Goal: Transaction & Acquisition: Purchase product/service

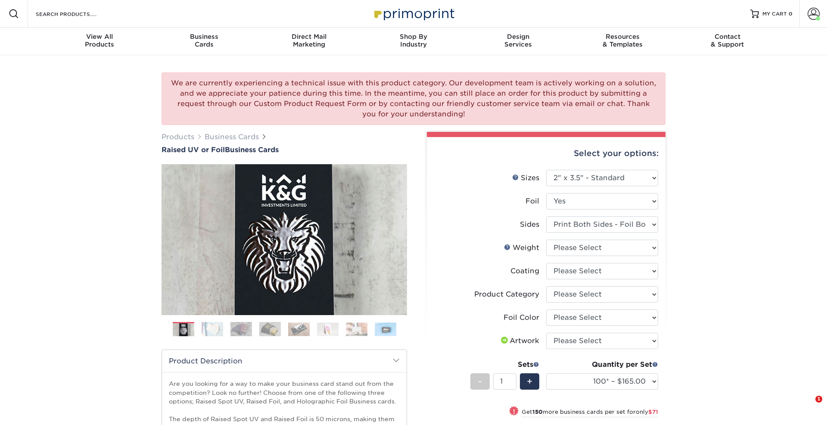
select select "2.00x3.50"
click at [807, 404] on icon "Open Intercom Messenger" at bounding box center [807, 404] width 6 height 7
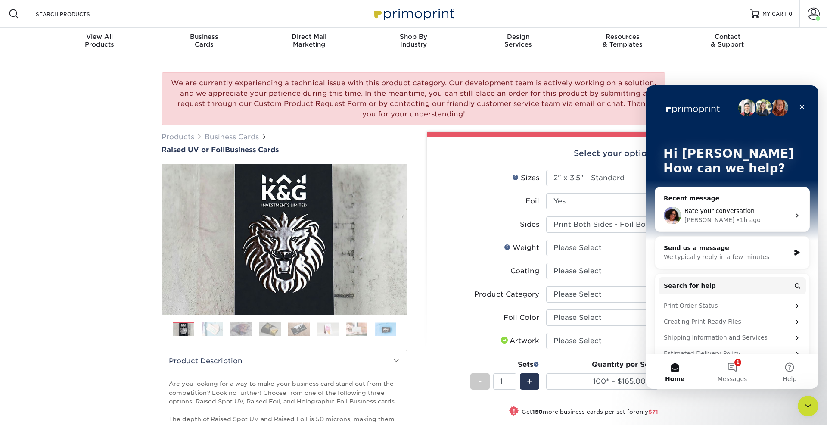
click at [741, 64] on div "We are currently experiencing a technical issue with this product category. Our…" at bounding box center [413, 329] width 827 height 549
click at [802, 106] on icon "Close" at bounding box center [802, 107] width 5 height 5
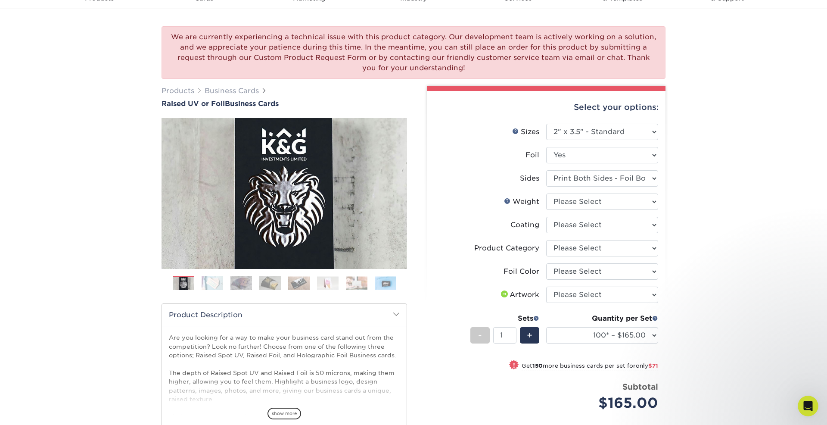
scroll to position [51, 0]
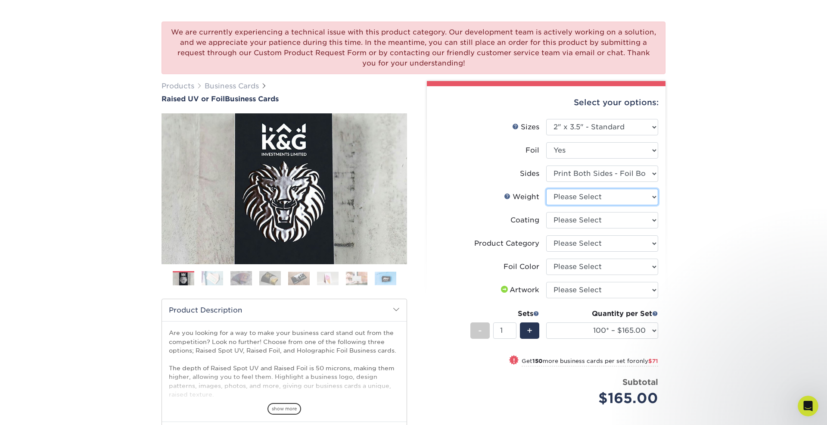
click at [568, 193] on select "Please Select 16PT" at bounding box center [602, 197] width 112 height 16
select select "16PT"
click at [546, 189] on select "Please Select 16PT" at bounding box center [602, 197] width 112 height 16
select select "-1"
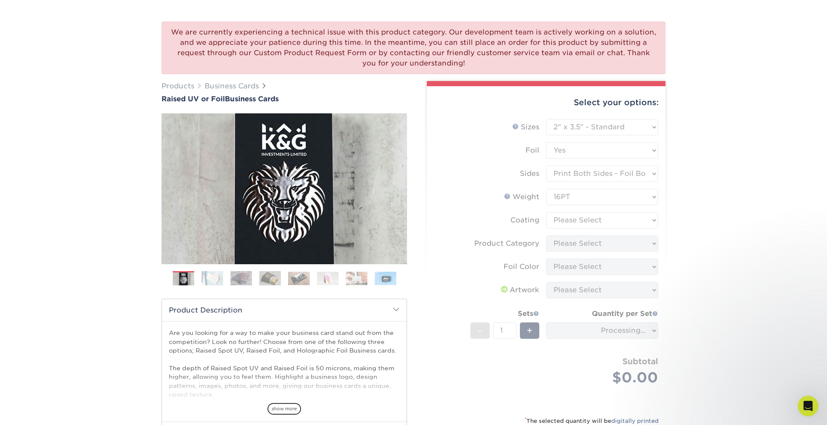
click at [567, 222] on form "Sizes Help Sizes Please Select 2" x 3.5" - Standard Foil Please Select" at bounding box center [546, 262] width 225 height 287
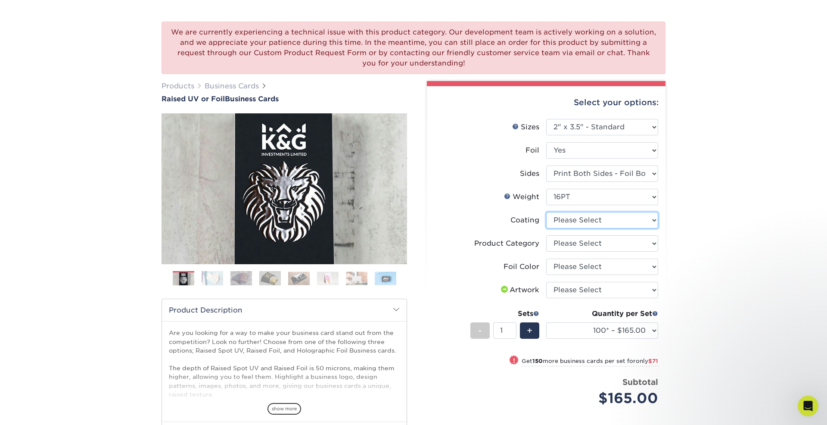
click at [565, 227] on select at bounding box center [602, 220] width 112 height 16
select select "3e7618de-abca-4bda-9f97-8b9129e913d8"
click at [546, 212] on select at bounding box center [602, 220] width 112 height 16
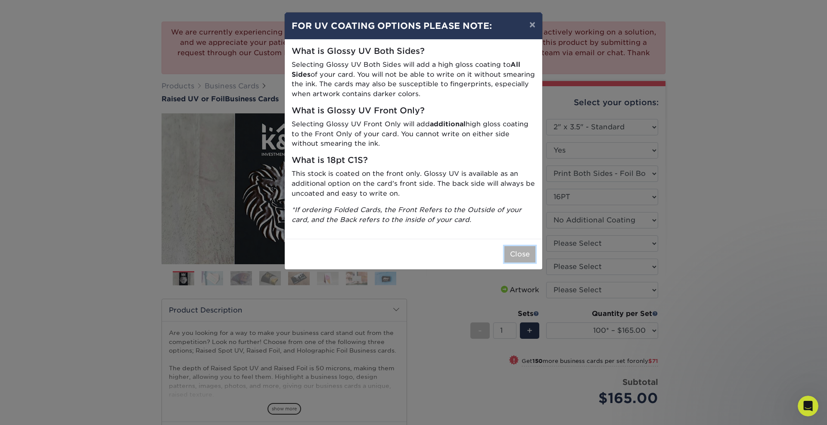
click at [512, 255] on button "Close" at bounding box center [520, 254] width 31 height 16
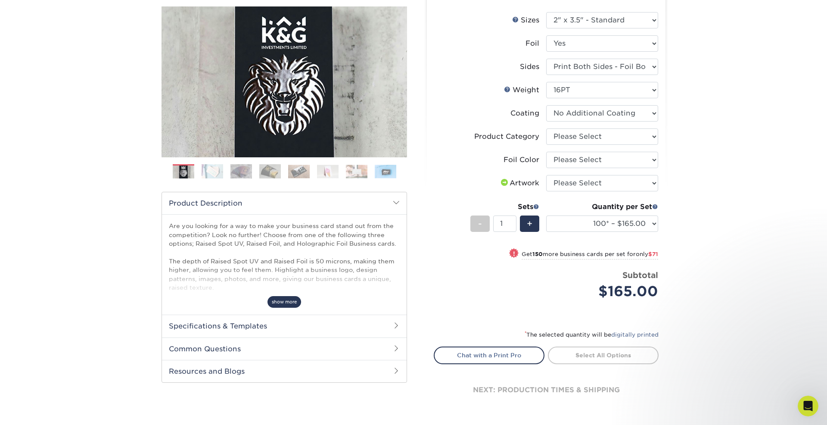
scroll to position [168, 0]
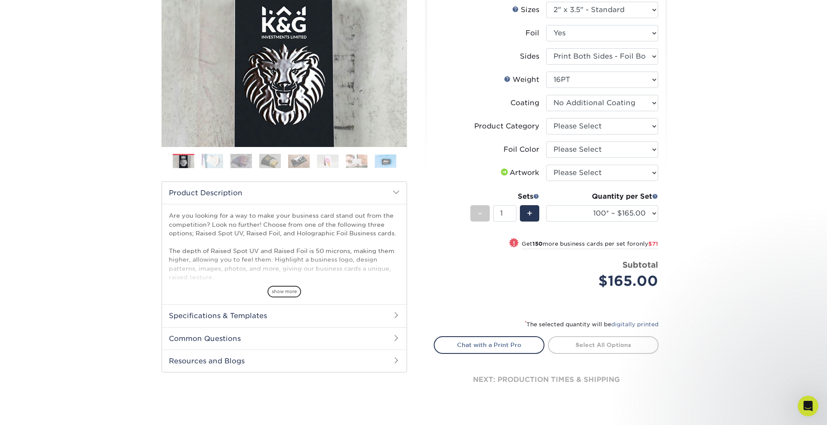
click at [277, 307] on h2 "Specifications & Templates" at bounding box center [284, 315] width 245 height 22
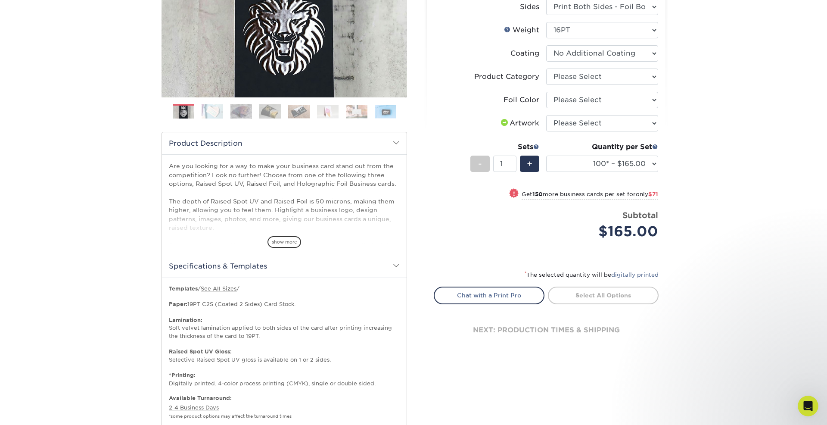
scroll to position [215, 0]
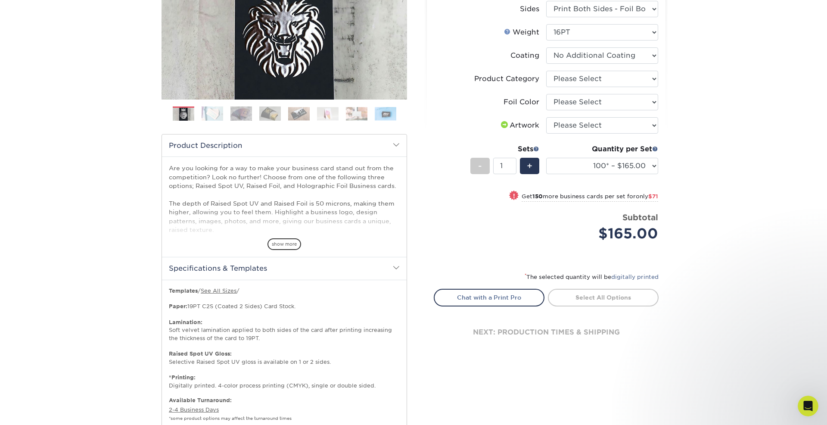
click at [507, 31] on link "Weight Help" at bounding box center [507, 31] width 7 height 7
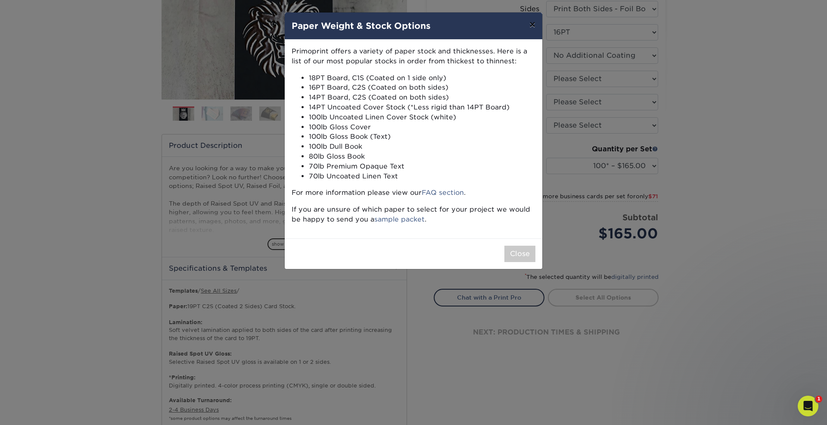
click at [525, 24] on button "×" at bounding box center [533, 24] width 20 height 24
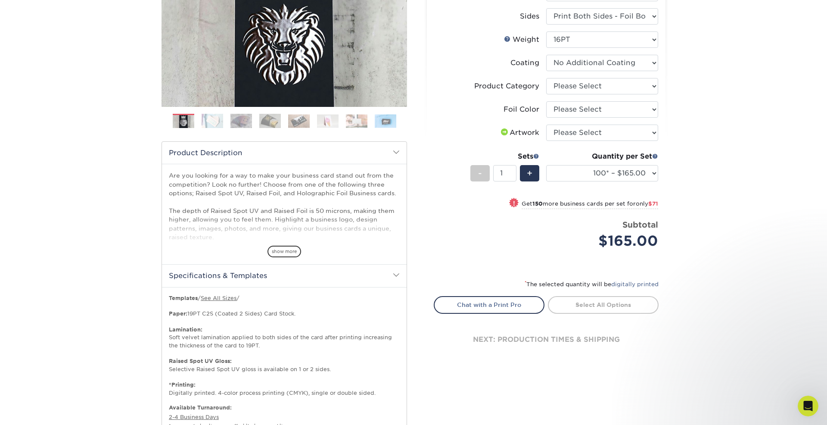
scroll to position [126, 0]
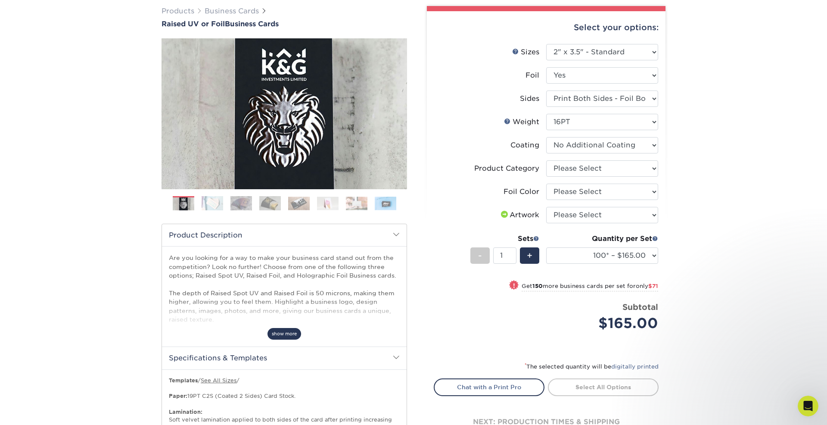
click at [279, 335] on span "show more" at bounding box center [285, 334] width 34 height 12
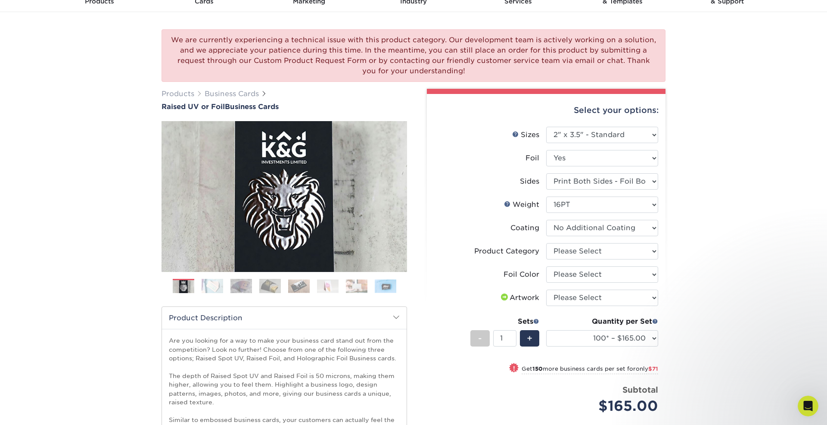
scroll to position [78, 0]
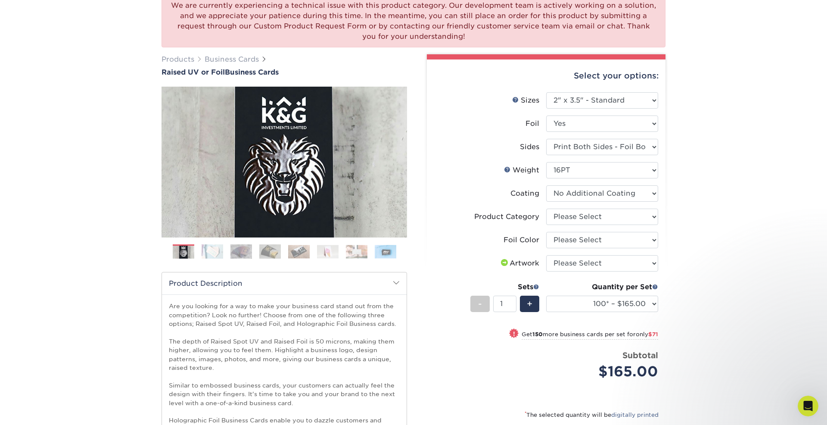
click at [214, 255] on img at bounding box center [213, 251] width 22 height 15
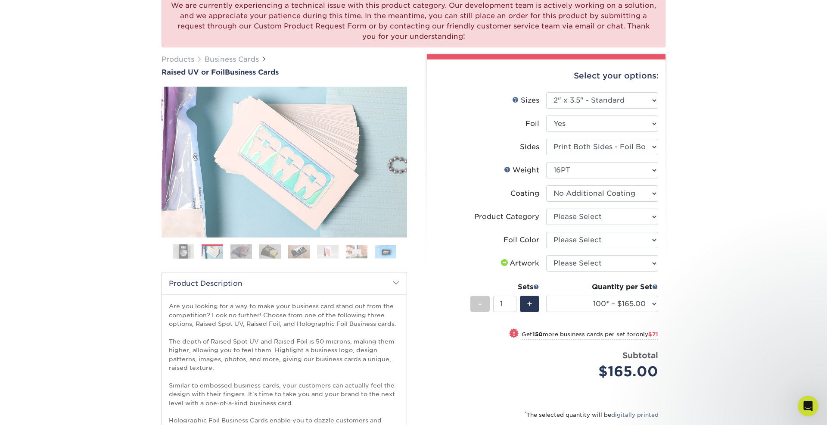
click at [240, 250] on img at bounding box center [241, 251] width 22 height 15
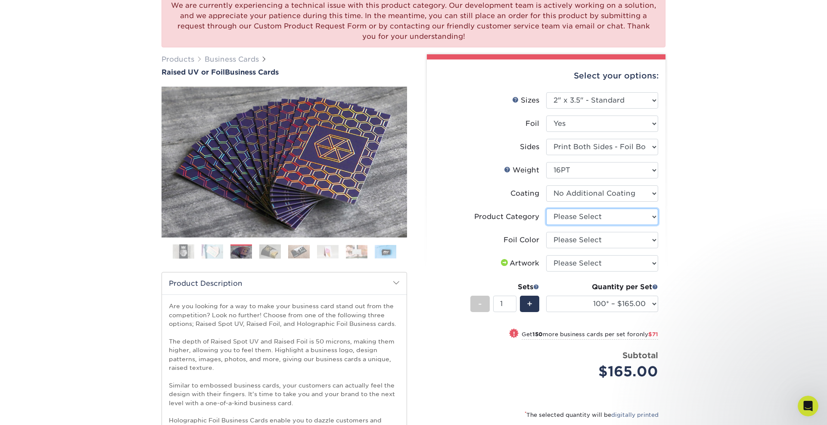
click at [579, 216] on select "Please Select Business Cards" at bounding box center [602, 217] width 112 height 16
select select "3b5148f1-0588-4f88-a218-97bcfdce65c1"
click at [546, 209] on select "Please Select Business Cards" at bounding box center [602, 217] width 112 height 16
click at [582, 238] on select "Please Select Silver Foil Gold Foil Holographic Foil" at bounding box center [602, 240] width 112 height 16
select select "acffa4a5-22f9-4585-ba3f-0adaa54b8c85"
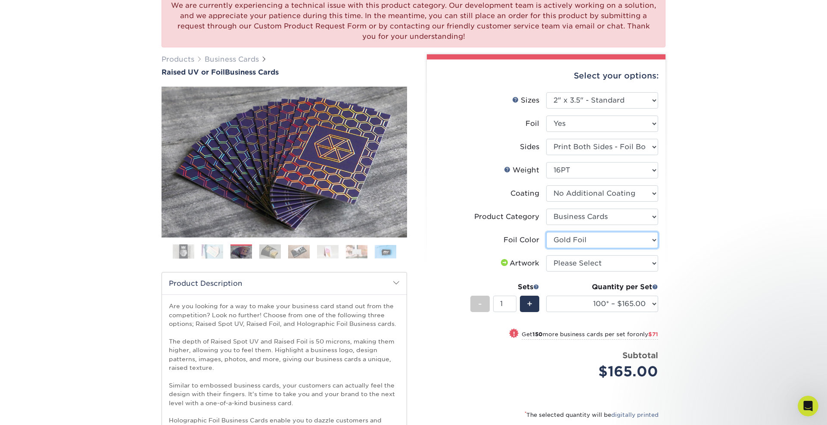
click at [546, 232] on select "Please Select Silver Foil Gold Foil Holographic Foil" at bounding box center [602, 240] width 112 height 16
click at [584, 268] on select "Please Select I will upload files I need a design - $100" at bounding box center [602, 263] width 112 height 16
select select "upload"
click at [546, 255] on select "Please Select I will upload files I need a design - $100" at bounding box center [602, 263] width 112 height 16
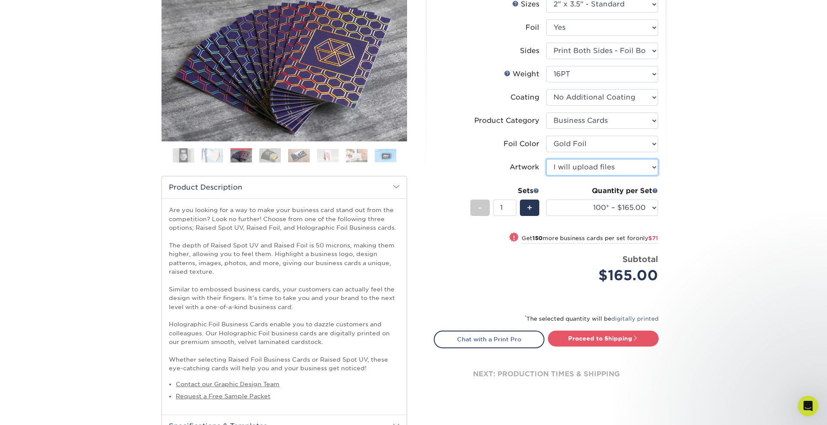
scroll to position [191, 0]
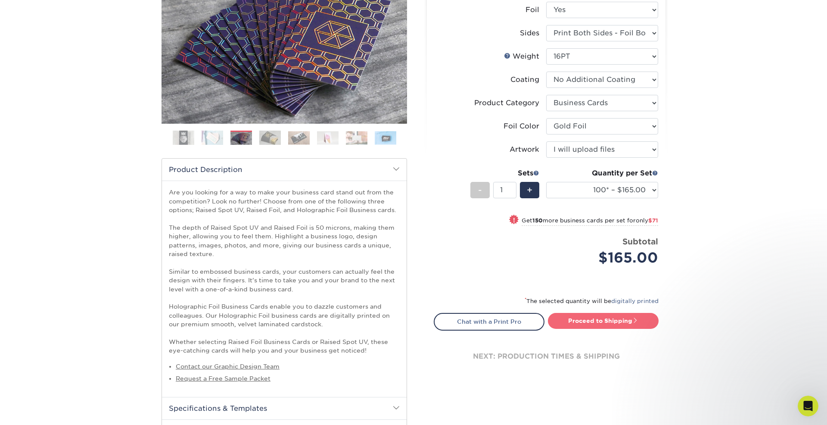
click at [611, 324] on link "Proceed to Shipping" at bounding box center [603, 321] width 111 height 16
type input "Set 1"
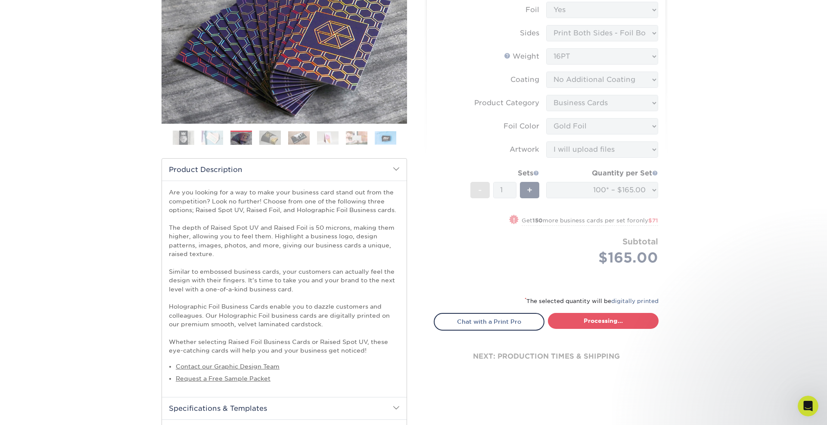
select select "7059d6da-37d2-4ff9-b756-13218de958cb"
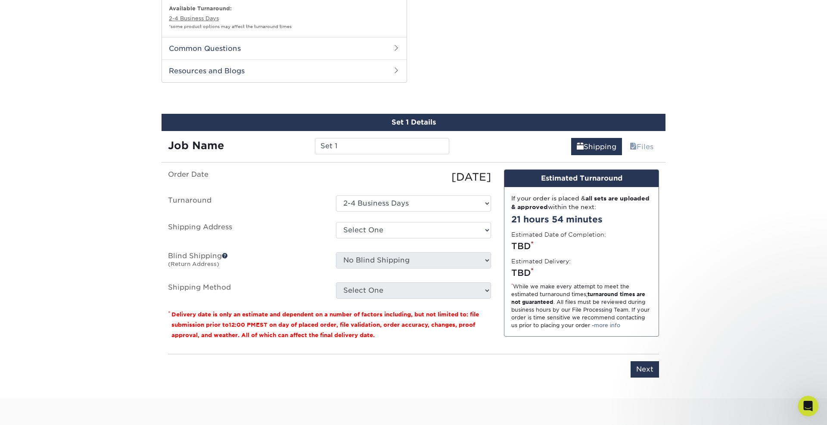
scroll to position [763, 0]
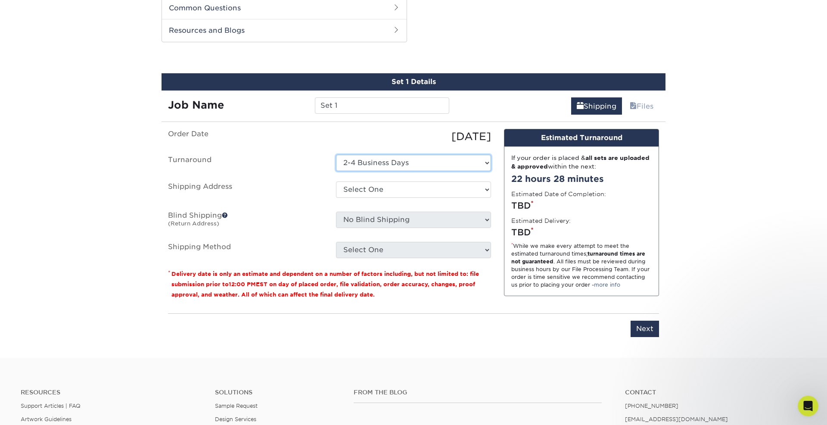
click at [378, 162] on select "Select One 2-4 Business Days" at bounding box center [413, 163] width 155 height 16
click at [336, 155] on select "Select One 2-4 Business Days" at bounding box center [413, 163] width 155 height 16
click at [354, 186] on select "Select One Brian Cohen + Add New Address" at bounding box center [413, 189] width 155 height 16
select select "282577"
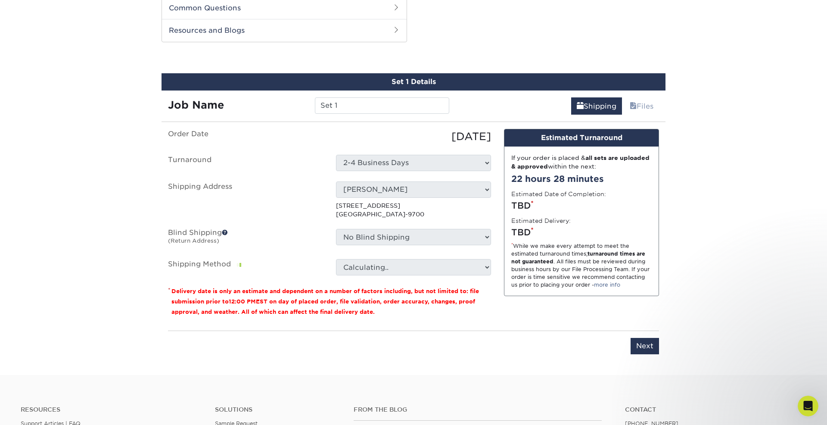
click at [318, 270] on label "Shipping Method" at bounding box center [246, 267] width 168 height 16
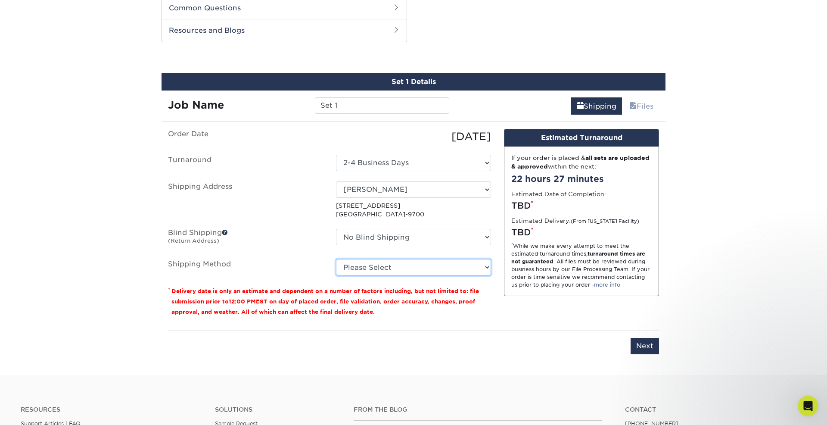
click at [356, 266] on select "Please Select Ground Shipping (+$7.84) 3 Day Shipping Service (+$18.70) 2 Day A…" at bounding box center [413, 267] width 155 height 16
click at [336, 259] on select "Please Select Ground Shipping (+$7.84) 3 Day Shipping Service (+$18.70) 2 Day A…" at bounding box center [413, 267] width 155 height 16
click at [388, 268] on select "Please Select Ground Shipping (+$7.84) 3 Day Shipping Service (+$18.70) 2 Day A…" at bounding box center [413, 267] width 155 height 16
click at [336, 259] on select "Please Select Ground Shipping (+$7.84) 3 Day Shipping Service (+$18.70) 2 Day A…" at bounding box center [413, 267] width 155 height 16
click at [398, 265] on select "Please Select Ground Shipping (+$7.84) 3 Day Shipping Service (+$18.70) 2 Day A…" at bounding box center [413, 267] width 155 height 16
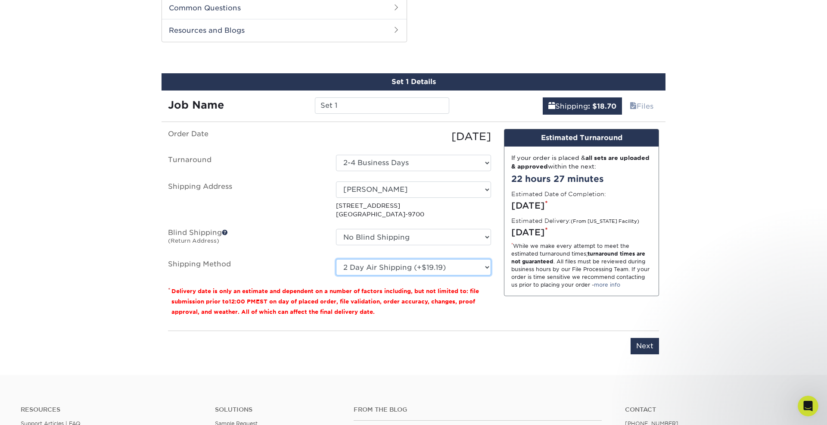
click at [336, 259] on select "Please Select Ground Shipping (+$7.84) 3 Day Shipping Service (+$18.70) 2 Day A…" at bounding box center [413, 267] width 155 height 16
click at [398, 270] on select "Please Select Ground Shipping (+$7.84) 3 Day Shipping Service (+$18.70) 2 Day A…" at bounding box center [413, 267] width 155 height 16
click at [336, 259] on select "Please Select Ground Shipping (+$7.84) 3 Day Shipping Service (+$18.70) 2 Day A…" at bounding box center [413, 267] width 155 height 16
click at [407, 265] on select "Please Select Ground Shipping (+$7.84) 3 Day Shipping Service (+$18.70) 2 Day A…" at bounding box center [413, 267] width 155 height 16
select select "03"
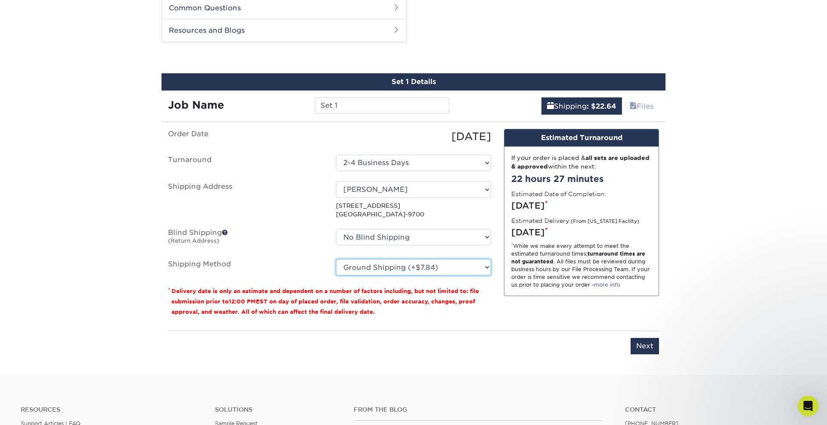
click at [336, 259] on select "Please Select Ground Shipping (+$7.84) 3 Day Shipping Service (+$18.70) 2 Day A…" at bounding box center [413, 267] width 155 height 16
click at [643, 343] on input "Next" at bounding box center [645, 346] width 28 height 16
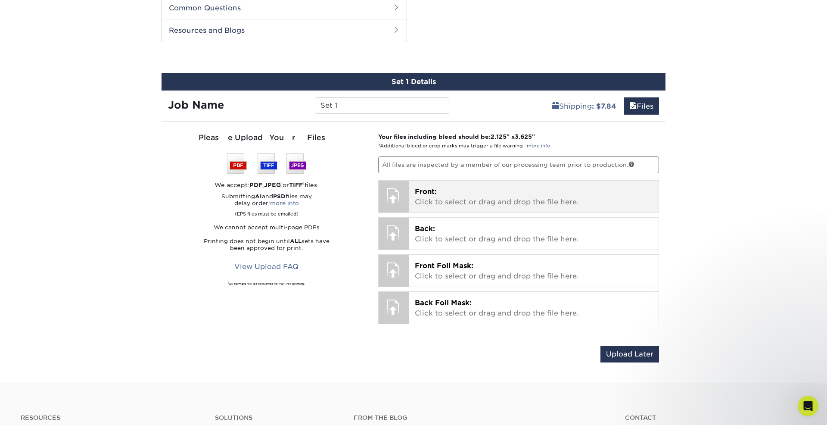
click at [391, 199] on div at bounding box center [394, 196] width 30 height 30
click at [453, 193] on p "Front: Click to select or drag and drop the file here." at bounding box center [534, 197] width 238 height 21
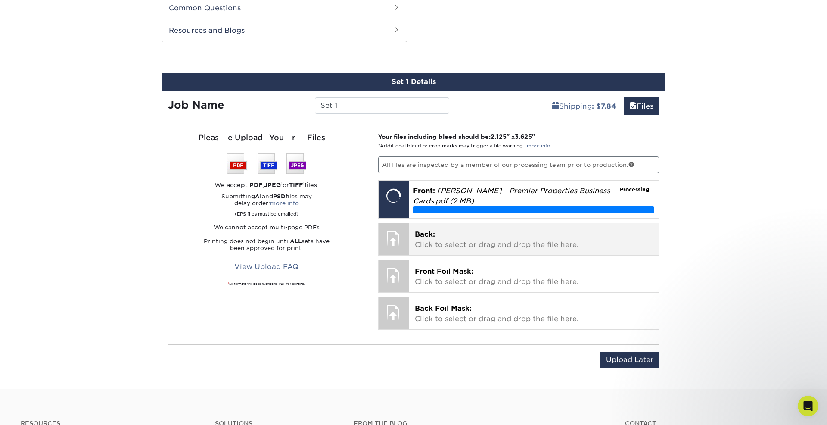
click at [417, 243] on p "Back: Click to select or drag and drop the file here." at bounding box center [534, 239] width 238 height 21
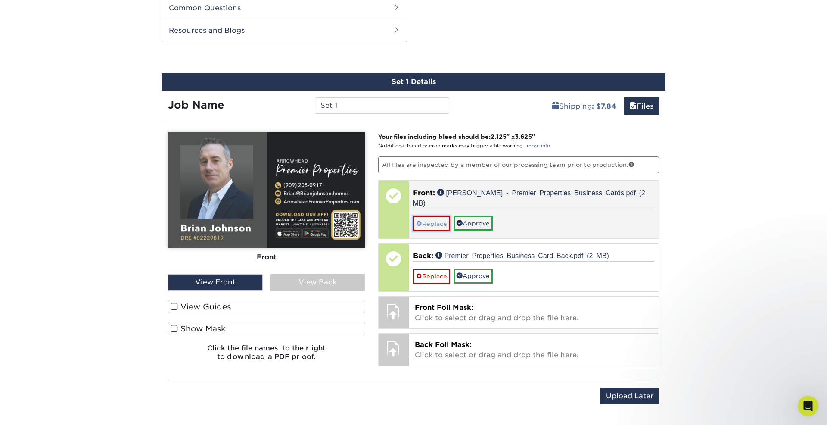
click at [422, 216] on link "Replace" at bounding box center [431, 223] width 37 height 15
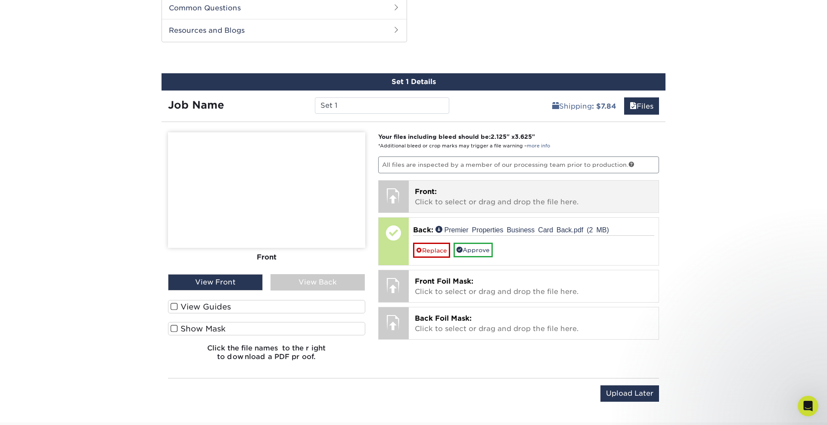
click at [401, 197] on div at bounding box center [394, 196] width 30 height 30
click at [434, 199] on p "Front: Click to select or drag and drop the file here." at bounding box center [534, 197] width 238 height 21
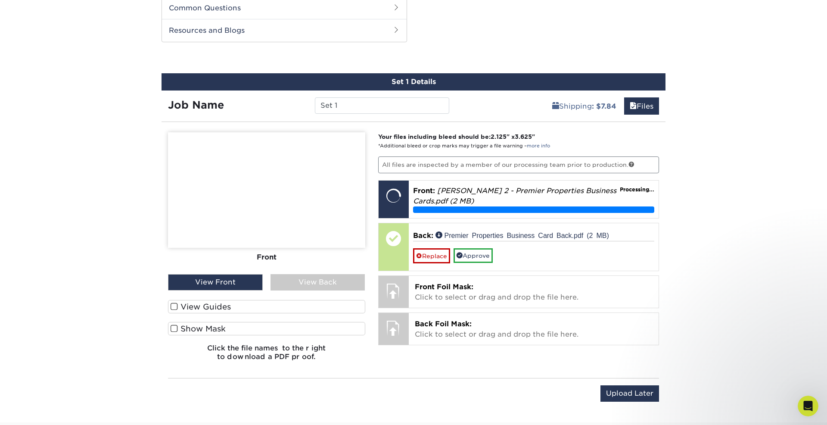
click at [296, 280] on div "View Back" at bounding box center [318, 282] width 95 height 16
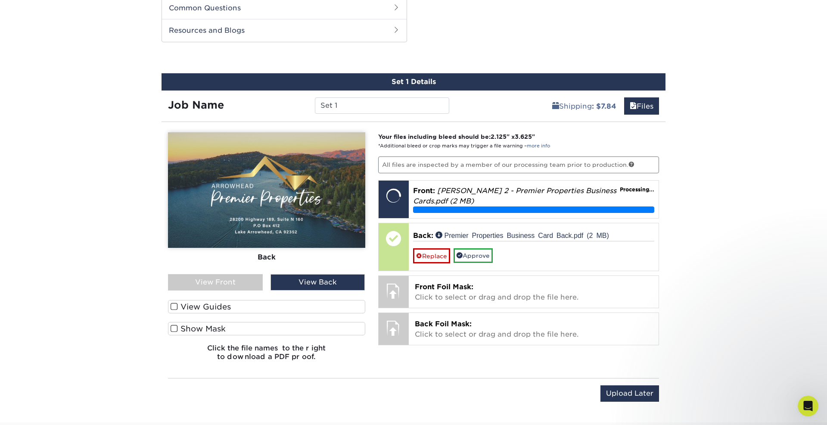
click at [231, 283] on div "View Front" at bounding box center [215, 282] width 95 height 16
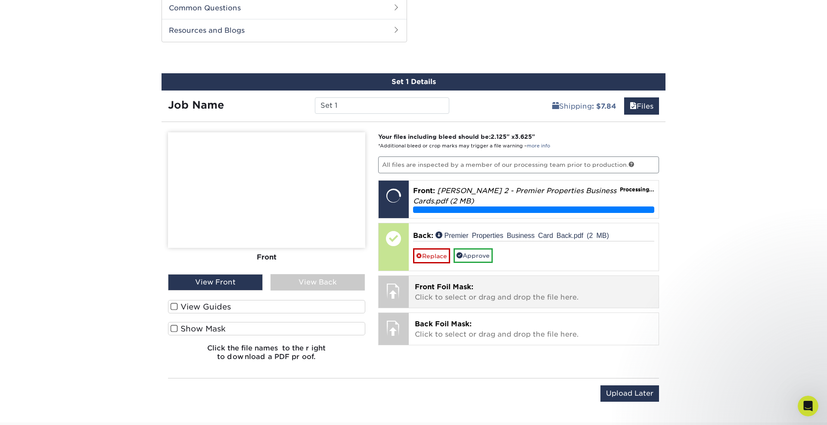
click at [411, 292] on div "Front Foil Mask: Click to select or drag and drop the file here. Choose file" at bounding box center [534, 292] width 250 height 32
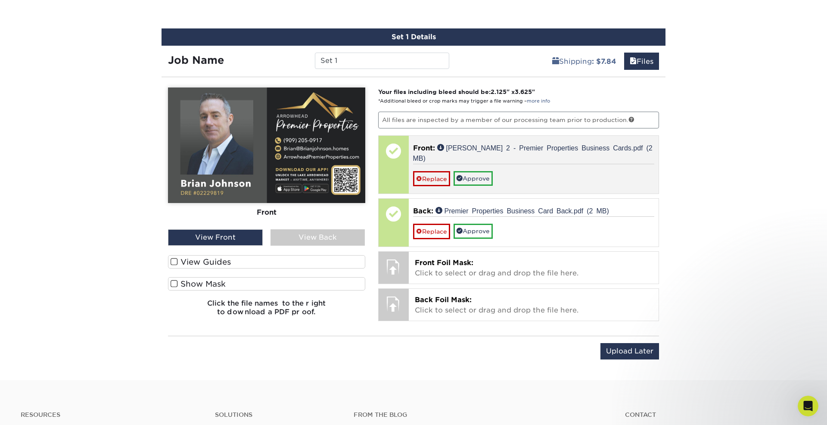
scroll to position [828, 0]
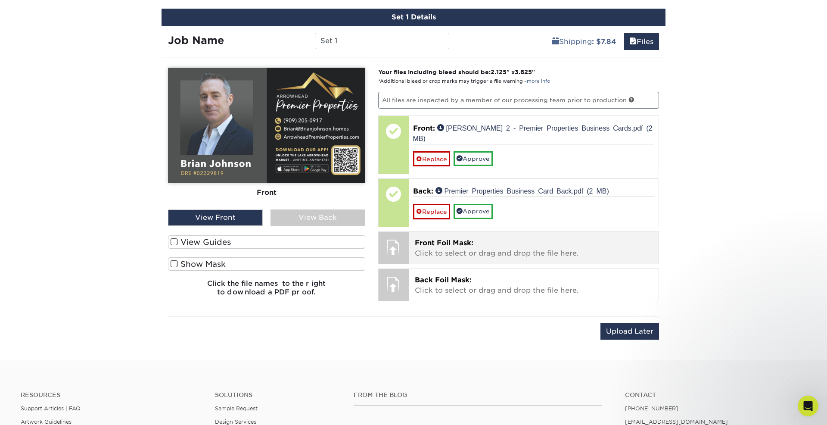
click at [398, 241] on div at bounding box center [394, 247] width 30 height 30
click at [451, 250] on p "Front Foil Mask: Click to select or drag and drop the file here." at bounding box center [534, 248] width 238 height 21
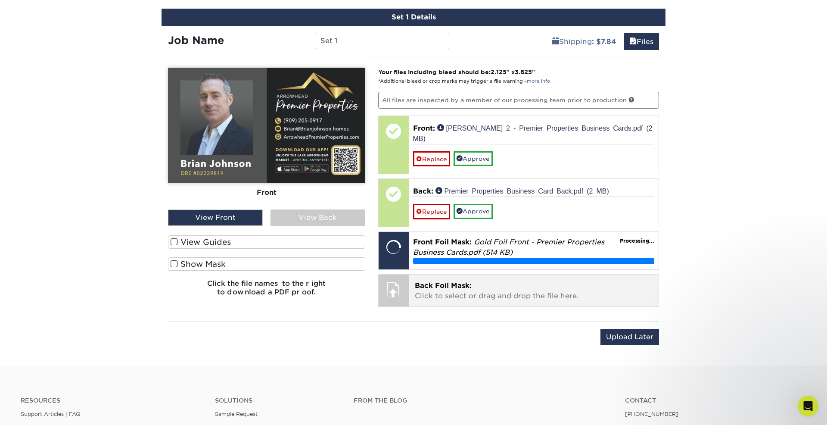
click at [448, 290] on p "Back Foil Mask: Click to select or drag and drop the file here." at bounding box center [534, 290] width 238 height 21
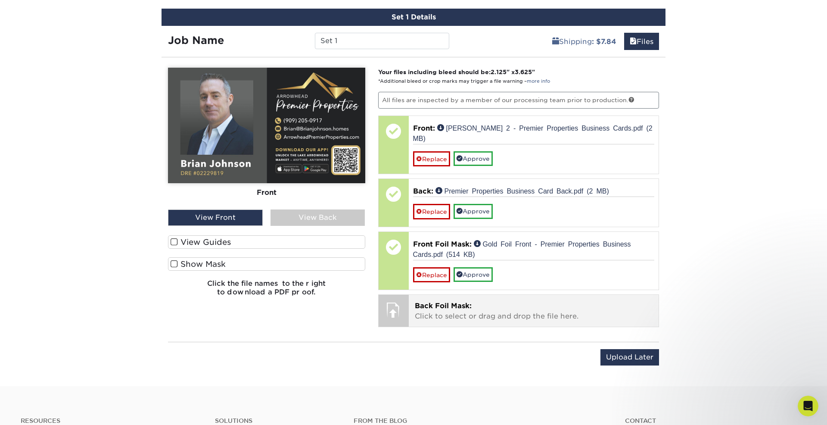
click at [419, 318] on p "Back Foil Mask: Click to select or drag and drop the file here." at bounding box center [534, 311] width 238 height 21
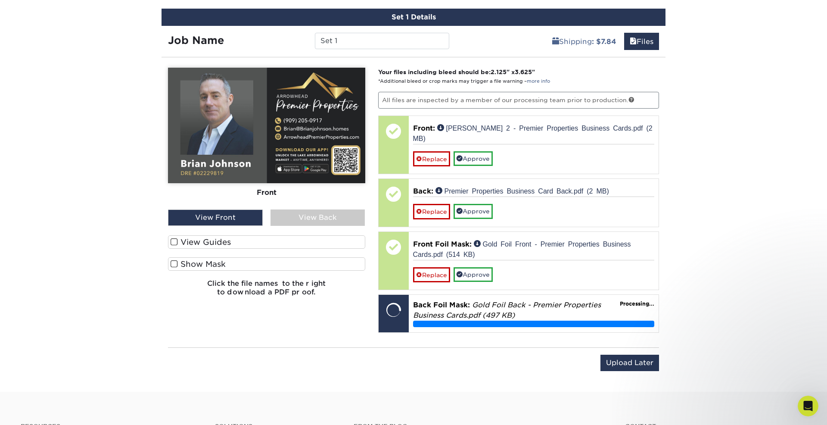
click at [201, 241] on label "View Guides" at bounding box center [266, 241] width 197 height 13
click at [0, 0] on input "View Guides" at bounding box center [0, 0] width 0 height 0
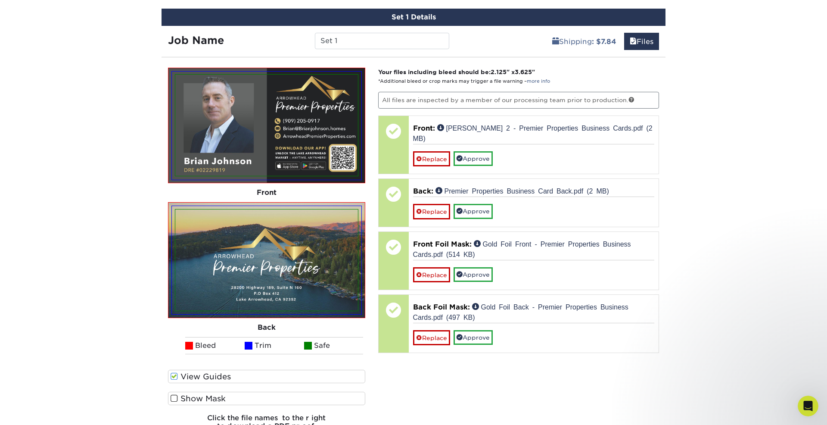
click at [190, 396] on label "Show Mask" at bounding box center [266, 398] width 197 height 13
click at [0, 0] on input "Show Mask" at bounding box center [0, 0] width 0 height 0
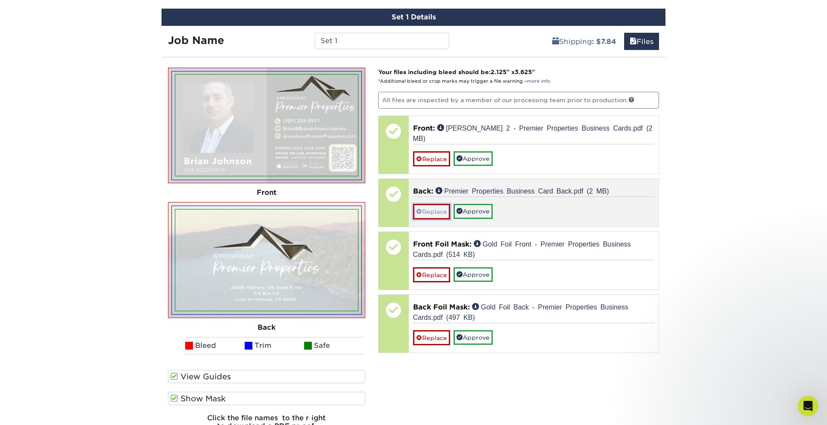
click at [424, 215] on link "Replace" at bounding box center [431, 211] width 37 height 15
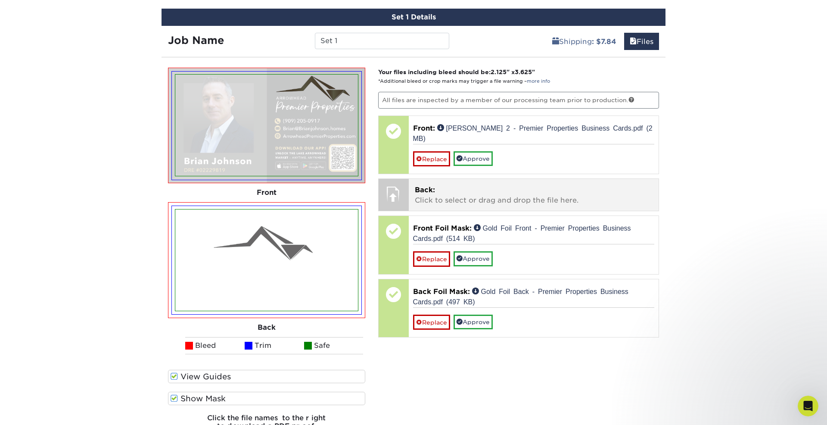
click at [423, 199] on p "Back: Click to select or drag and drop the file here." at bounding box center [534, 195] width 238 height 21
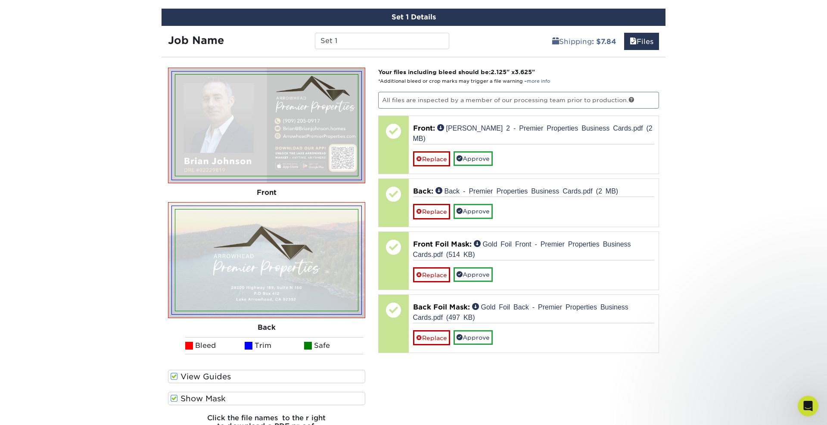
click at [190, 399] on label "Show Mask" at bounding box center [266, 398] width 197 height 13
click at [0, 0] on input "Show Mask" at bounding box center [0, 0] width 0 height 0
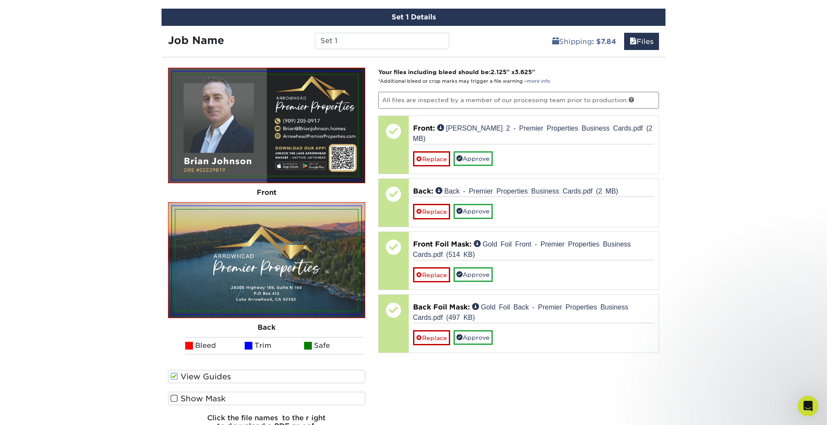
click at [190, 399] on label "Show Mask" at bounding box center [266, 398] width 197 height 13
click at [0, 0] on input "Show Mask" at bounding box center [0, 0] width 0 height 0
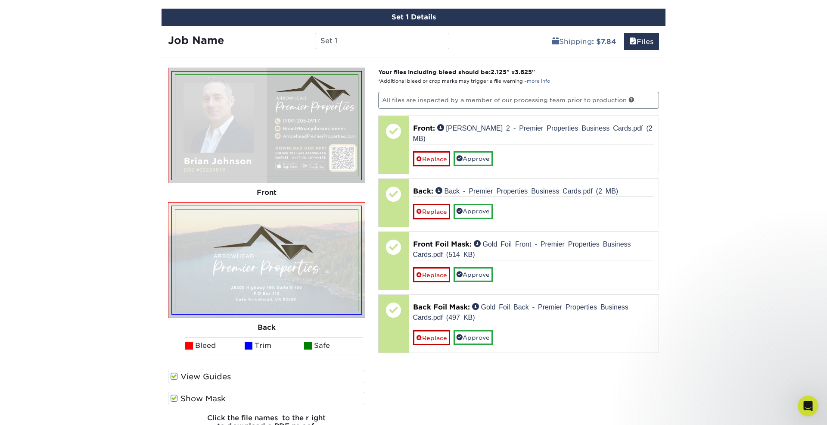
click at [190, 399] on label "Show Mask" at bounding box center [266, 398] width 197 height 13
click at [0, 0] on input "Show Mask" at bounding box center [0, 0] width 0 height 0
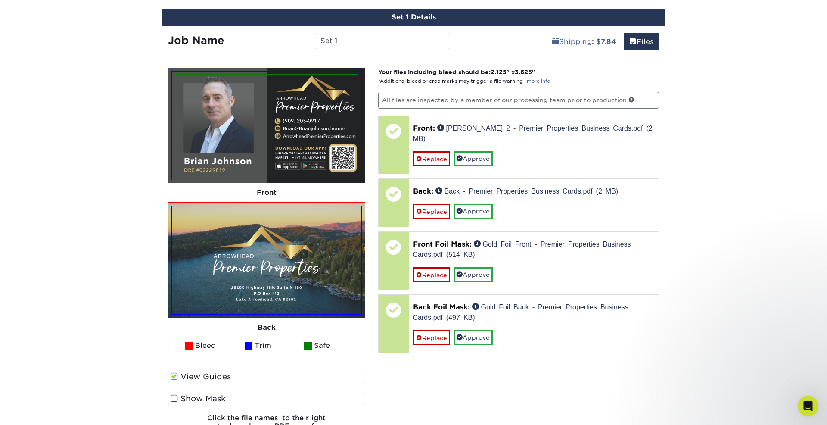
click at [190, 399] on label "Show Mask" at bounding box center [266, 398] width 197 height 13
click at [0, 0] on input "Show Mask" at bounding box center [0, 0] width 0 height 0
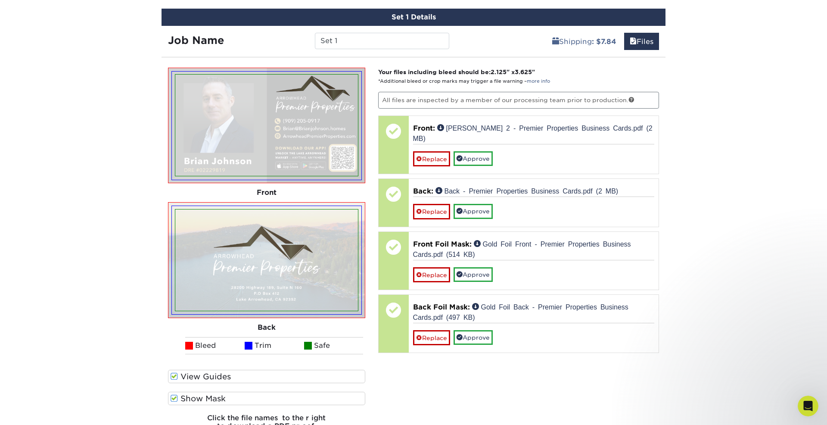
click at [190, 399] on label "Show Mask" at bounding box center [266, 398] width 197 height 13
click at [0, 0] on input "Show Mask" at bounding box center [0, 0] width 0 height 0
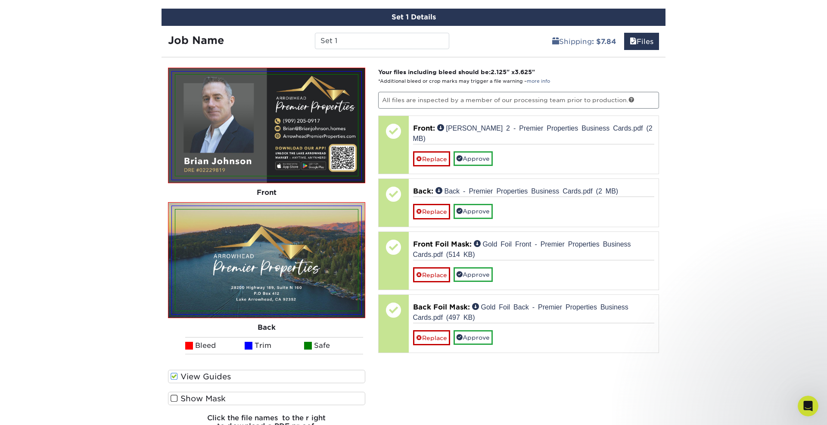
click at [190, 399] on label "Show Mask" at bounding box center [266, 398] width 197 height 13
click at [0, 0] on input "Show Mask" at bounding box center [0, 0] width 0 height 0
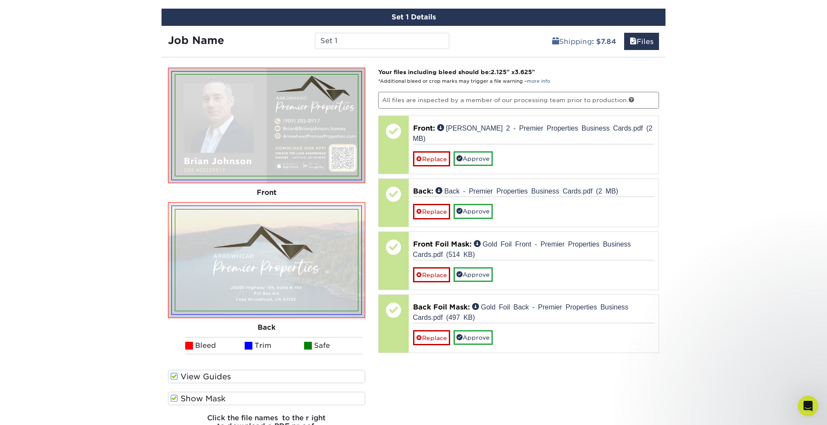
click at [190, 399] on label "Show Mask" at bounding box center [266, 398] width 197 height 13
click at [0, 0] on input "Show Mask" at bounding box center [0, 0] width 0 height 0
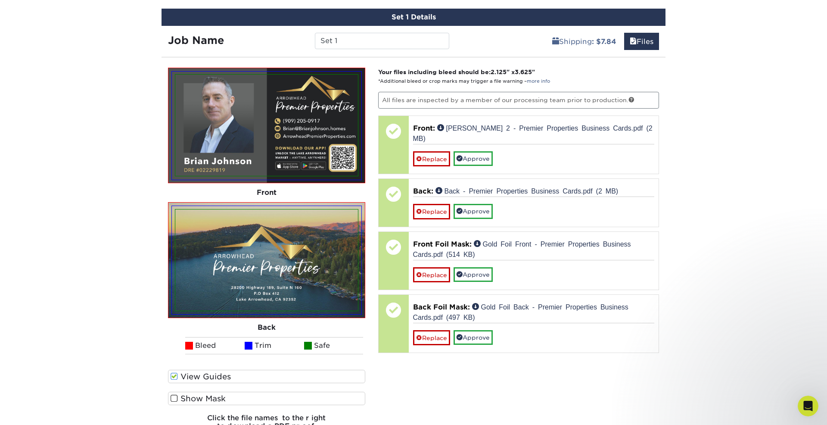
click at [190, 399] on label "Show Mask" at bounding box center [266, 398] width 197 height 13
click at [0, 0] on input "Show Mask" at bounding box center [0, 0] width 0 height 0
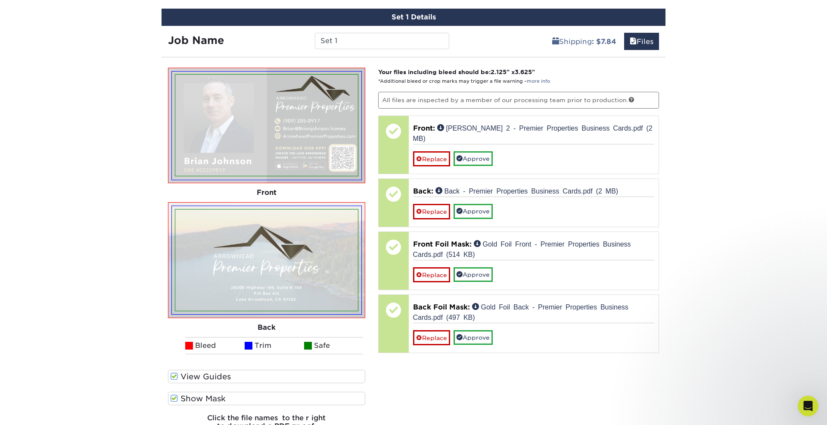
click at [190, 400] on label "Show Mask" at bounding box center [266, 398] width 197 height 13
click at [0, 0] on input "Show Mask" at bounding box center [0, 0] width 0 height 0
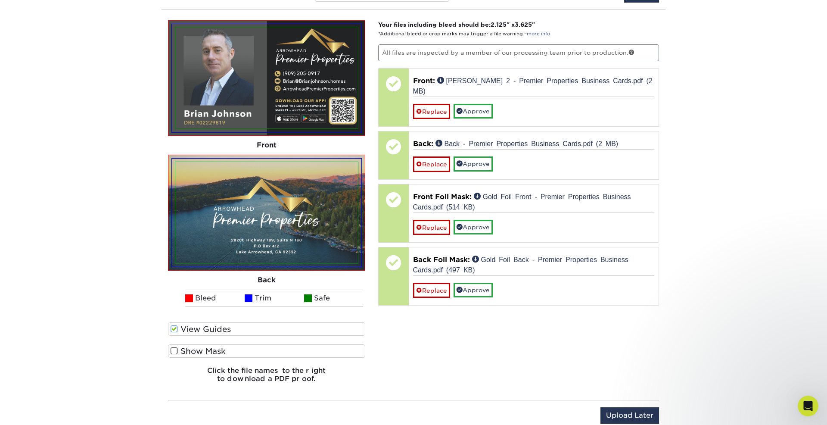
scroll to position [878, 0]
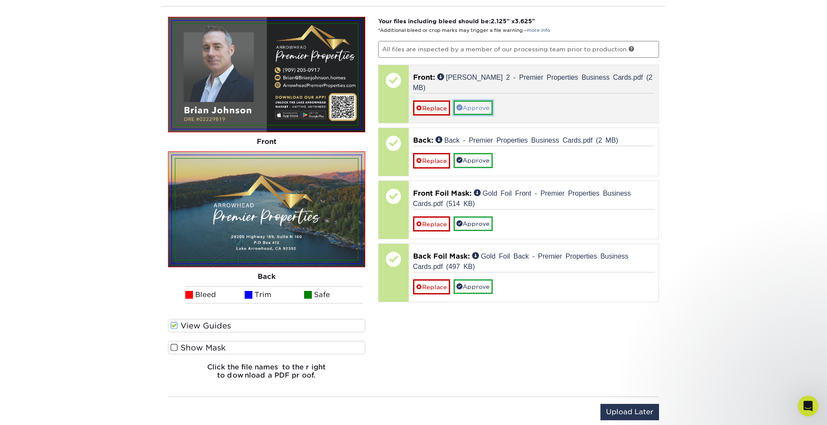
click at [477, 108] on link "Approve" at bounding box center [473, 107] width 39 height 15
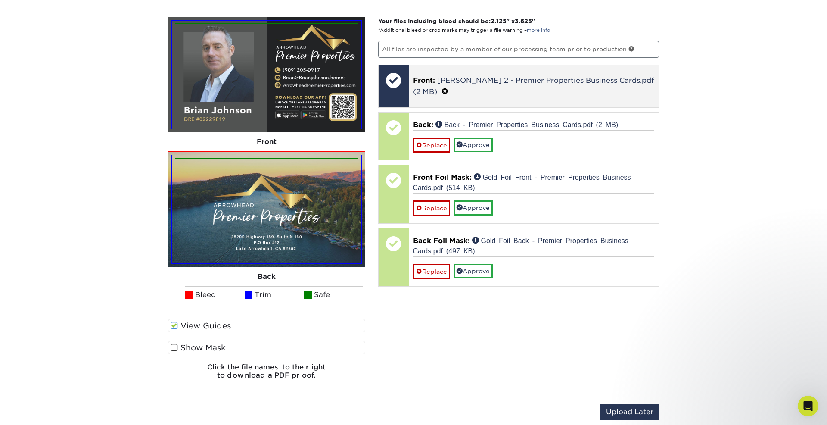
click at [442, 89] on span at bounding box center [445, 91] width 7 height 8
click at [425, 92] on link "Ok" at bounding box center [423, 91] width 21 height 15
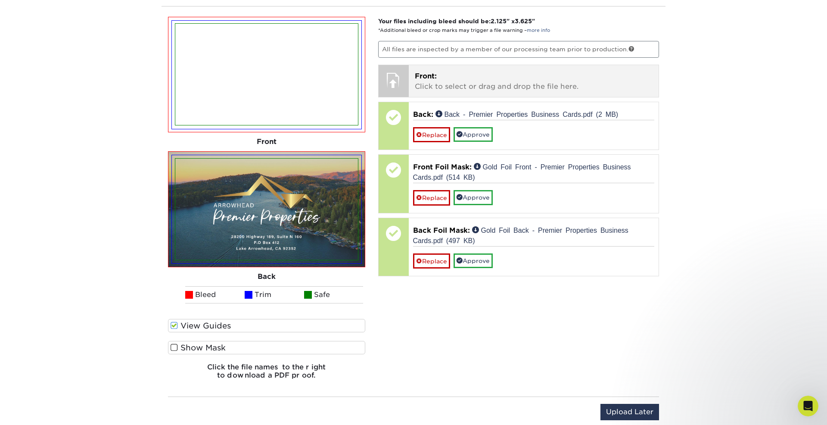
click at [468, 86] on p "Front: Click to select or drag and drop the file here." at bounding box center [534, 81] width 238 height 21
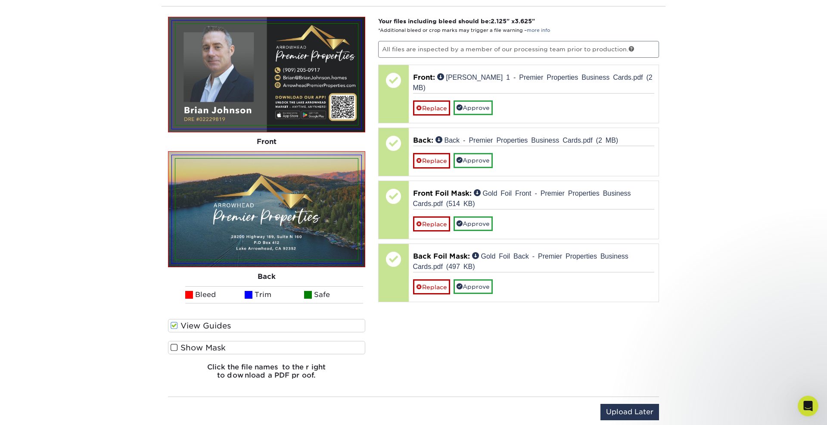
click at [201, 345] on label "Show Mask" at bounding box center [266, 347] width 197 height 13
click at [0, 0] on input "Show Mask" at bounding box center [0, 0] width 0 height 0
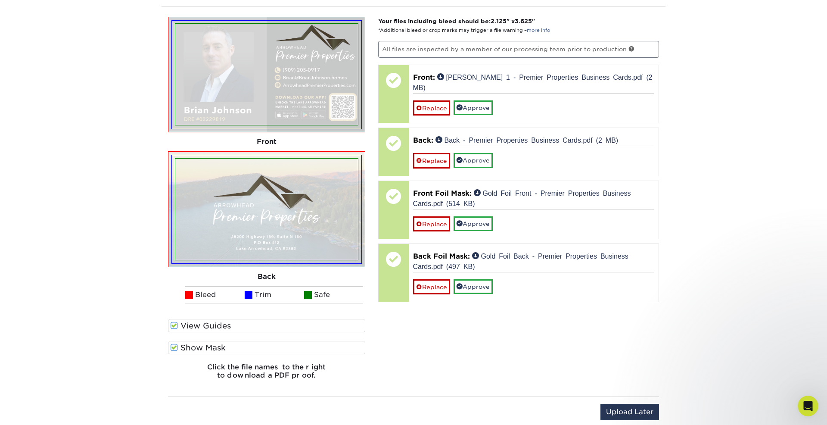
click at [201, 345] on label "Show Mask" at bounding box center [266, 347] width 197 height 13
click at [0, 0] on input "Show Mask" at bounding box center [0, 0] width 0 height 0
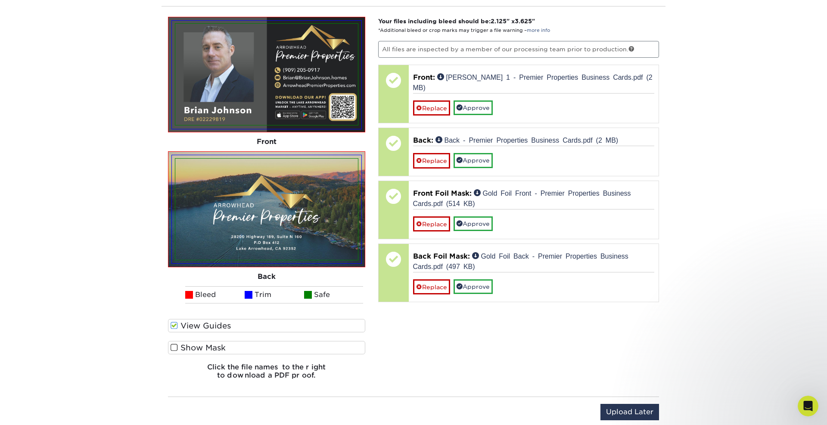
click at [201, 345] on label "Show Mask" at bounding box center [266, 347] width 197 height 13
click at [0, 0] on input "Show Mask" at bounding box center [0, 0] width 0 height 0
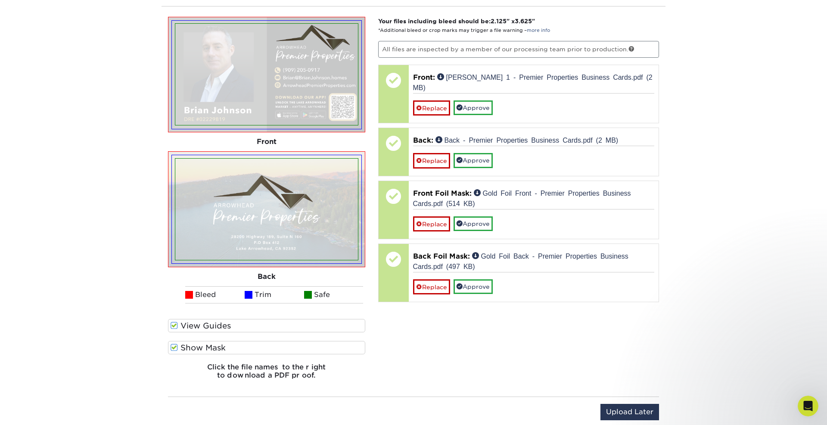
click at [201, 345] on label "Show Mask" at bounding box center [266, 347] width 197 height 13
click at [0, 0] on input "Show Mask" at bounding box center [0, 0] width 0 height 0
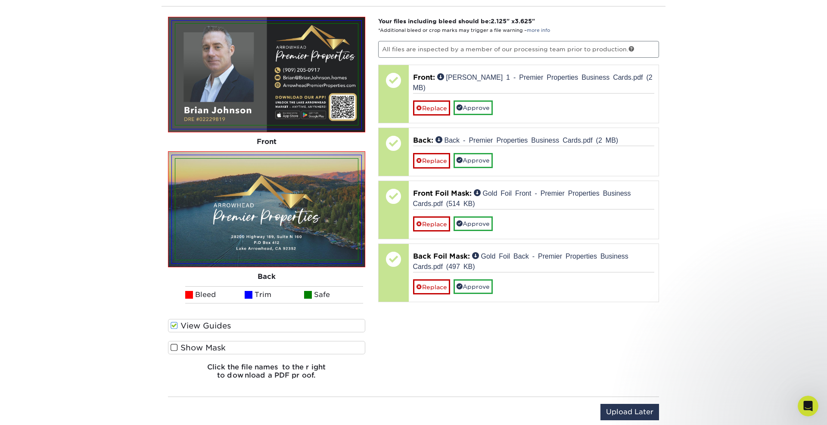
click at [201, 345] on label "Show Mask" at bounding box center [266, 347] width 197 height 13
click at [0, 0] on input "Show Mask" at bounding box center [0, 0] width 0 height 0
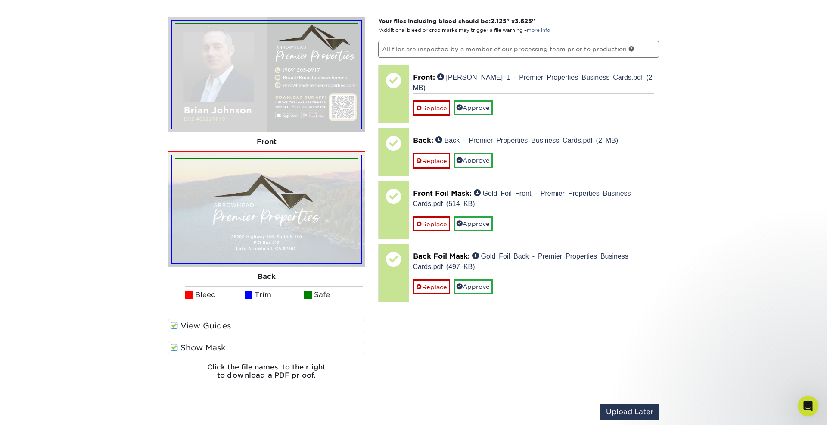
click at [201, 345] on label "Show Mask" at bounding box center [266, 347] width 197 height 13
click at [0, 0] on input "Show Mask" at bounding box center [0, 0] width 0 height 0
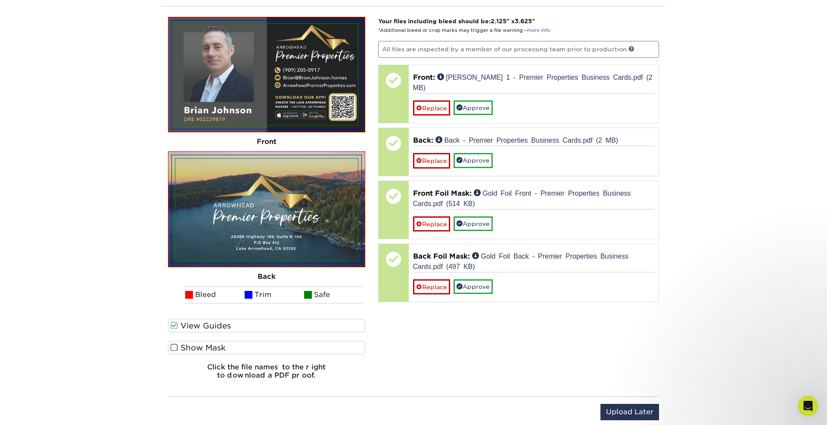
click at [201, 345] on label "Show Mask" at bounding box center [266, 347] width 197 height 13
click at [0, 0] on input "Show Mask" at bounding box center [0, 0] width 0 height 0
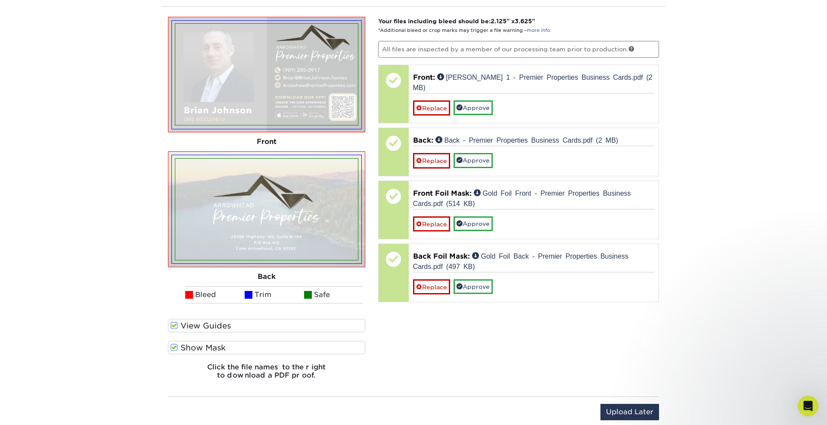
click at [201, 345] on label "Show Mask" at bounding box center [266, 347] width 197 height 13
click at [0, 0] on input "Show Mask" at bounding box center [0, 0] width 0 height 0
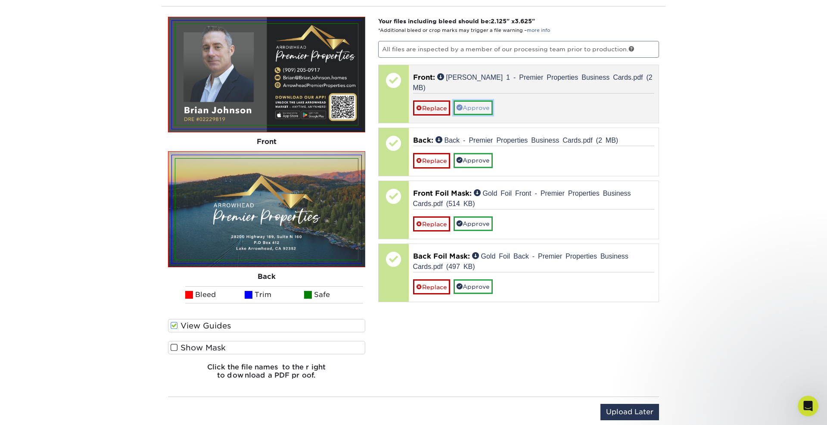
click at [479, 106] on link "Approve" at bounding box center [473, 107] width 39 height 15
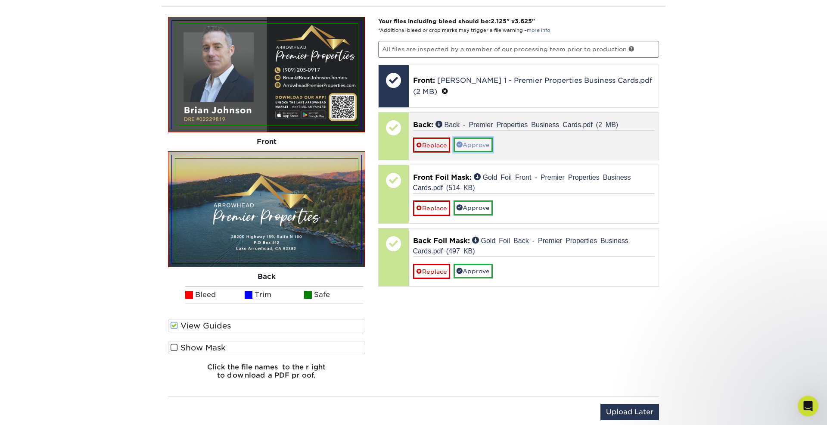
click at [474, 144] on link "Approve" at bounding box center [473, 144] width 39 height 15
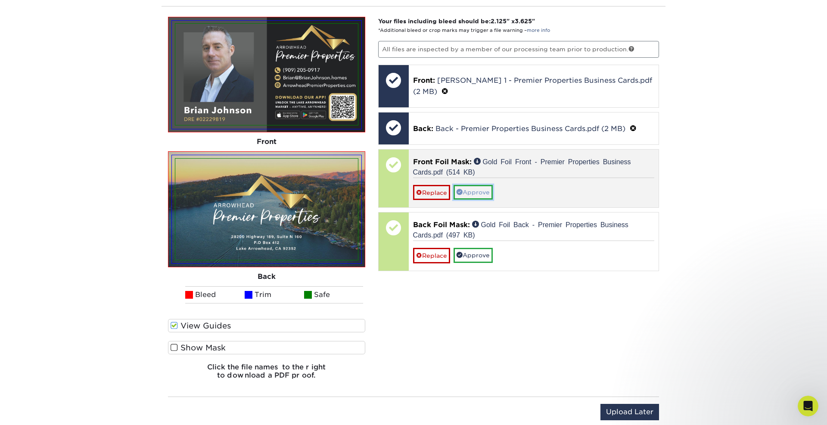
click at [468, 191] on link "Approve" at bounding box center [473, 192] width 39 height 15
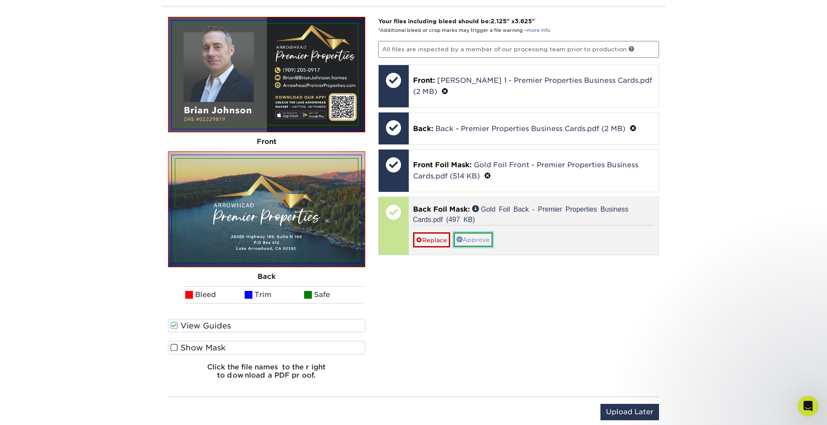
click at [467, 237] on link "Approve" at bounding box center [473, 239] width 39 height 15
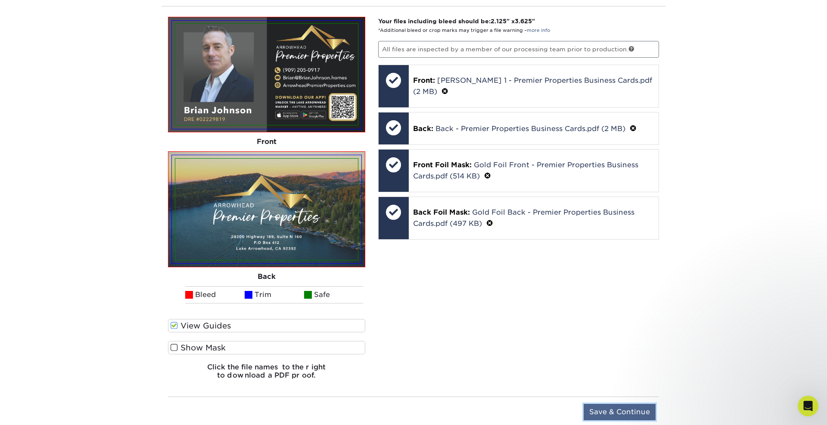
click at [632, 413] on input "Save & Continue" at bounding box center [620, 412] width 72 height 16
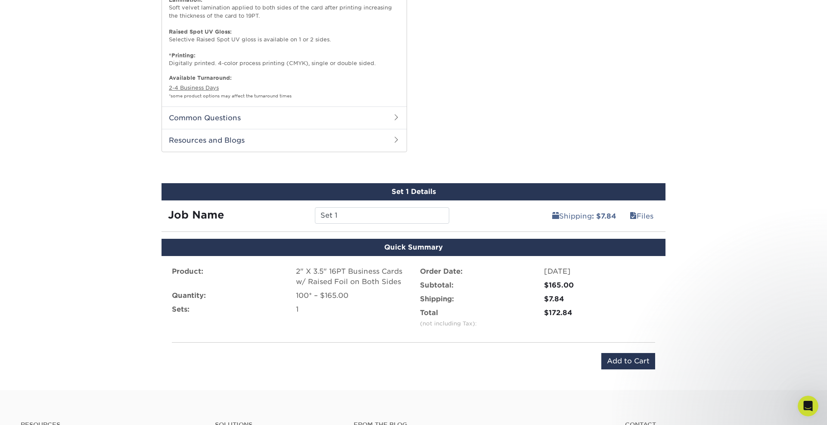
scroll to position [646, 0]
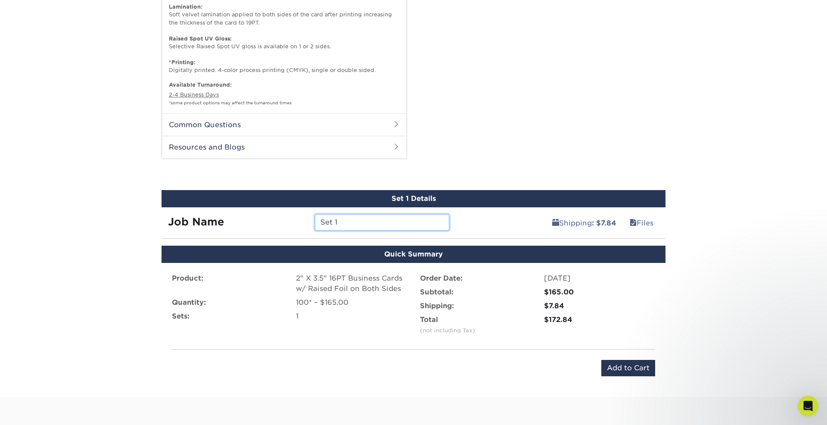
click at [376, 222] on input "Set 1" at bounding box center [382, 222] width 134 height 16
click at [345, 222] on input "Set 1" at bounding box center [382, 222] width 134 height 16
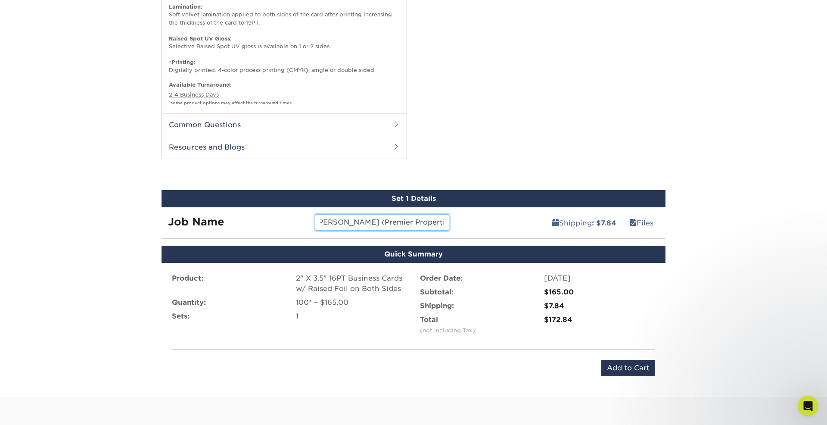
click at [430, 221] on input "Brian Johnson (Premier Properties)" at bounding box center [382, 222] width 134 height 16
click at [416, 221] on input "Brian Johnson (Premier)" at bounding box center [382, 222] width 134 height 16
click at [388, 222] on input "Brian Johnson (Premier)" at bounding box center [382, 222] width 134 height 16
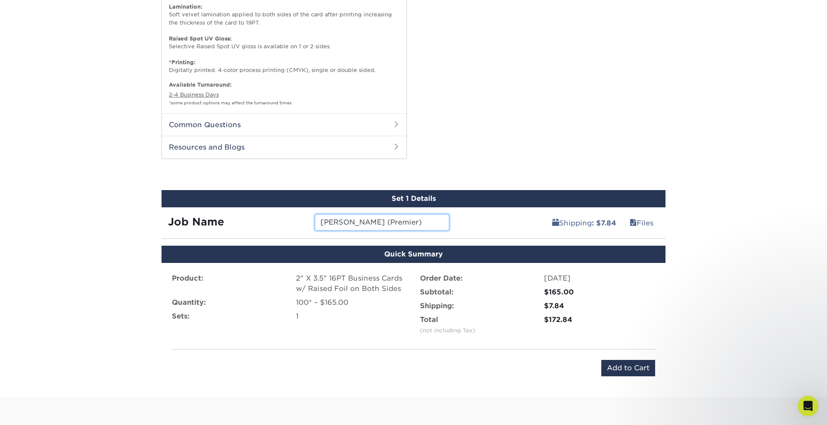
click at [388, 222] on input "Brian Johnson (Premier)" at bounding box center [382, 222] width 134 height 16
type input "Brian Johnson (APP)"
click at [621, 369] on input "Add to Cart" at bounding box center [628, 368] width 54 height 16
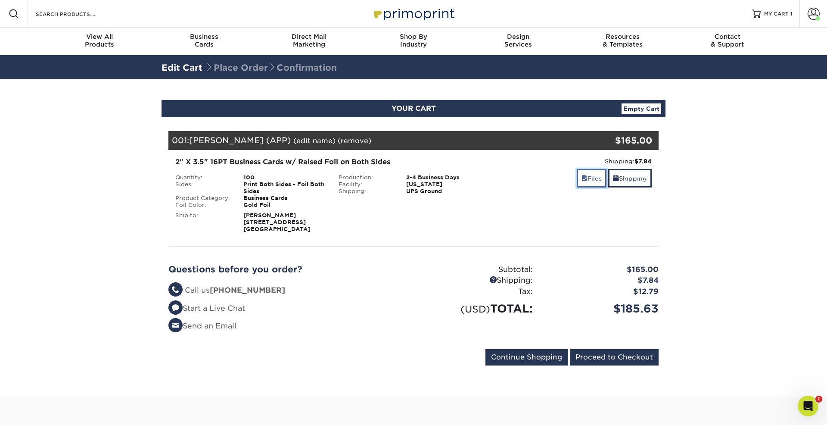
click at [590, 178] on link "Files" at bounding box center [592, 178] width 30 height 19
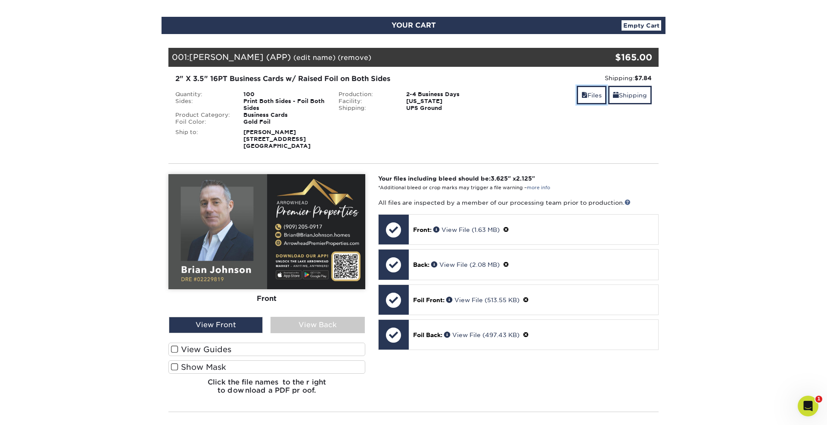
scroll to position [11, 0]
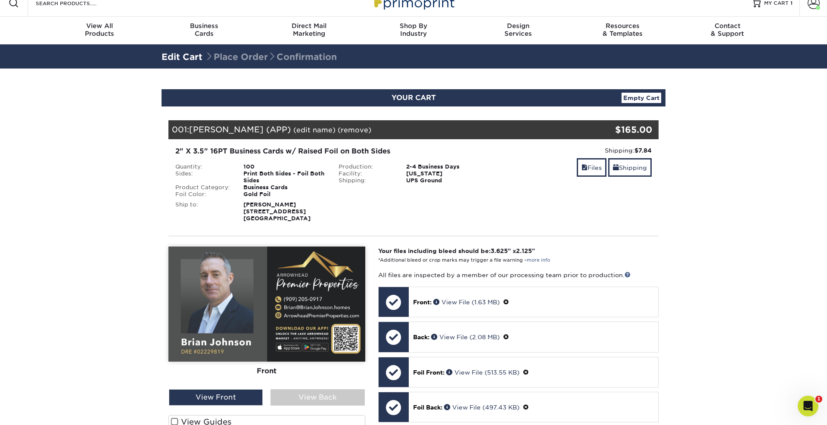
click at [300, 130] on link "(edit name)" at bounding box center [314, 130] width 42 height 8
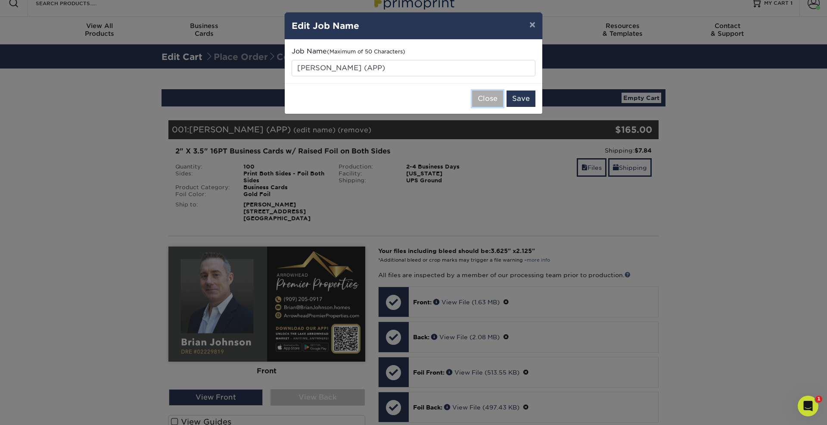
click at [485, 100] on button "Close" at bounding box center [487, 98] width 31 height 16
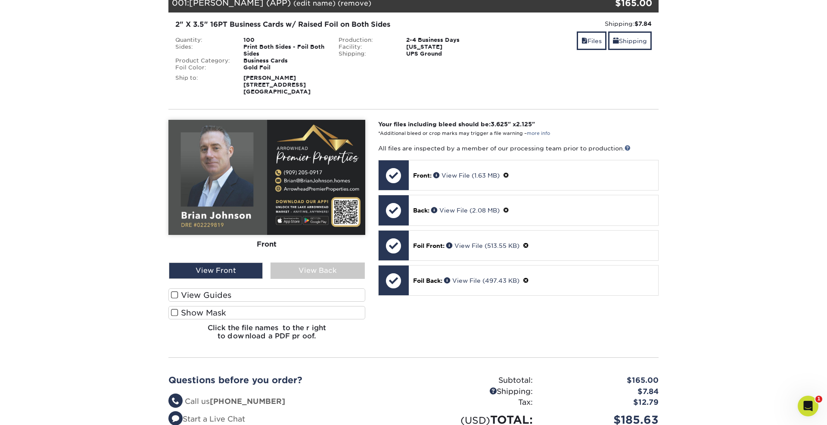
scroll to position [138, 0]
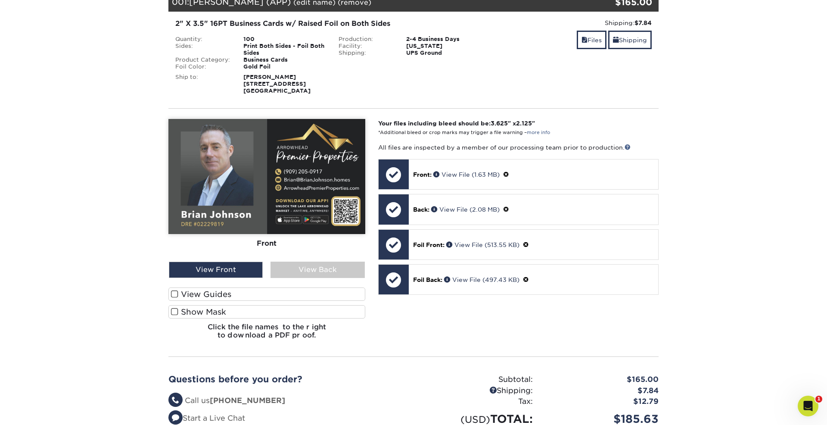
click at [58, 164] on section "YOUR CART Empty Cart Your Cart is Empty View Account Active Orders Order Histor…" at bounding box center [413, 223] width 827 height 565
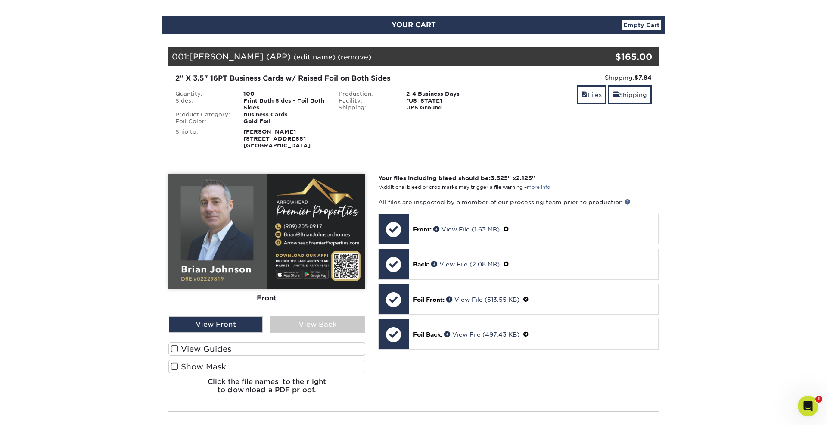
scroll to position [103, 0]
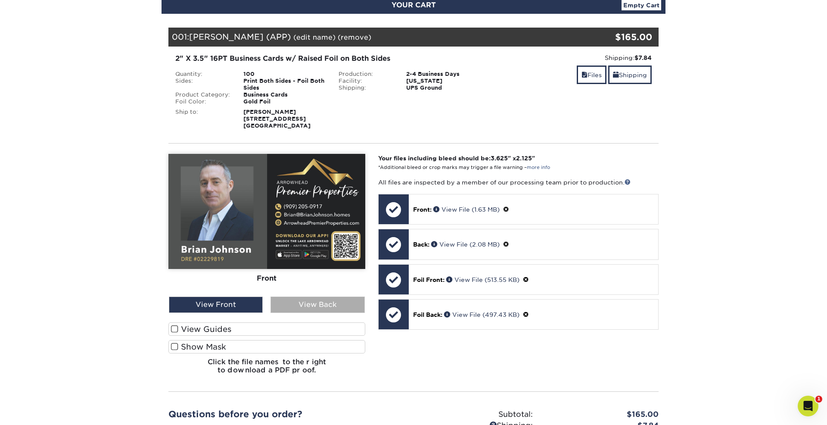
click at [317, 305] on div "View Back" at bounding box center [318, 304] width 94 height 16
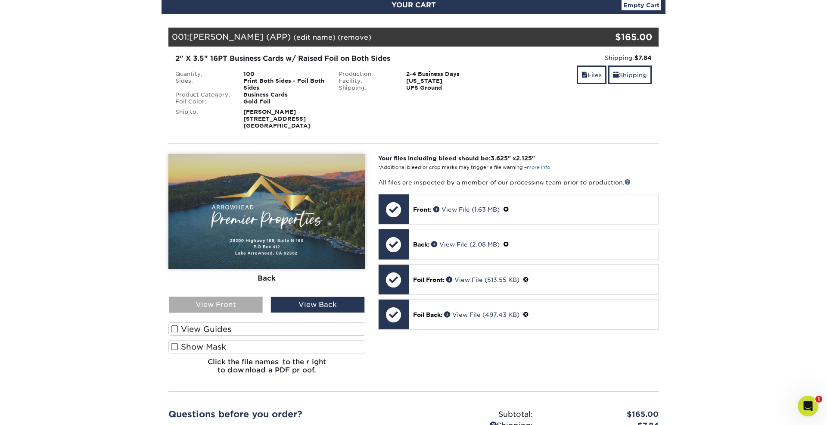
click at [220, 305] on div "View Front" at bounding box center [216, 304] width 94 height 16
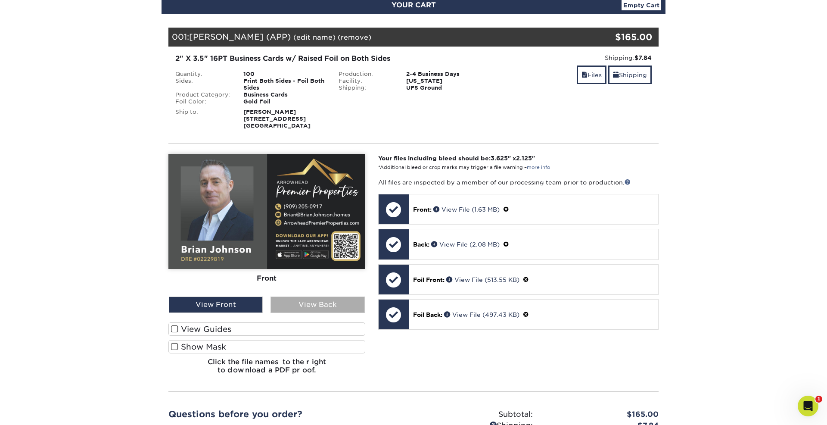
click at [305, 305] on div "View Back" at bounding box center [318, 304] width 94 height 16
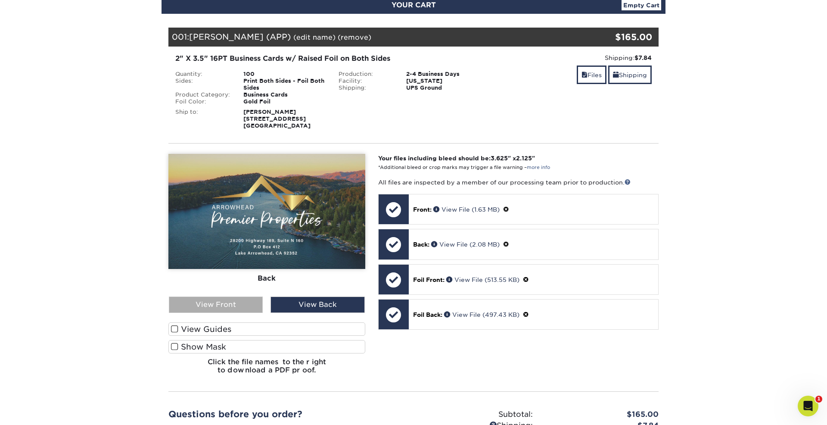
click at [232, 305] on div "View Front" at bounding box center [216, 304] width 94 height 16
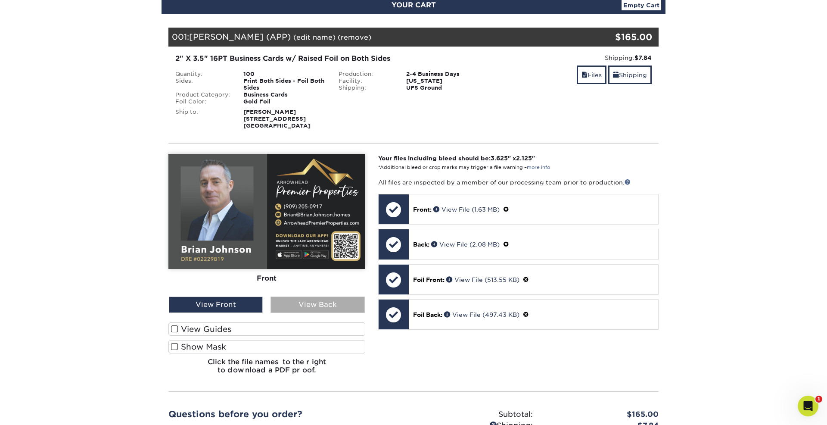
click at [299, 302] on div "View Back" at bounding box center [318, 304] width 94 height 16
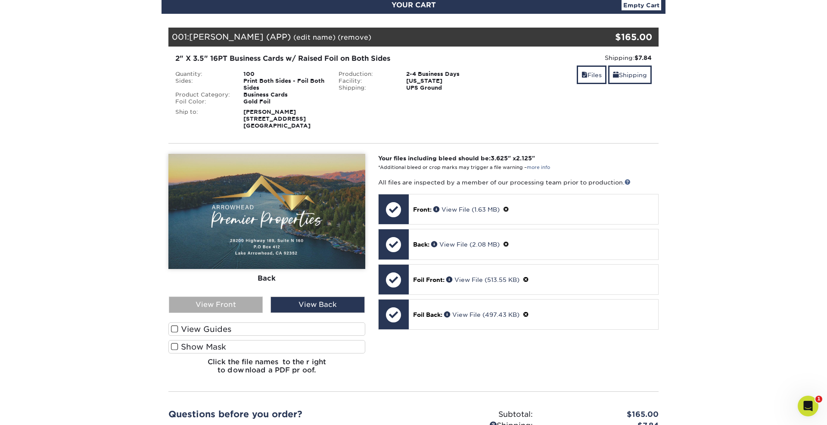
click at [230, 303] on div "View Front" at bounding box center [216, 304] width 94 height 16
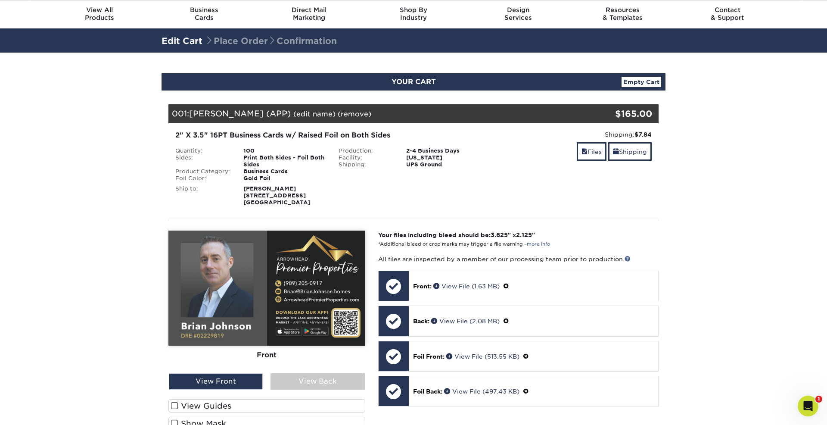
scroll to position [0, 0]
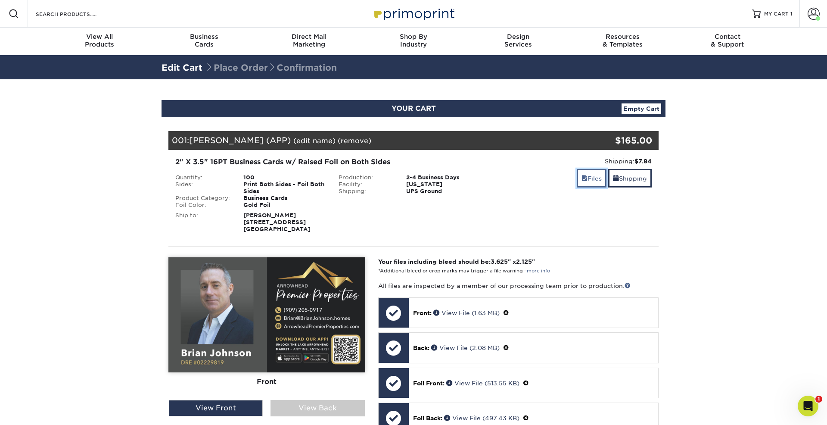
click at [587, 179] on link "Files" at bounding box center [592, 178] width 30 height 19
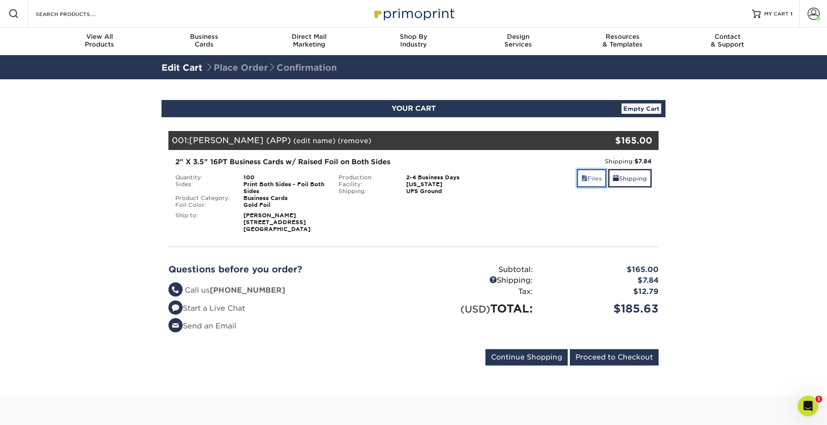
click at [588, 178] on link "Files" at bounding box center [592, 178] width 30 height 19
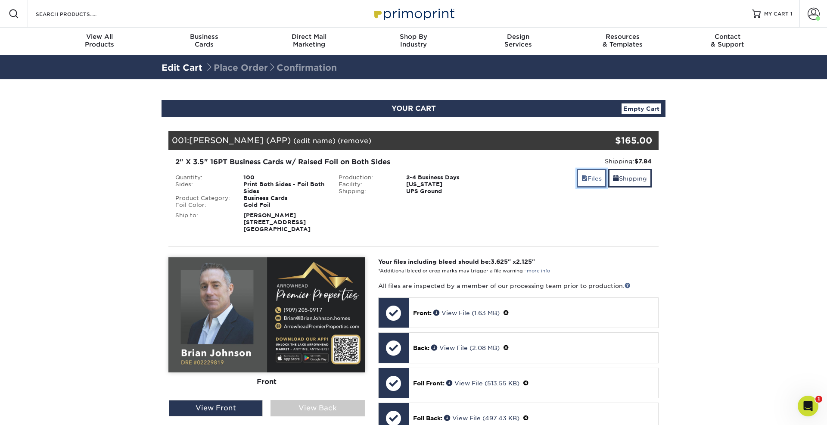
click at [586, 180] on link "Files" at bounding box center [592, 178] width 30 height 19
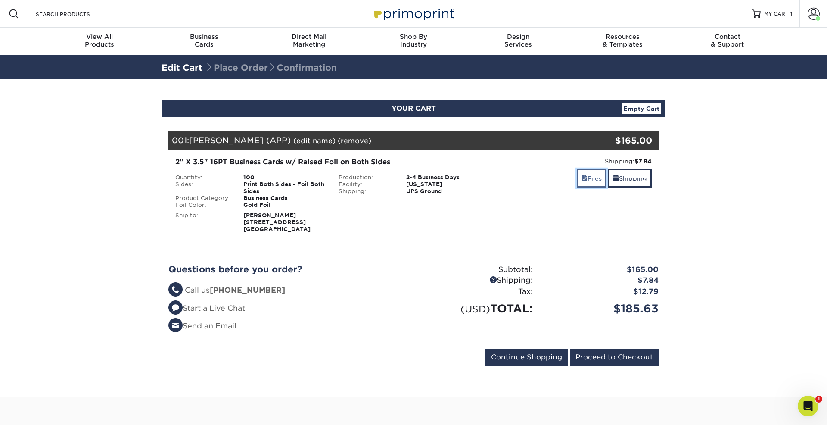
click at [582, 182] on link "Files" at bounding box center [592, 178] width 30 height 19
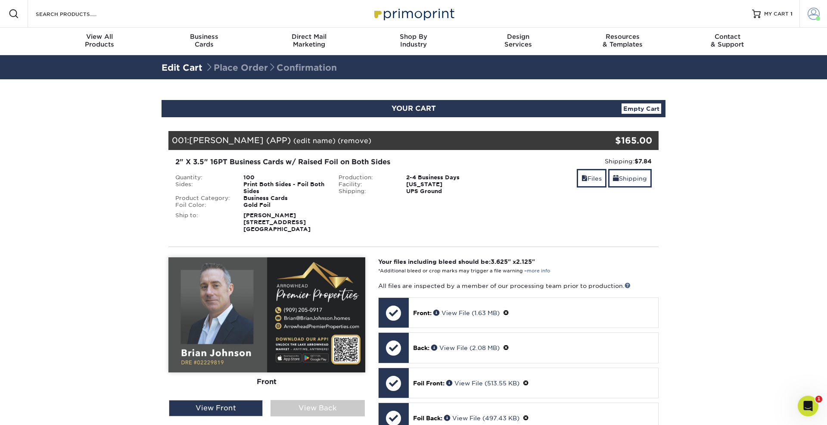
click at [808, 12] on span at bounding box center [814, 14] width 12 height 12
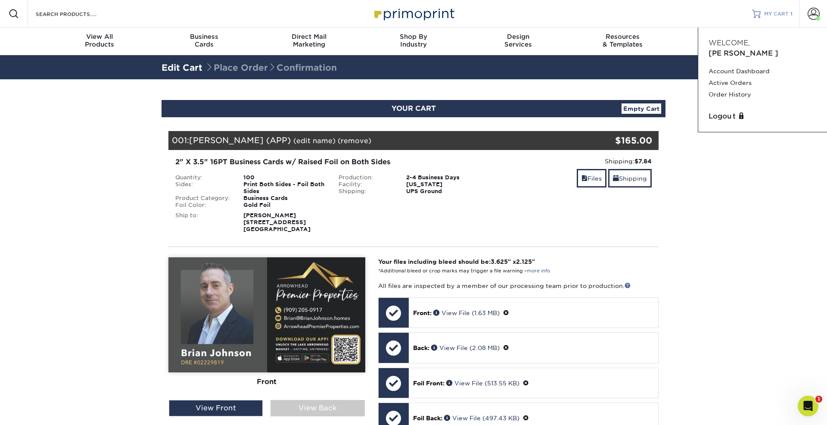
click at [767, 16] on span "MY CART" at bounding box center [776, 13] width 25 height 7
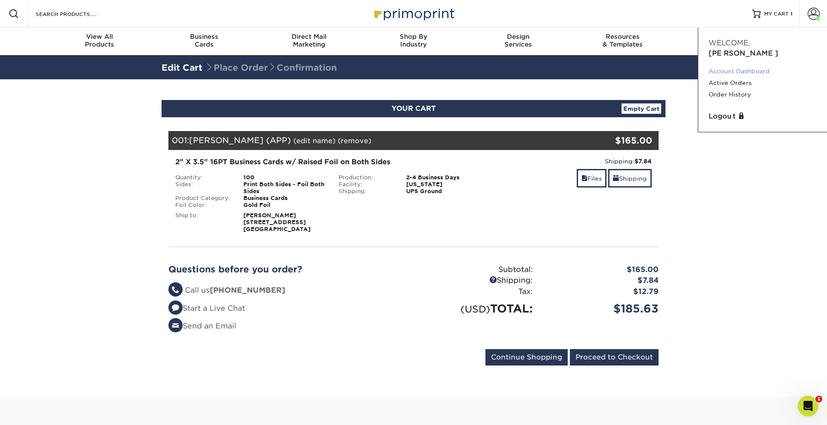
click at [738, 65] on link "Account Dashboard" at bounding box center [763, 71] width 108 height 12
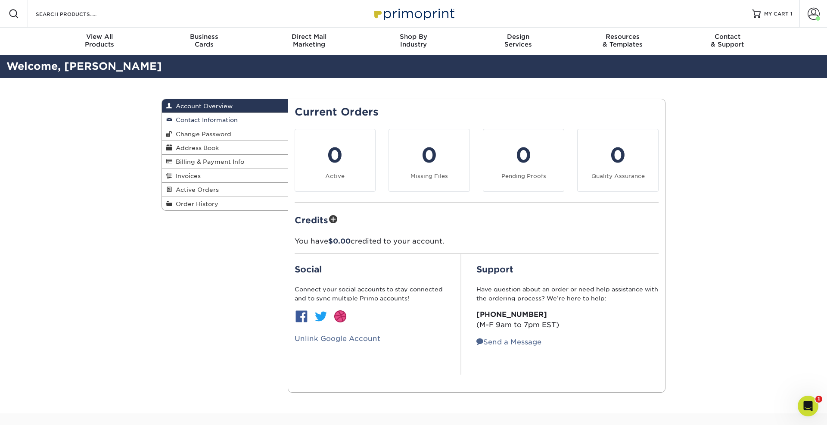
click at [209, 121] on span "Contact Information" at bounding box center [204, 119] width 65 height 7
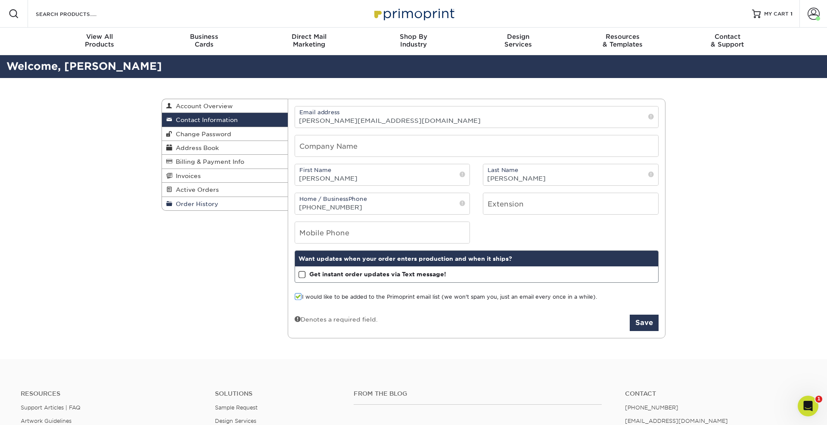
click at [200, 206] on span "Order History" at bounding box center [195, 203] width 46 height 7
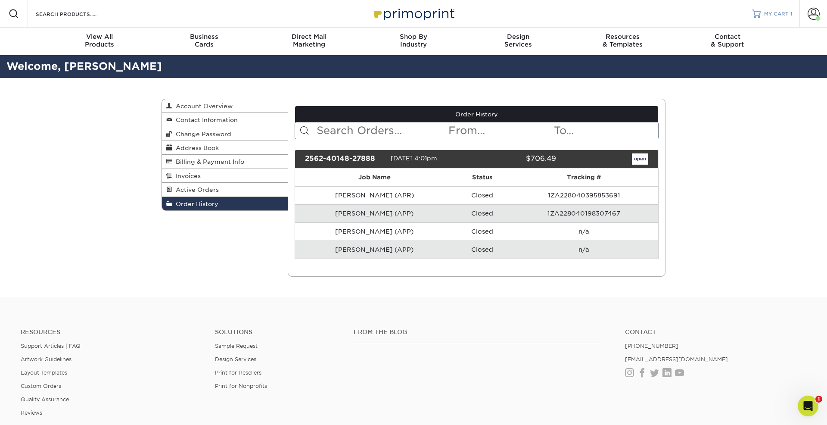
click at [783, 14] on span "MY CART" at bounding box center [776, 13] width 25 height 7
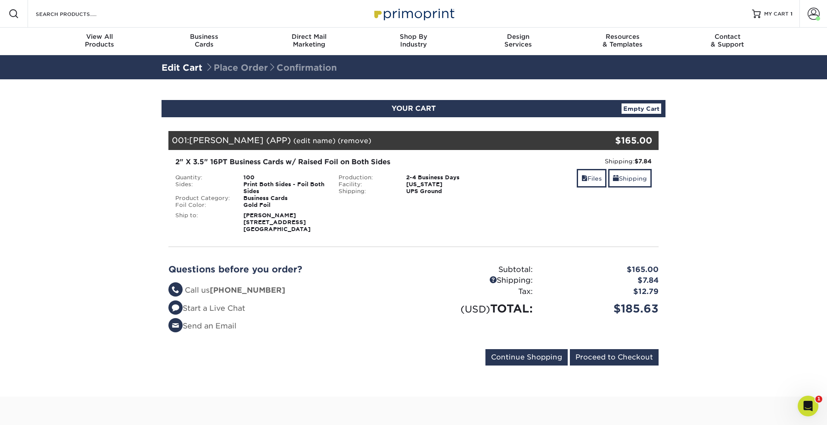
click at [698, 173] on section "YOUR CART Empty Cart Your Cart is Empty View Account Active Orders Order Histor…" at bounding box center [413, 237] width 827 height 317
click at [300, 165] on div "2" X 3.5" 16PT Business Cards w/ Raised Foil on Both Sides" at bounding box center [331, 162] width 313 height 10
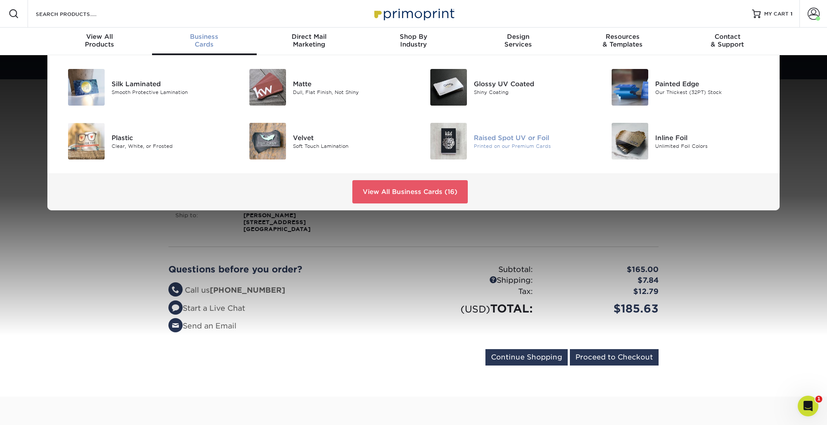
click at [458, 134] on img at bounding box center [448, 141] width 37 height 37
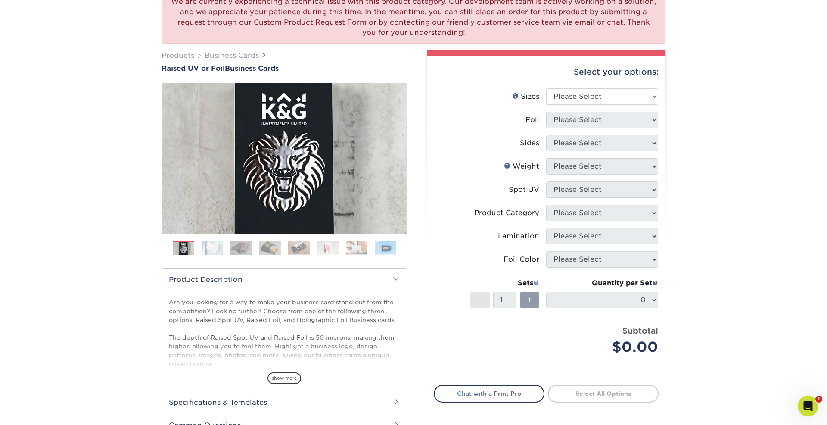
click at [536, 284] on span at bounding box center [536, 283] width 6 height 6
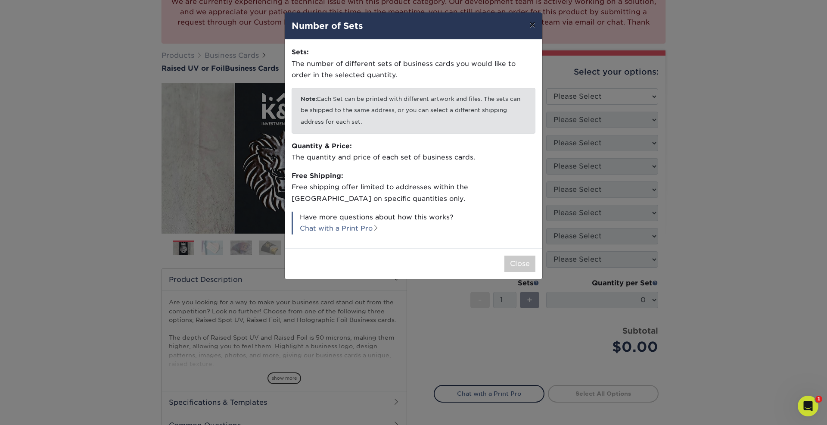
click at [536, 27] on button "×" at bounding box center [533, 24] width 20 height 24
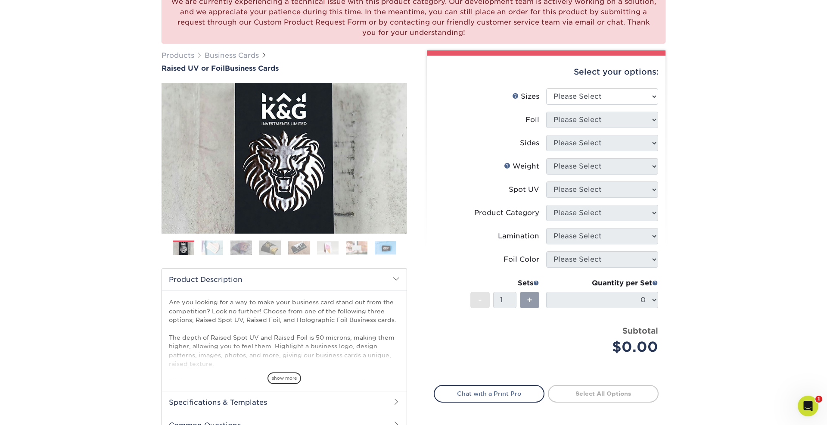
click at [695, 282] on div "We are currently experiencing a technical issue with this product category. Our…" at bounding box center [413, 234] width 827 height 520
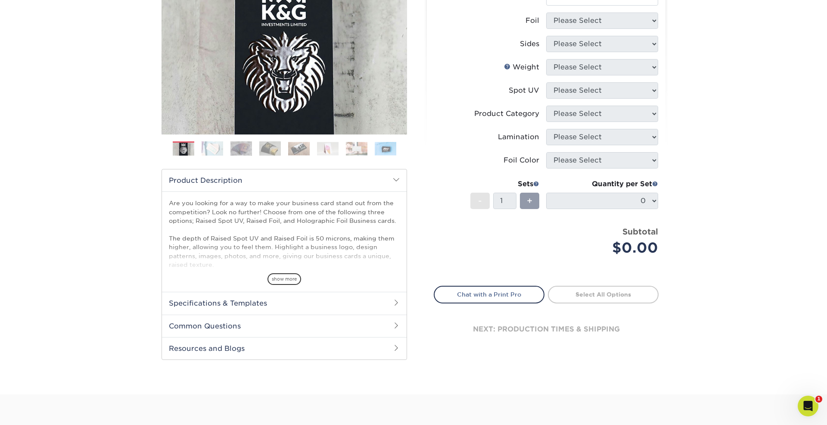
scroll to position [178, 0]
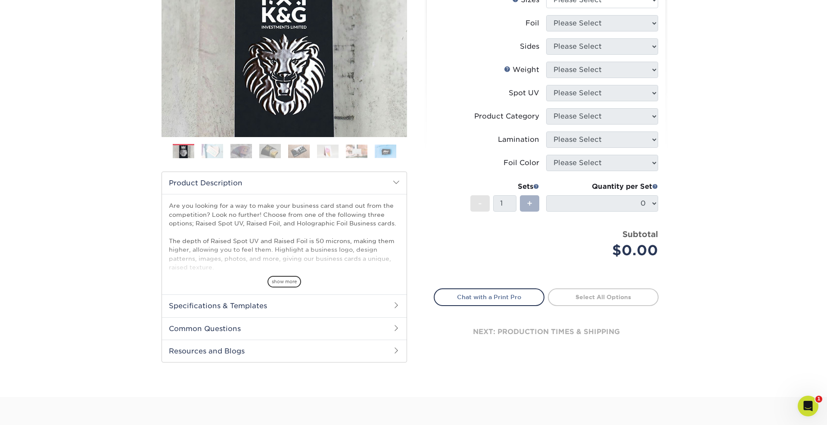
click at [526, 207] on div "+" at bounding box center [529, 203] width 19 height 16
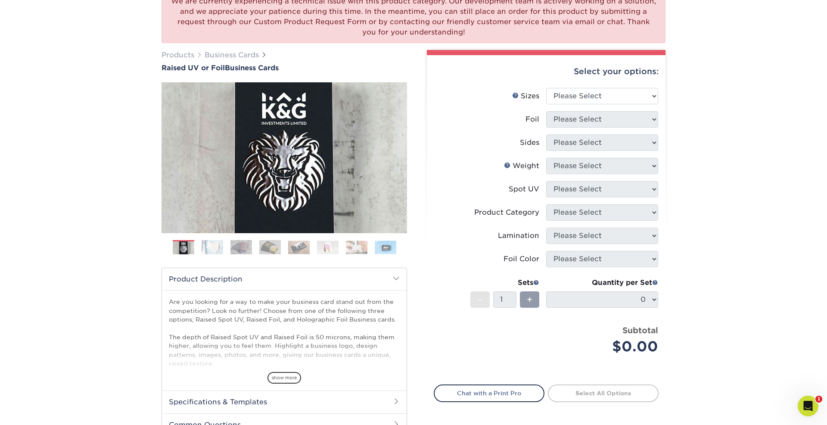
scroll to position [74, 0]
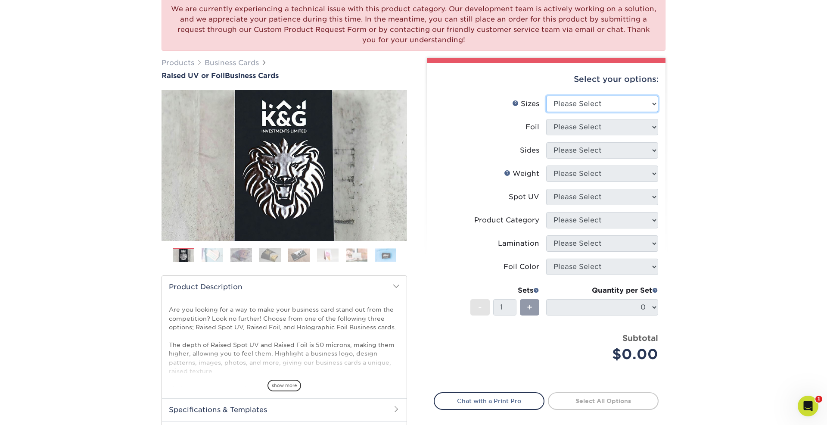
click at [573, 106] on select "Please Select 2" x 3.5" - Standard" at bounding box center [602, 104] width 112 height 16
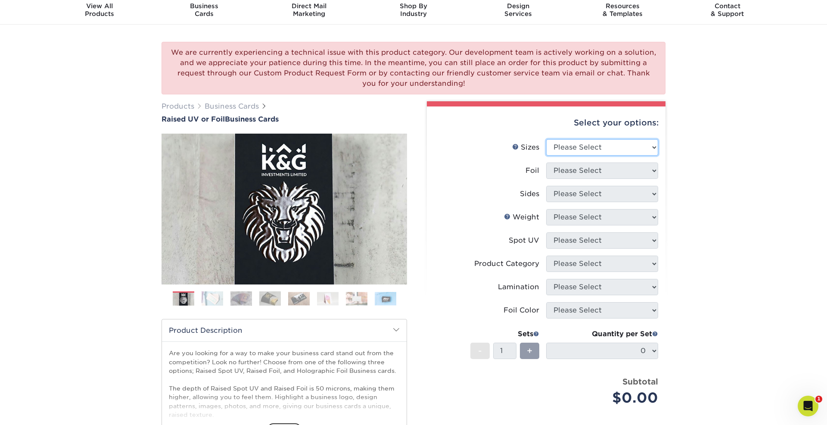
scroll to position [0, 0]
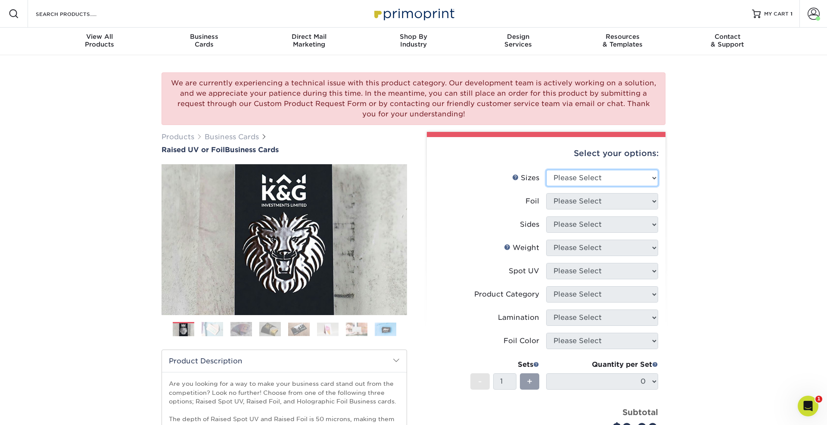
click at [570, 181] on select "Please Select 2" x 3.5" - Standard" at bounding box center [602, 178] width 112 height 16
select select "2.00x3.50"
click at [546, 170] on select "Please Select 2" x 3.5" - Standard" at bounding box center [602, 178] width 112 height 16
click at [577, 201] on select "Please Select No Yes" at bounding box center [602, 201] width 112 height 16
select select "1"
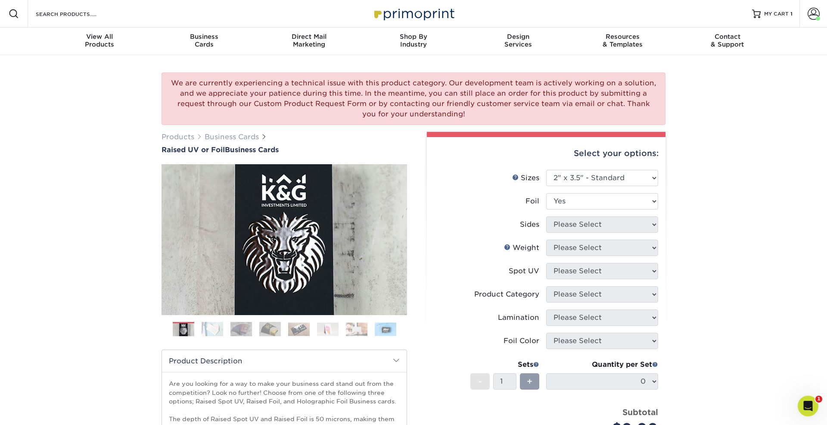
click at [546, 193] on select "Please Select No Yes" at bounding box center [602, 201] width 112 height 16
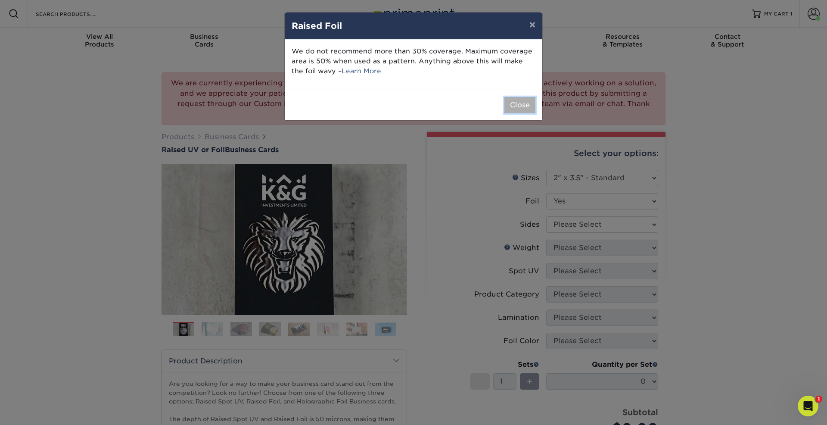
click at [514, 109] on button "Close" at bounding box center [520, 105] width 31 height 16
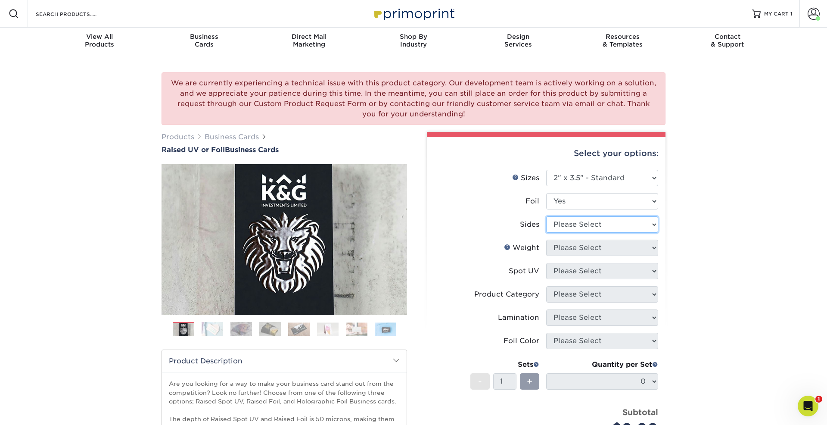
click at [571, 227] on select "Please Select Print Both Sides - Foil Both Sides Print Both Sides - Foil Front …" at bounding box center [602, 224] width 112 height 16
select select "34527644-b4fd-4ffb-9092-1318eefcd9d9"
click at [546, 216] on select "Please Select Print Both Sides - Foil Both Sides Print Both Sides - Foil Front …" at bounding box center [602, 224] width 112 height 16
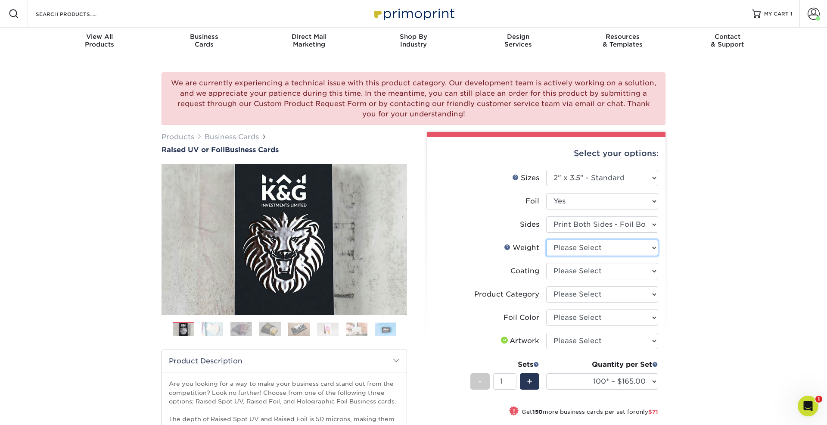
click at [575, 245] on select "Please Select 16PT" at bounding box center [602, 248] width 112 height 16
select select "16PT"
click at [546, 240] on select "Please Select 16PT" at bounding box center [602, 248] width 112 height 16
click at [567, 269] on select at bounding box center [602, 271] width 112 height 16
select select "3e7618de-abca-4bda-9f97-8b9129e913d8"
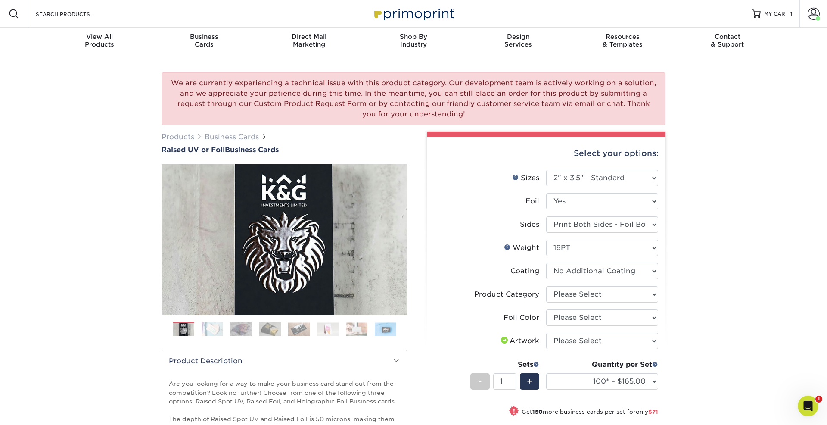
click at [546, 263] on select at bounding box center [602, 271] width 112 height 16
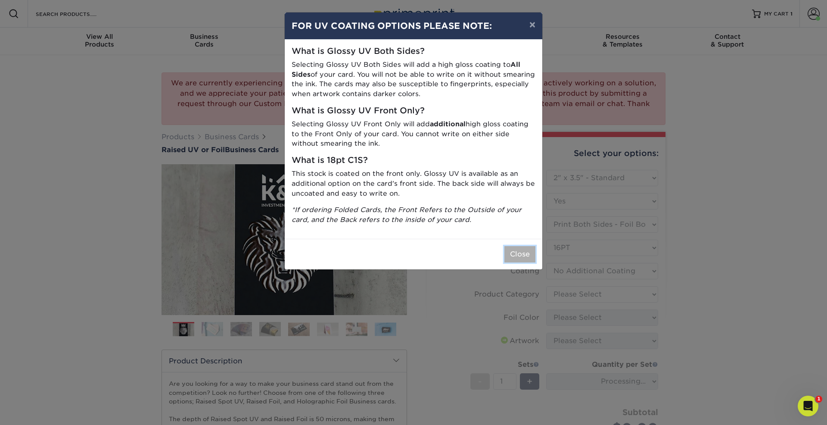
click at [530, 259] on button "Close" at bounding box center [520, 254] width 31 height 16
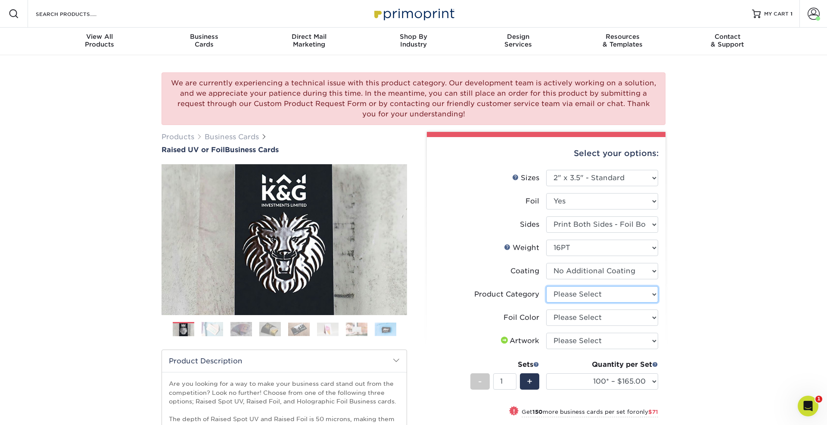
click at [570, 296] on select "Please Select Business Cards" at bounding box center [602, 294] width 112 height 16
select select "3b5148f1-0588-4f88-a218-97bcfdce65c1"
click at [546, 286] on select "Please Select Business Cards" at bounding box center [602, 294] width 112 height 16
click at [571, 318] on select "Please Select Silver Foil Gold Foil Holographic Foil" at bounding box center [602, 317] width 112 height 16
select select "acffa4a5-22f9-4585-ba3f-0adaa54b8c85"
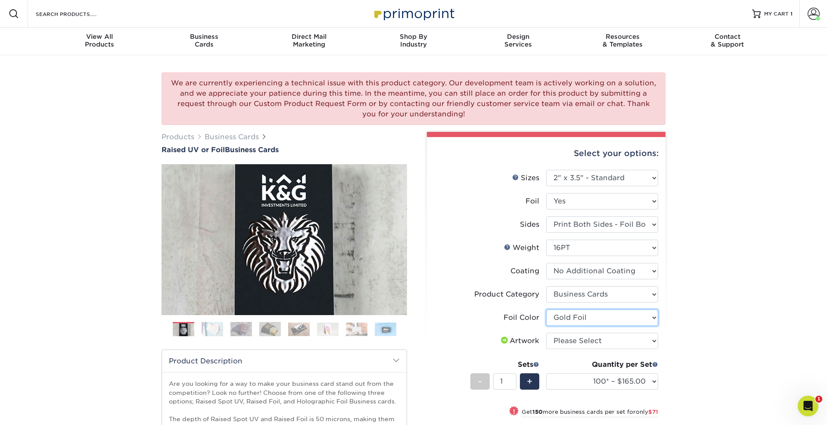
click at [546, 309] on select "Please Select Silver Foil Gold Foil Holographic Foil" at bounding box center [602, 317] width 112 height 16
click at [573, 342] on select "Please Select I will upload files I need a design - $100" at bounding box center [602, 341] width 112 height 16
select select "upload"
click at [546, 333] on select "Please Select I will upload files I need a design - $100" at bounding box center [602, 341] width 112 height 16
click at [704, 290] on div "We are currently experiencing a technical issue with this product category. Our…" at bounding box center [413, 329] width 827 height 549
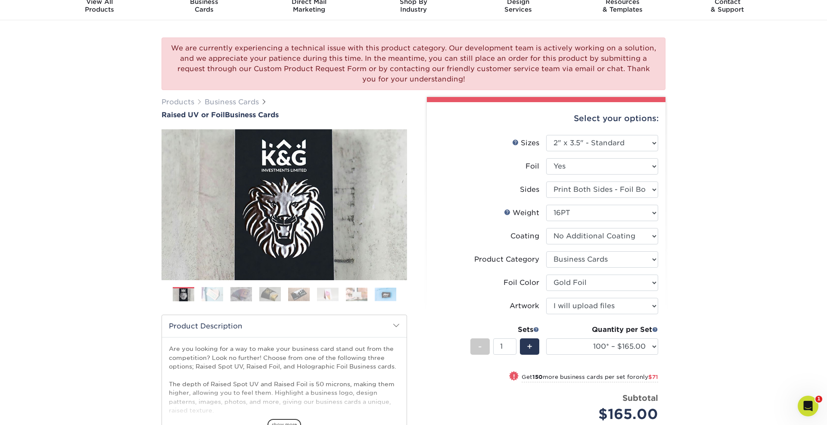
scroll to position [43, 0]
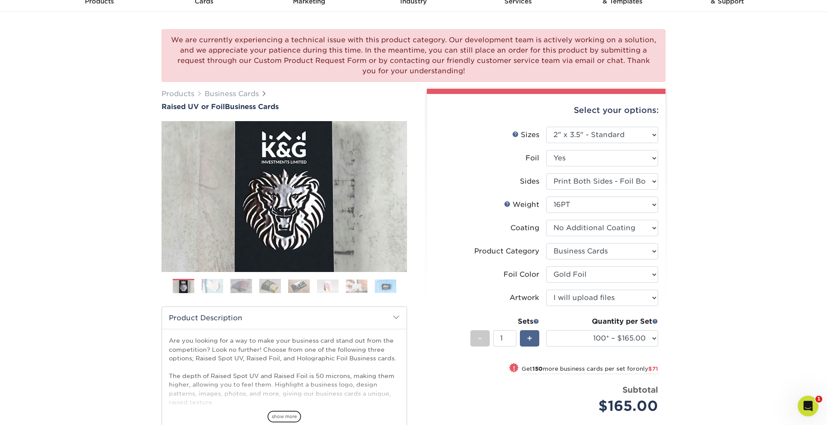
click at [532, 337] on span "+" at bounding box center [530, 338] width 6 height 13
click at [483, 339] on div "-" at bounding box center [479, 338] width 19 height 16
click at [521, 337] on div "+" at bounding box center [529, 338] width 19 height 16
click at [477, 338] on div "-" at bounding box center [479, 338] width 19 height 16
click at [520, 338] on div "+" at bounding box center [529, 338] width 19 height 16
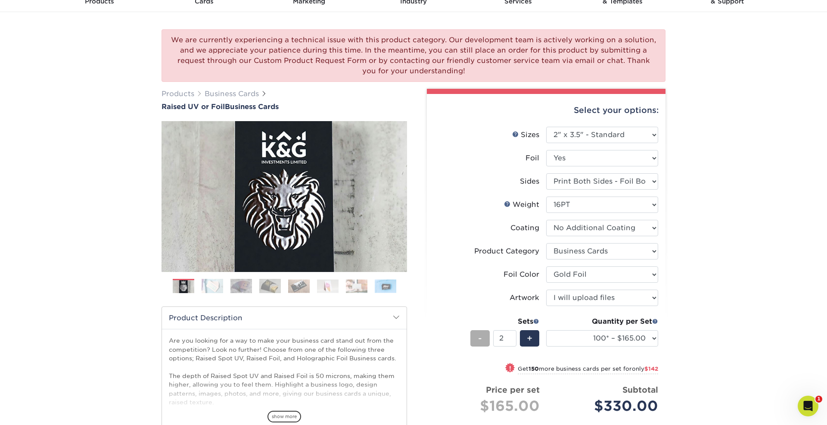
click at [475, 339] on div "-" at bounding box center [479, 338] width 19 height 16
click at [528, 337] on span "+" at bounding box center [530, 338] width 6 height 13
type input "2"
click at [733, 237] on div "We are currently experiencing a technical issue with this product category. Our…" at bounding box center [413, 304] width 827 height 585
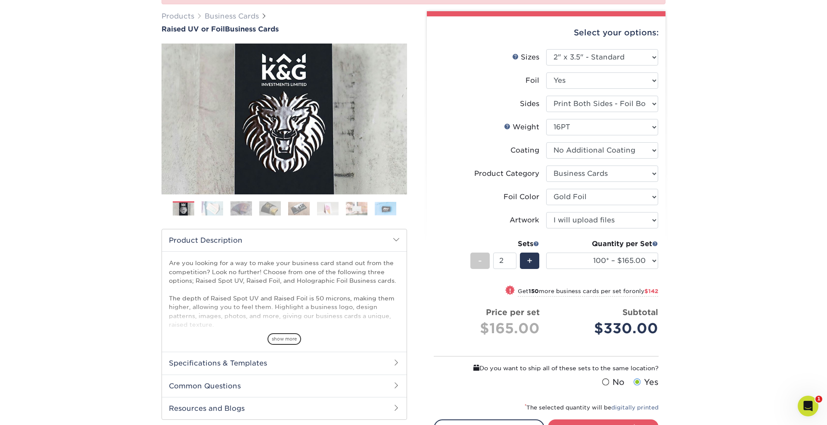
scroll to position [111, 0]
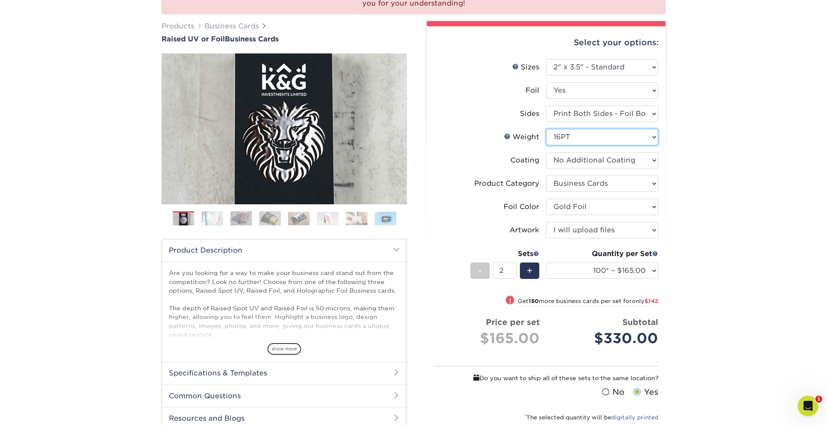
click at [561, 136] on select "Please Select 16PT" at bounding box center [602, 137] width 112 height 16
click at [546, 129] on select "Please Select 16PT" at bounding box center [602, 137] width 112 height 16
click at [572, 160] on select at bounding box center [602, 160] width 112 height 16
click at [421, 161] on div "Select your options: Sizes Help Sizes Foil No -" at bounding box center [543, 263] width 246 height 484
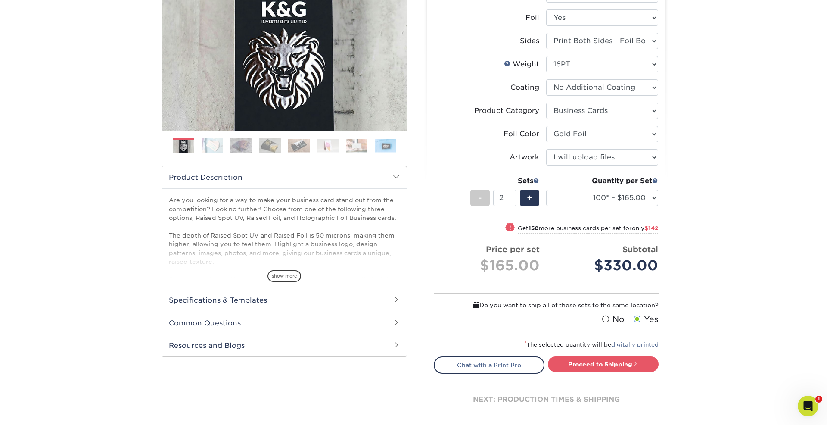
scroll to position [159, 0]
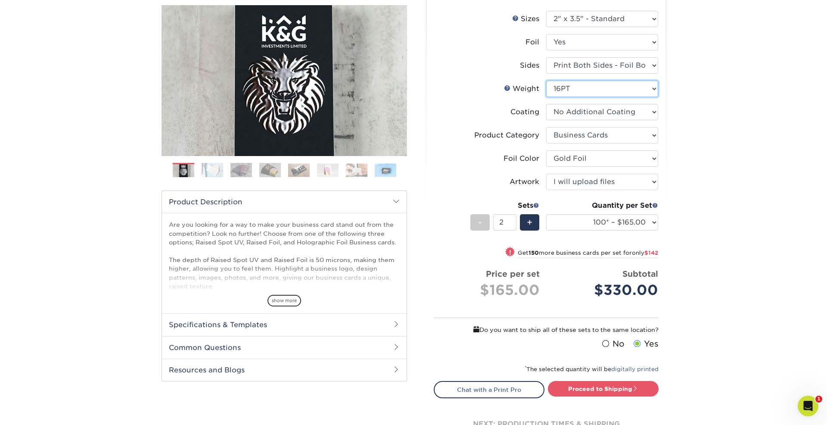
click at [574, 88] on select "Please Select 16PT" at bounding box center [602, 89] width 112 height 16
click at [279, 303] on span "show more" at bounding box center [285, 301] width 34 height 12
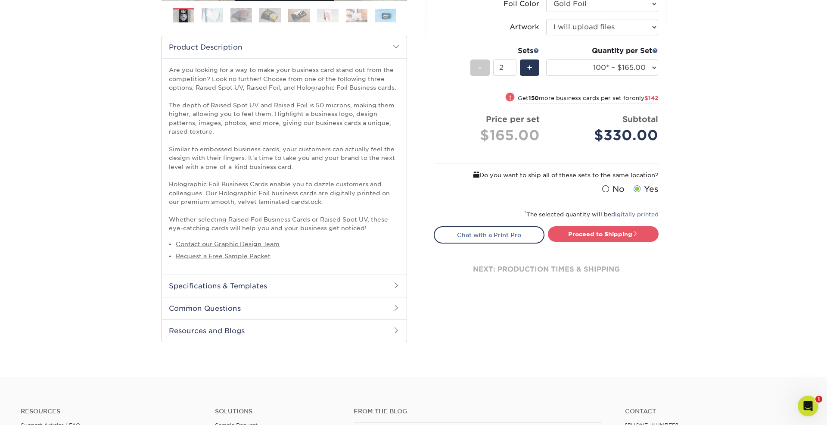
scroll to position [314, 0]
click at [289, 287] on h2 "Specifications & Templates" at bounding box center [284, 285] width 245 height 22
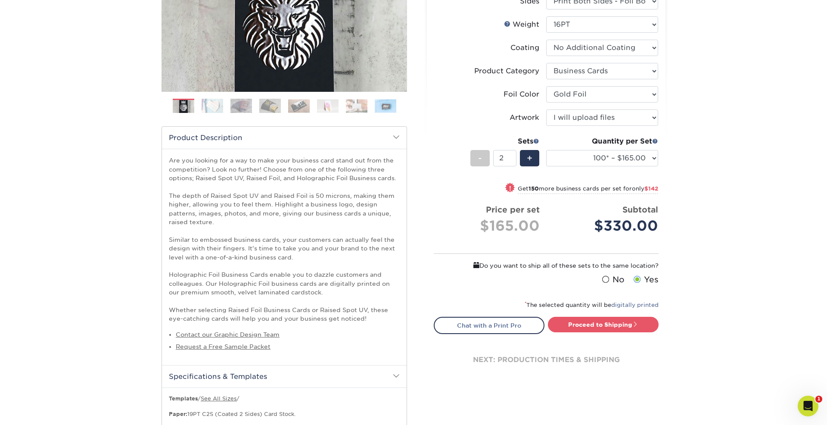
scroll to position [0, 0]
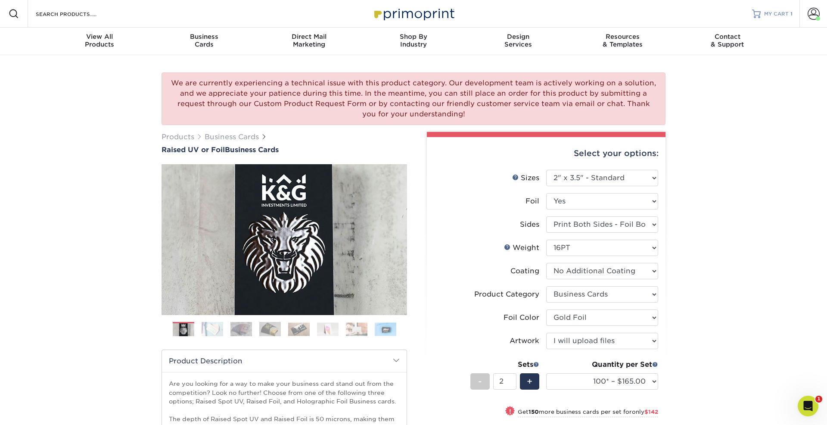
click at [769, 14] on span "MY CART" at bounding box center [776, 13] width 25 height 7
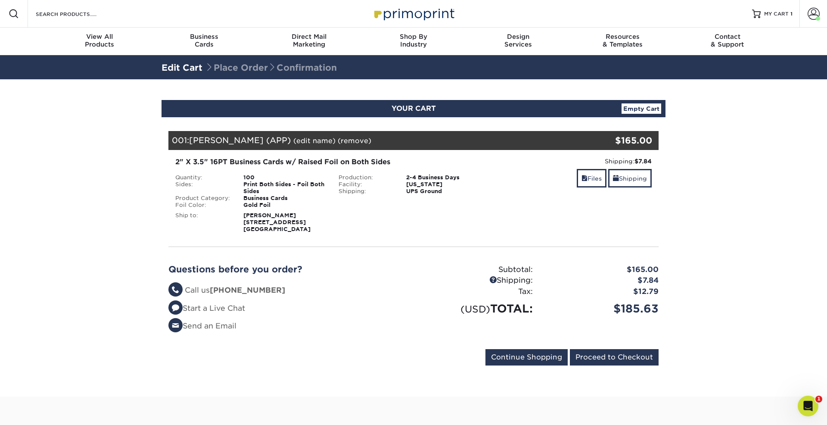
click at [475, 197] on div "Production: 2-4 Business Days Facility: [US_STATE] Shipping: UPS Ground" at bounding box center [413, 191] width 163 height 34
click at [629, 182] on link "Shipping" at bounding box center [630, 178] width 44 height 19
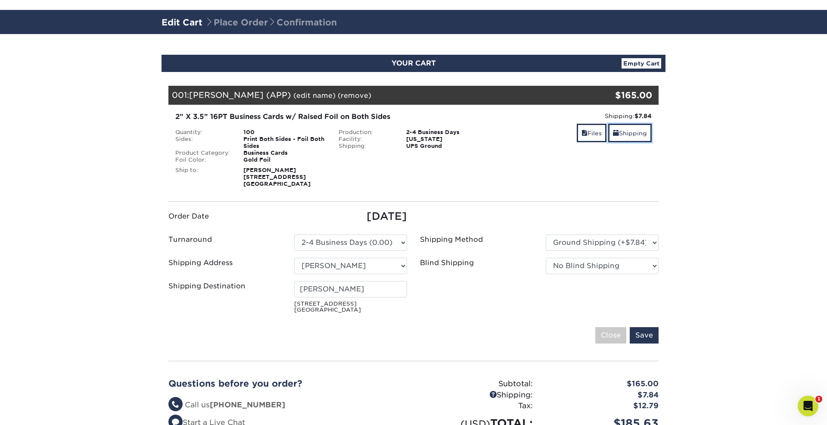
scroll to position [48, 0]
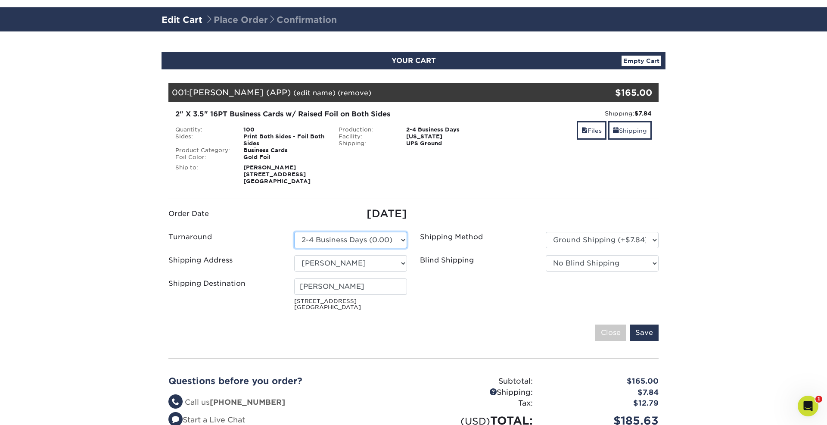
click at [374, 240] on select "Please Select 2-4 Business Days (0.00)" at bounding box center [350, 240] width 113 height 16
click at [294, 232] on select "Please Select 2-4 Business Days (0.00)" at bounding box center [350, 240] width 113 height 16
click at [429, 220] on ul "Order Date [DATE] Turnaround Please Select Select One" at bounding box center [413, 260] width 503 height 108
click at [563, 237] on select "Please Select Ground Shipping (+$7.84) 3 Day Shipping Service (+$18.70) 2 Day A…" at bounding box center [602, 240] width 113 height 16
click at [578, 239] on select "Please Select Ground Shipping (+$7.84) 3 Day Shipping Service (+$18.70) 2 Day A…" at bounding box center [602, 240] width 113 height 16
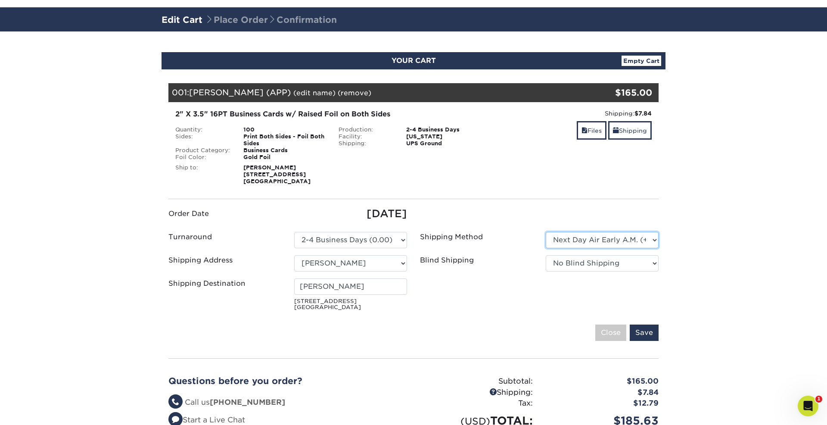
click at [546, 232] on select "Please Select Ground Shipping (+$7.84) 3 Day Shipping Service (+$18.70) 2 Day A…" at bounding box center [602, 240] width 113 height 16
click at [572, 242] on select "Please Select Ground Shipping (+$7.84) 3 Day Shipping Service (+$18.70) 2 Day A…" at bounding box center [602, 240] width 113 height 16
click at [546, 232] on select "Please Select Ground Shipping (+$7.84) 3 Day Shipping Service (+$18.70) 2 Day A…" at bounding box center [602, 240] width 113 height 16
click at [513, 218] on ul "Order Date [DATE] Turnaround Please Select Select One" at bounding box center [413, 260] width 503 height 108
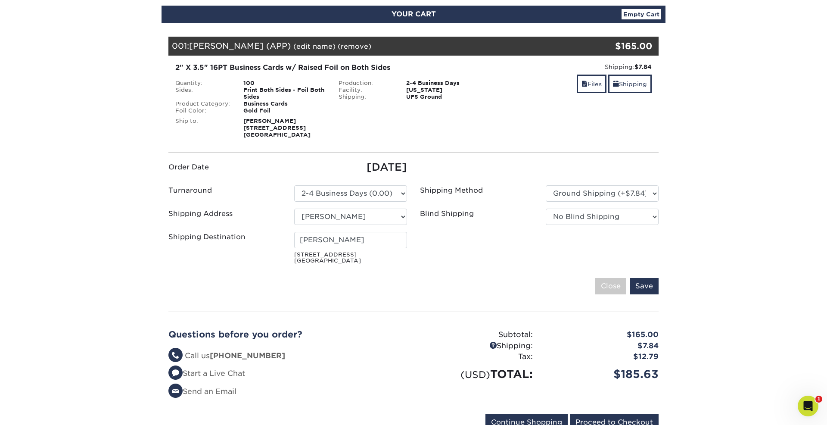
scroll to position [99, 0]
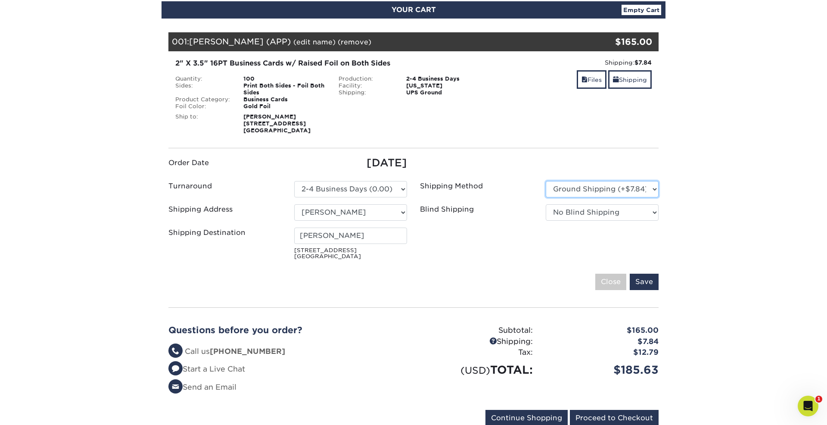
click at [596, 192] on select "Please Select Ground Shipping (+$7.84) 3 Day Shipping Service (+$18.70) 2 Day A…" at bounding box center [602, 189] width 113 height 16
click at [546, 181] on select "Please Select Ground Shipping (+$7.84) 3 Day Shipping Service (+$18.70) 2 Day A…" at bounding box center [602, 189] width 113 height 16
click at [485, 159] on ul "Order Date [DATE] Turnaround Please Select Select One" at bounding box center [413, 209] width 503 height 108
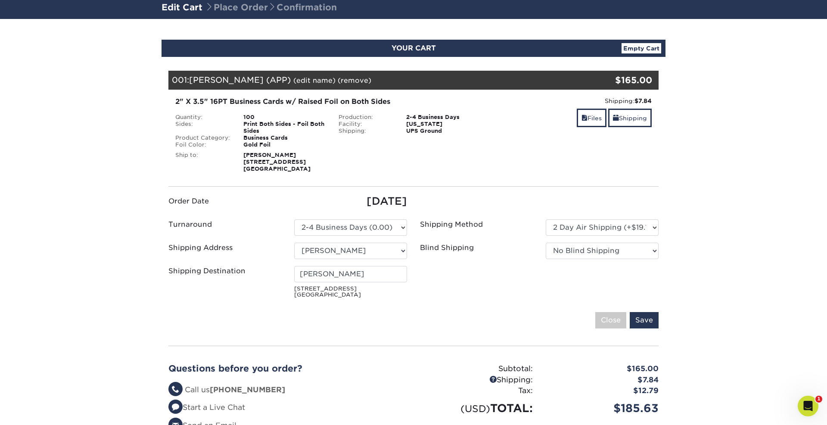
scroll to position [66, 0]
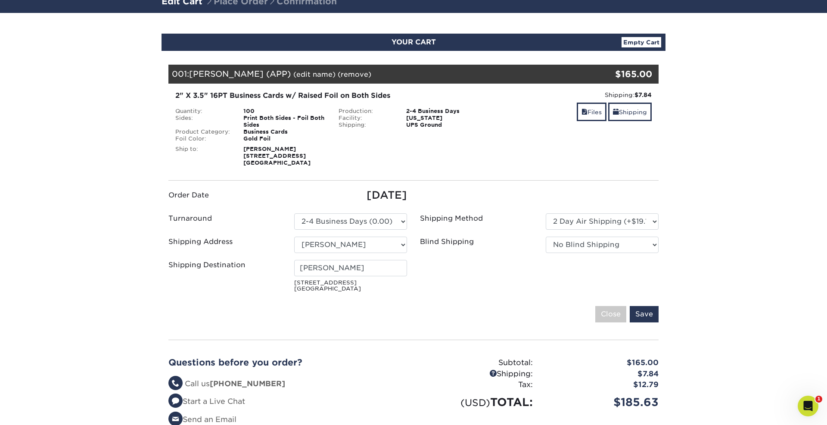
drag, startPoint x: 407, startPoint y: 197, endPoint x: 344, endPoint y: 197, distance: 62.9
click at [344, 197] on div "[DATE]" at bounding box center [351, 195] width 126 height 16
click at [421, 197] on ul "Order Date [DATE] Turnaround Please Select Select One" at bounding box center [413, 241] width 503 height 108
click at [589, 222] on select "Please Select Ground Shipping (+$7.84) 3 Day Shipping Service (+$18.70) 2 Day A…" at bounding box center [602, 221] width 113 height 16
click at [564, 226] on select "Please Select Ground Shipping (+$7.84) 3 Day Shipping Service (+$18.70) 2 Day A…" at bounding box center [602, 221] width 113 height 16
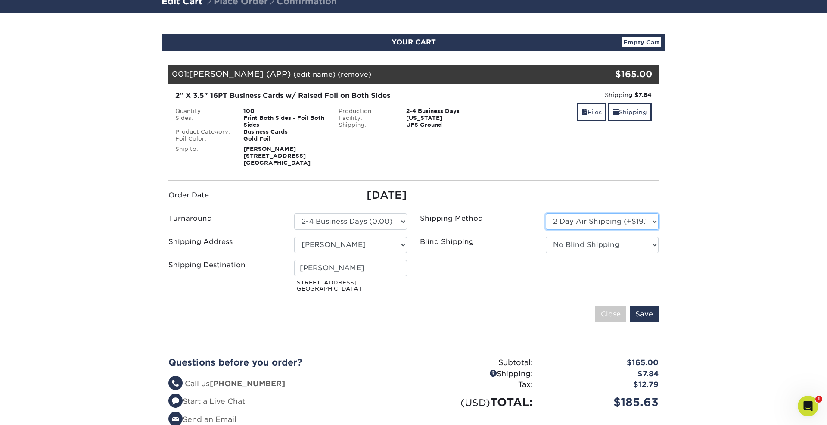
click at [585, 215] on select "Please Select Ground Shipping (+$7.84) 3 Day Shipping Service (+$18.70) 2 Day A…" at bounding box center [602, 221] width 113 height 16
select select "01"
click at [546, 213] on select "Please Select Ground Shipping (+$7.84) 3 Day Shipping Service (+$18.70) 2 Day A…" at bounding box center [602, 221] width 113 height 16
click at [491, 193] on ul "Order Date [DATE] Turnaround Please Select Select One" at bounding box center [413, 241] width 503 height 108
click at [611, 315] on input "Close" at bounding box center [610, 314] width 31 height 16
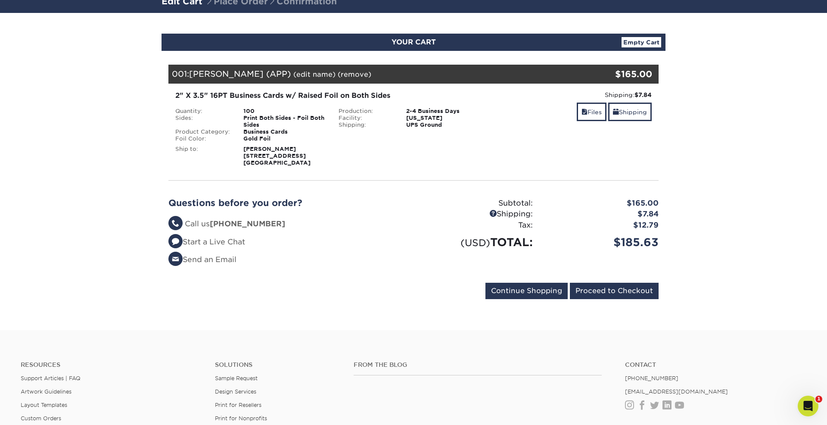
scroll to position [0, 0]
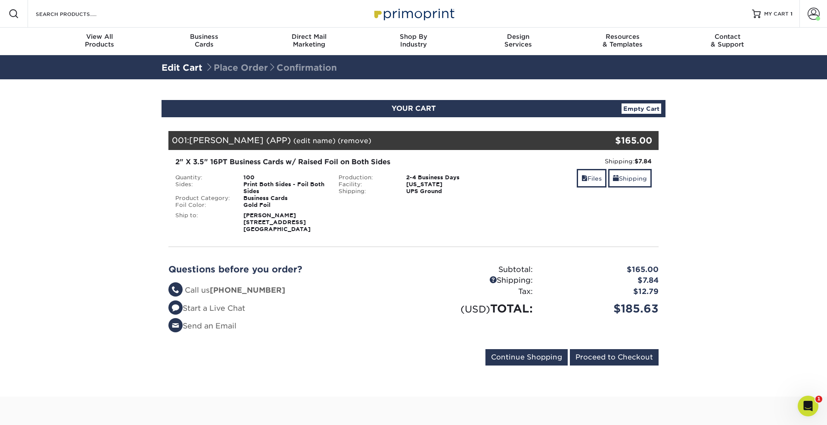
click at [151, 165] on section "YOUR CART Empty Cart Your Cart is Empty View Account Active Orders Order Histor…" at bounding box center [413, 237] width 827 height 317
click at [626, 175] on link "Shipping" at bounding box center [630, 178] width 44 height 19
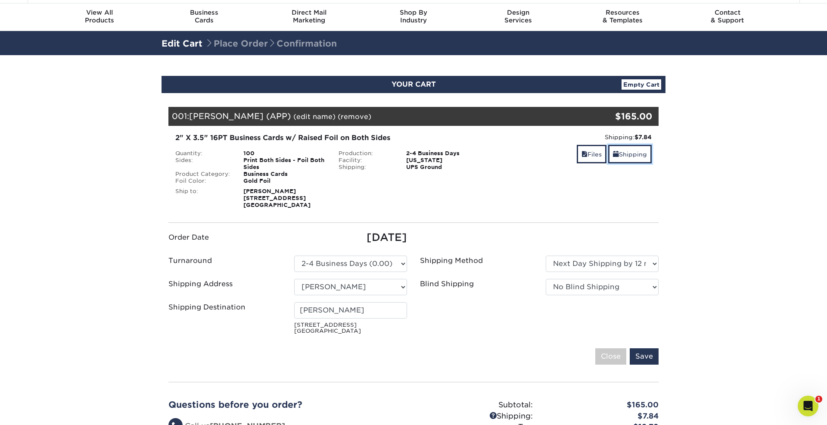
scroll to position [31, 0]
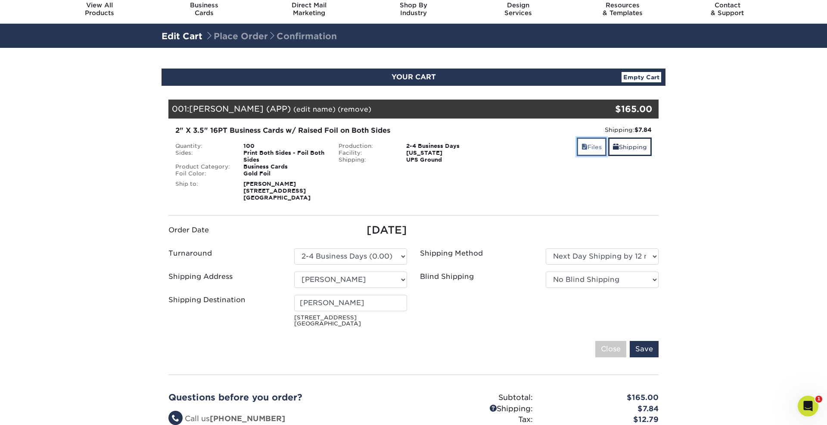
click at [590, 148] on link "Files" at bounding box center [592, 146] width 30 height 19
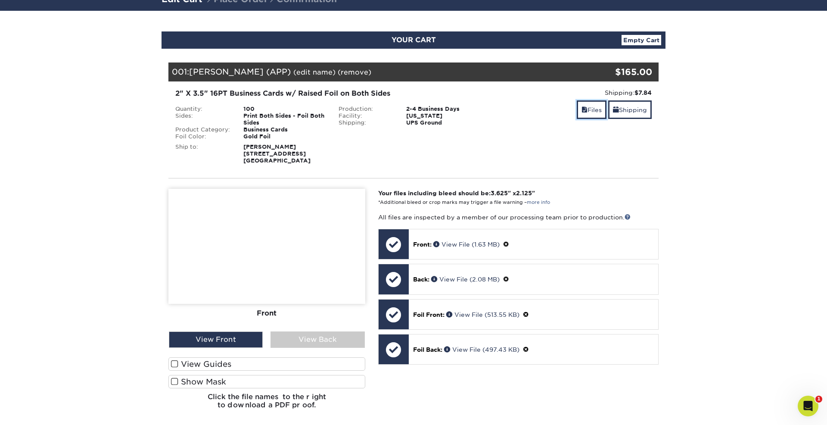
scroll to position [78, 0]
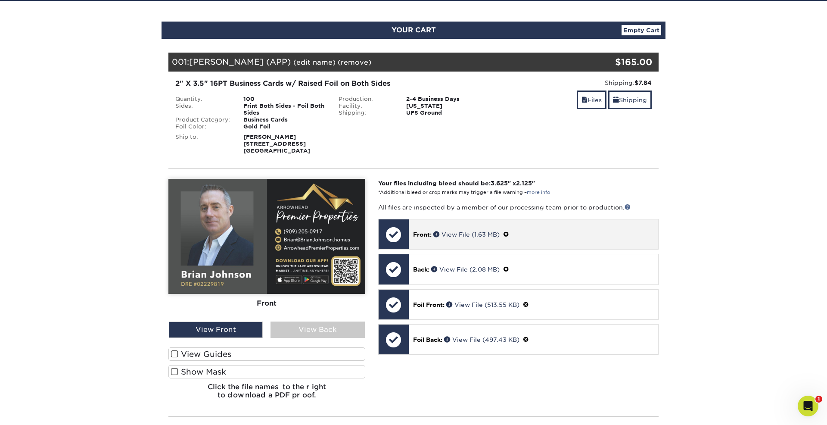
click at [532, 234] on p "Front: View File (1.63 MB)" at bounding box center [533, 234] width 241 height 9
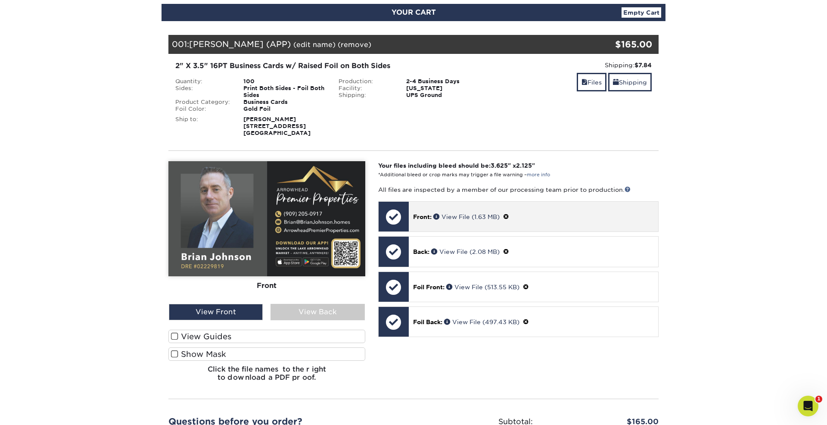
scroll to position [113, 0]
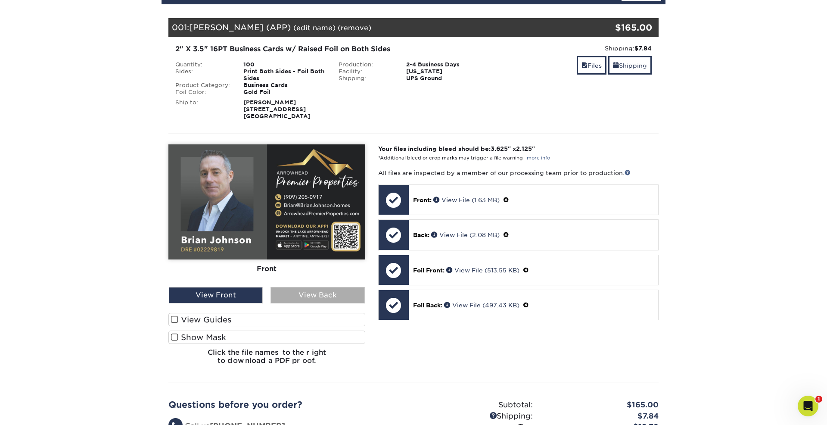
click at [305, 293] on div "View Back" at bounding box center [318, 295] width 94 height 16
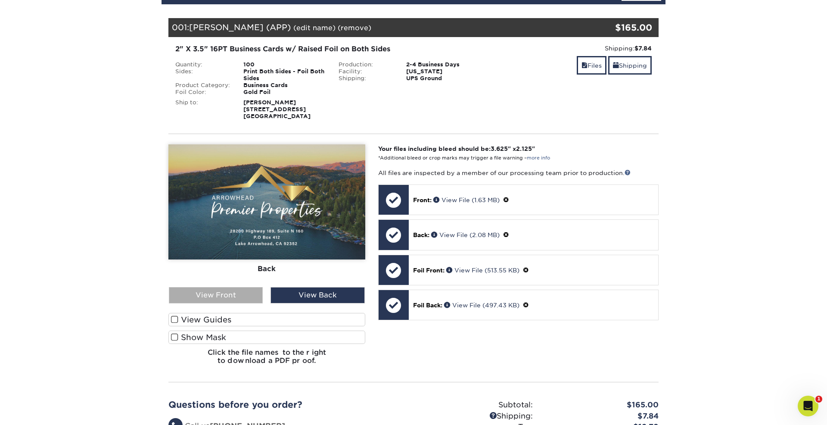
click at [224, 295] on div "View Front" at bounding box center [216, 295] width 94 height 16
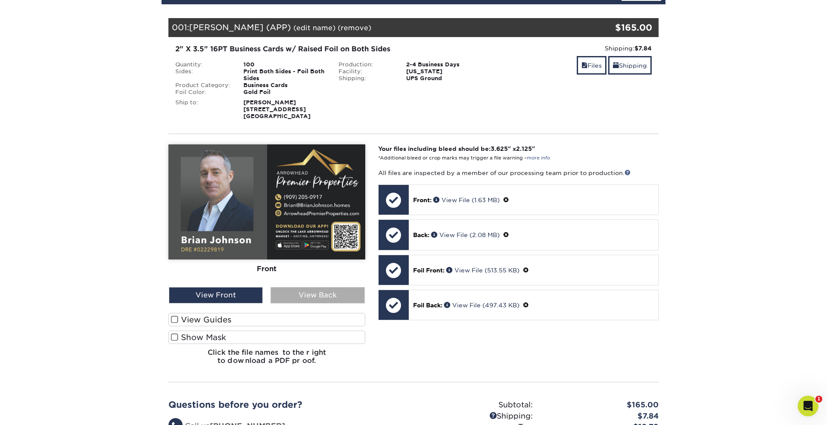
click at [302, 299] on div "View Back" at bounding box center [318, 295] width 94 height 16
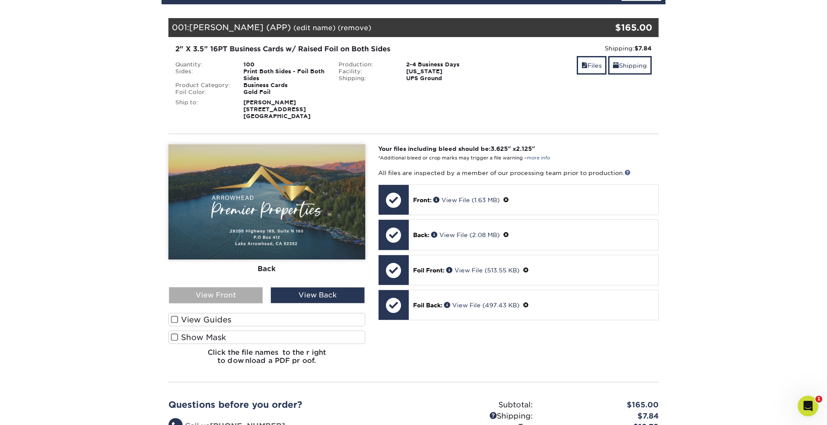
click at [228, 298] on div "View Front" at bounding box center [216, 295] width 94 height 16
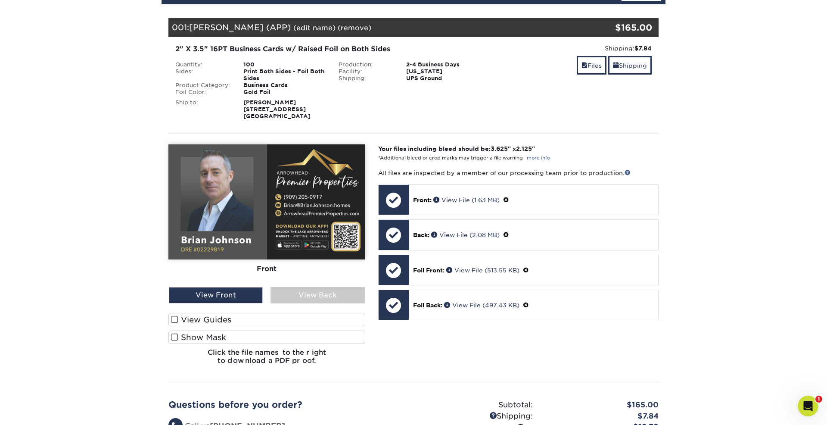
click at [175, 319] on span at bounding box center [174, 319] width 7 height 8
click at [0, 0] on input "View Guides" at bounding box center [0, 0] width 0 height 0
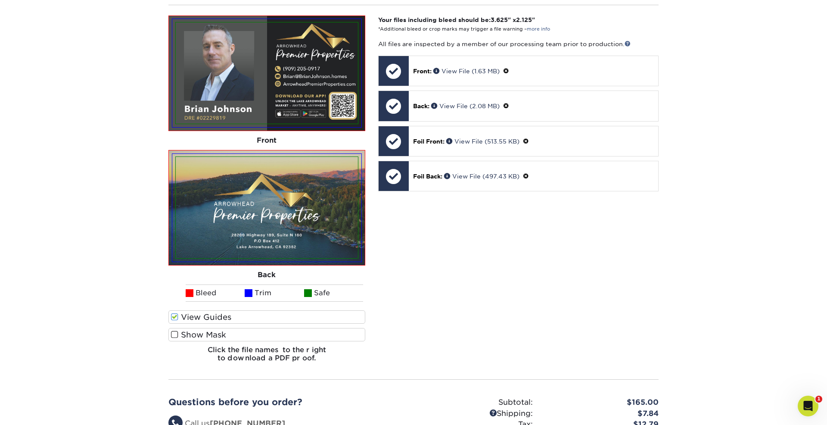
scroll to position [250, 0]
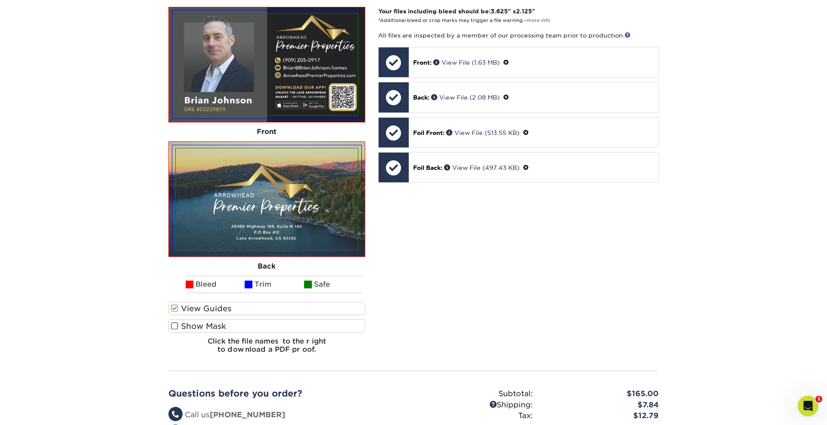
click at [173, 323] on span at bounding box center [174, 326] width 7 height 8
click at [0, 0] on input "Show Mask" at bounding box center [0, 0] width 0 height 0
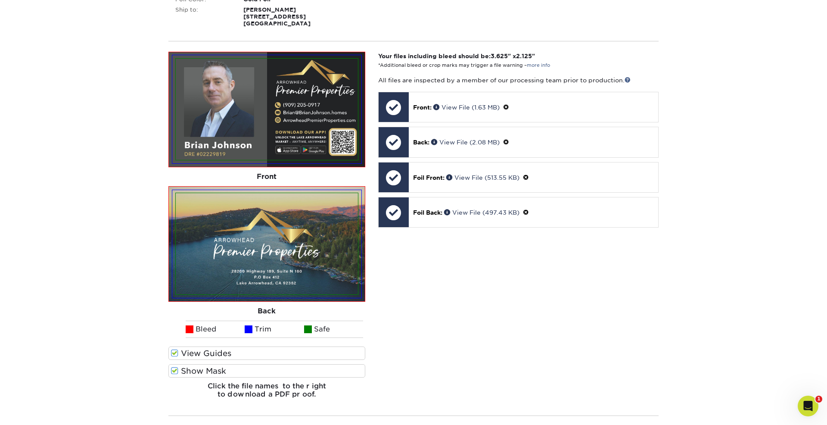
scroll to position [237, 0]
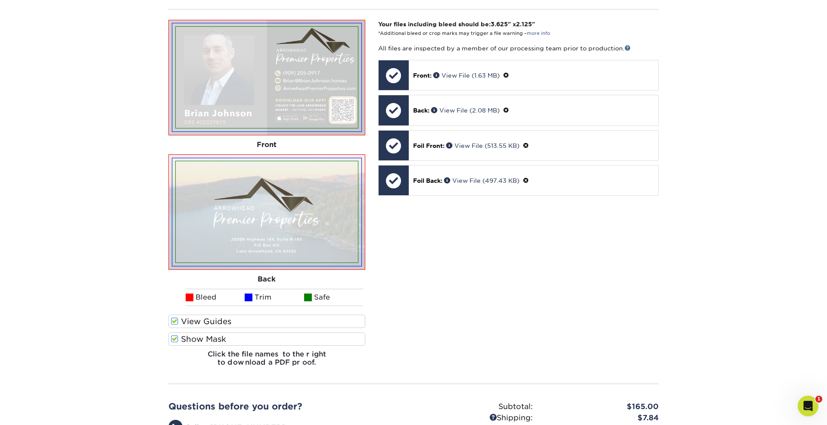
click at [174, 341] on span at bounding box center [174, 339] width 7 height 8
click at [0, 0] on input "Show Mask" at bounding box center [0, 0] width 0 height 0
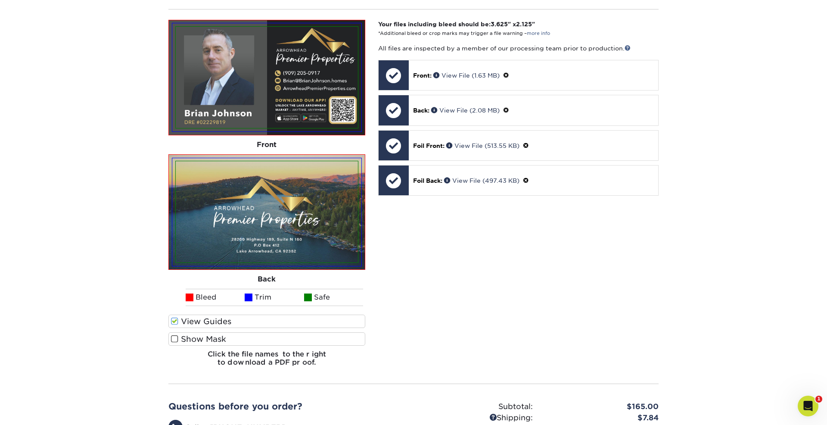
click at [174, 341] on span at bounding box center [174, 339] width 7 height 8
click at [0, 0] on input "Show Mask" at bounding box center [0, 0] width 0 height 0
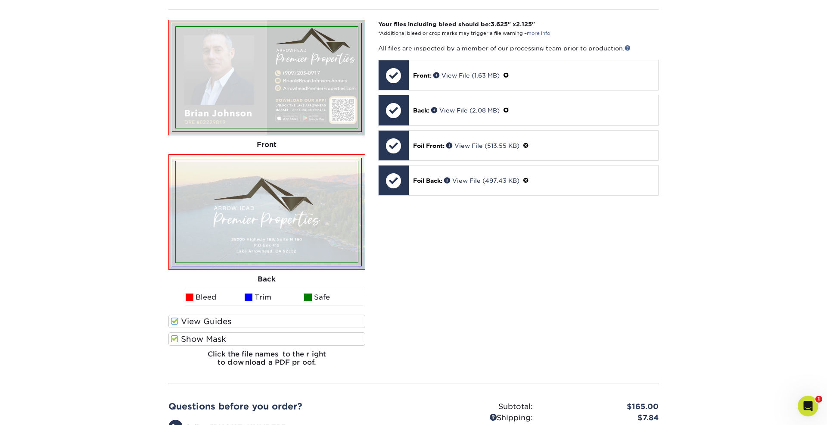
click at [174, 340] on span at bounding box center [174, 339] width 7 height 8
click at [0, 0] on input "Show Mask" at bounding box center [0, 0] width 0 height 0
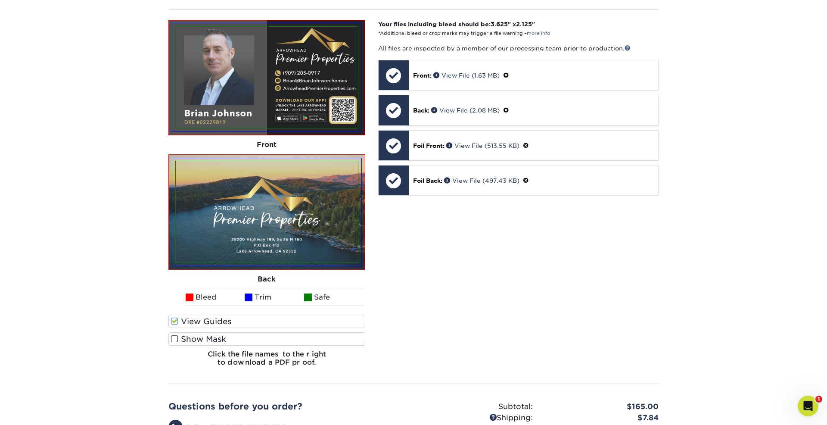
click at [174, 340] on span at bounding box center [174, 339] width 7 height 8
click at [0, 0] on input "Show Mask" at bounding box center [0, 0] width 0 height 0
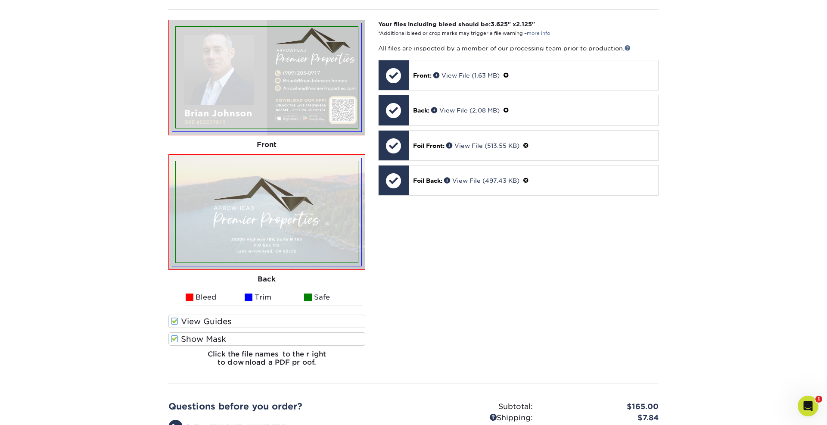
click at [174, 340] on span at bounding box center [174, 339] width 7 height 8
click at [0, 0] on input "Show Mask" at bounding box center [0, 0] width 0 height 0
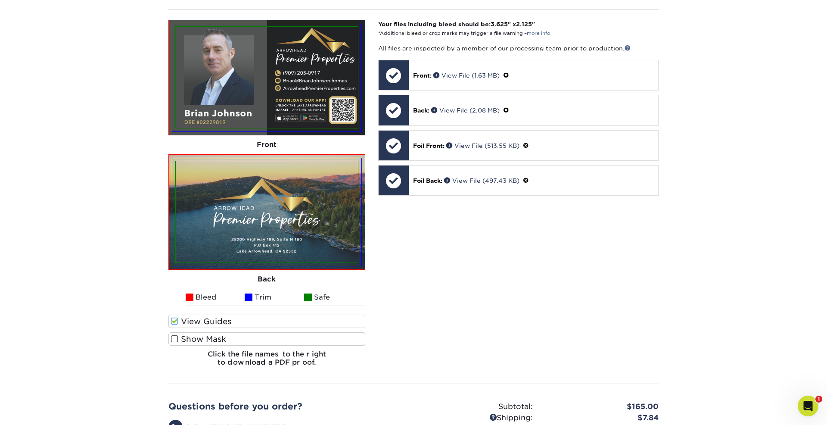
click at [174, 340] on span at bounding box center [174, 339] width 7 height 8
click at [0, 0] on input "Show Mask" at bounding box center [0, 0] width 0 height 0
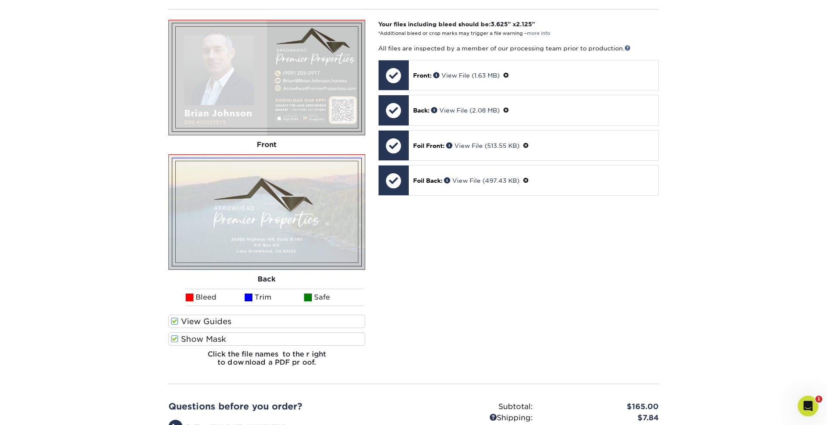
click at [174, 340] on span at bounding box center [174, 339] width 7 height 8
click at [0, 0] on input "Show Mask" at bounding box center [0, 0] width 0 height 0
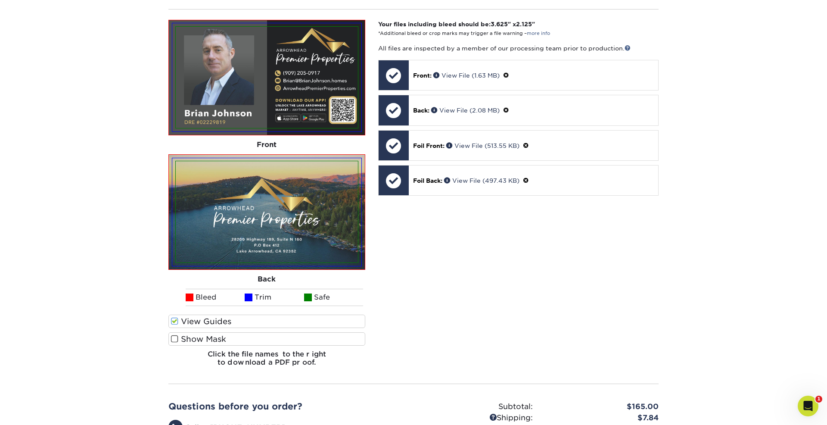
click at [174, 340] on span at bounding box center [174, 339] width 7 height 8
click at [0, 0] on input "Show Mask" at bounding box center [0, 0] width 0 height 0
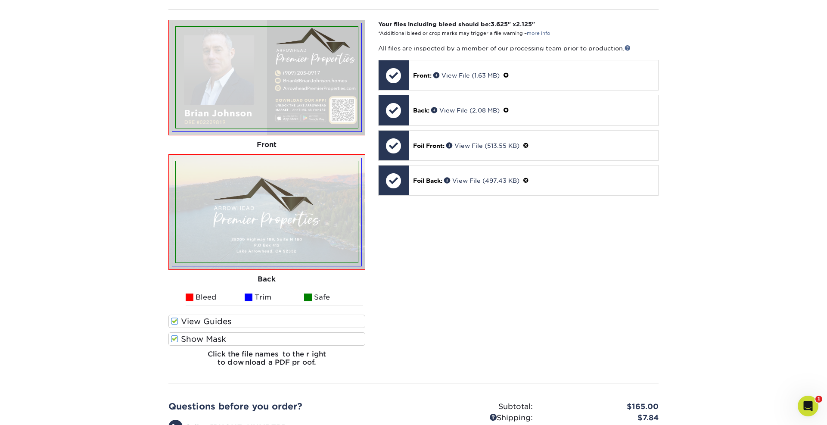
click at [173, 339] on span at bounding box center [174, 339] width 7 height 8
click at [0, 0] on input "Show Mask" at bounding box center [0, 0] width 0 height 0
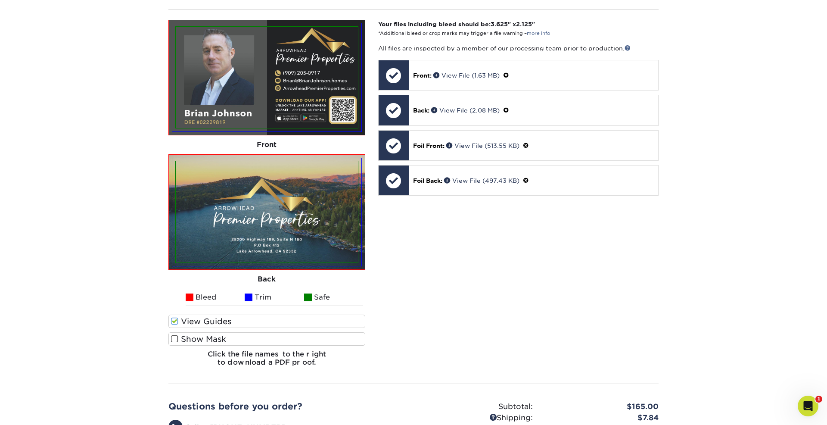
click at [173, 339] on span at bounding box center [174, 339] width 7 height 8
click at [0, 0] on input "Show Mask" at bounding box center [0, 0] width 0 height 0
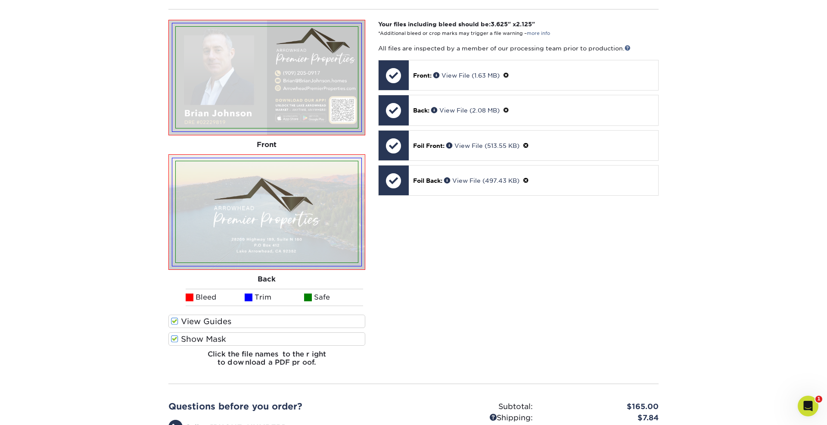
click at [173, 339] on span at bounding box center [174, 339] width 7 height 8
click at [0, 0] on input "Show Mask" at bounding box center [0, 0] width 0 height 0
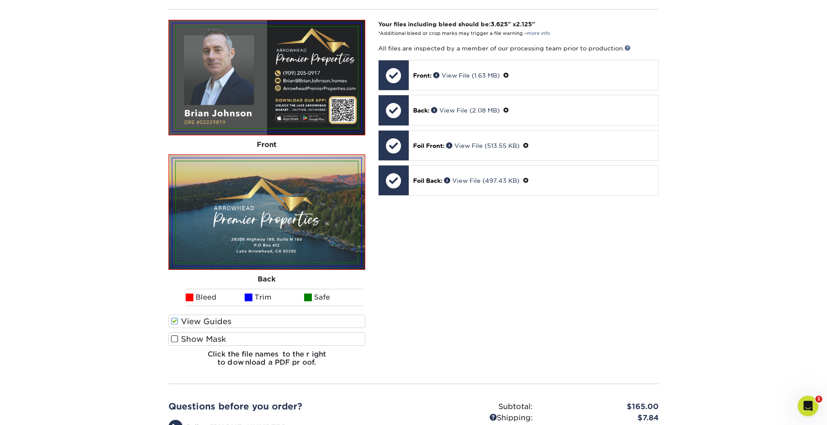
click at [173, 339] on span at bounding box center [174, 339] width 7 height 8
click at [0, 0] on input "Show Mask" at bounding box center [0, 0] width 0 height 0
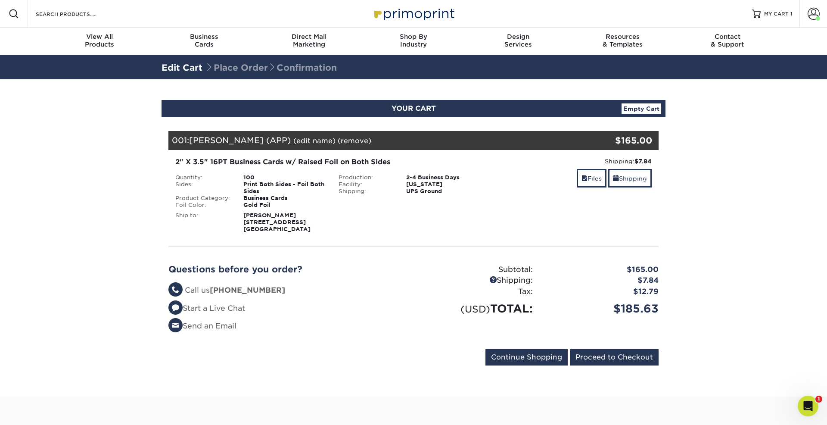
click at [733, 128] on section "YOUR CART Empty Cart Your Cart is Empty View Account Active Orders Order Histor…" at bounding box center [413, 237] width 827 height 317
click at [777, 19] on link "MY CART 1" at bounding box center [772, 14] width 40 height 28
click at [718, 116] on section "YOUR CART Empty Cart Your Cart is Empty View Account Active Orders Order Histor…" at bounding box center [413, 237] width 827 height 317
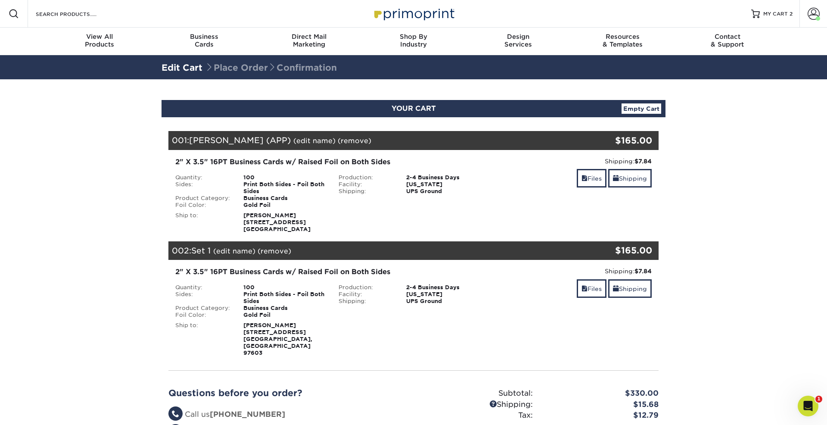
click at [240, 250] on link "(edit name)" at bounding box center [234, 251] width 42 height 8
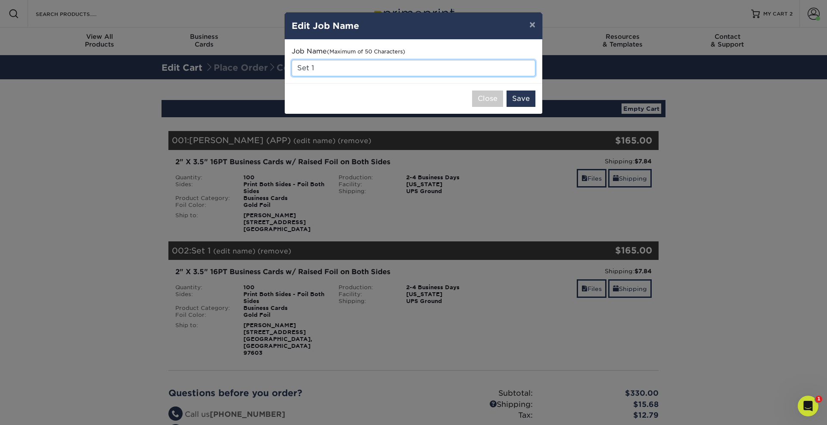
click at [344, 70] on input "Set 1" at bounding box center [414, 68] width 244 height 16
type input "[PERSON_NAME] (APP)"
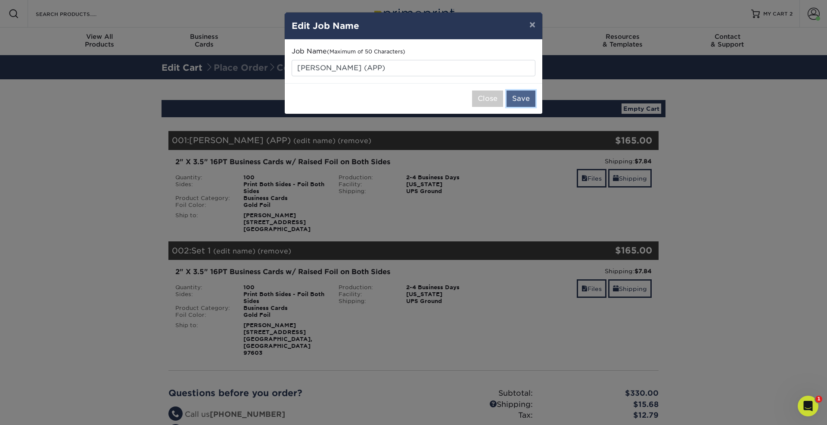
click at [527, 96] on button "Save" at bounding box center [521, 98] width 29 height 16
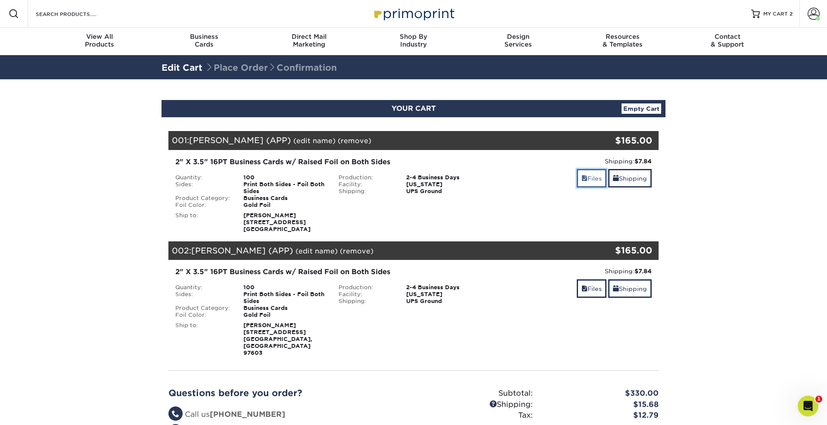
click at [587, 180] on link "Files" at bounding box center [592, 178] width 30 height 19
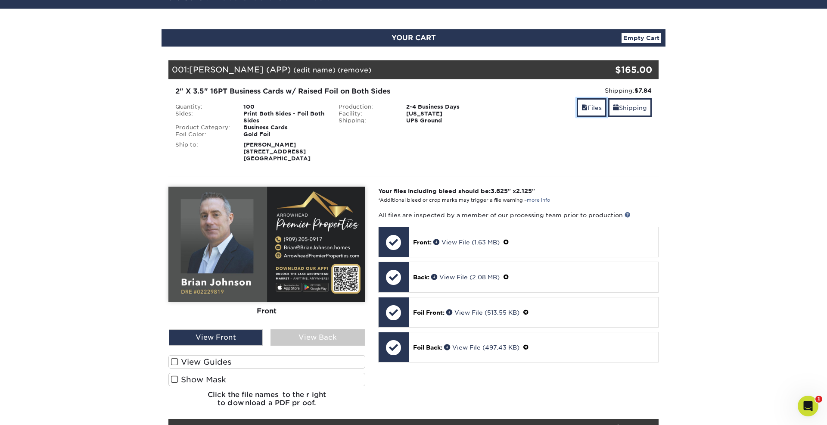
scroll to position [121, 0]
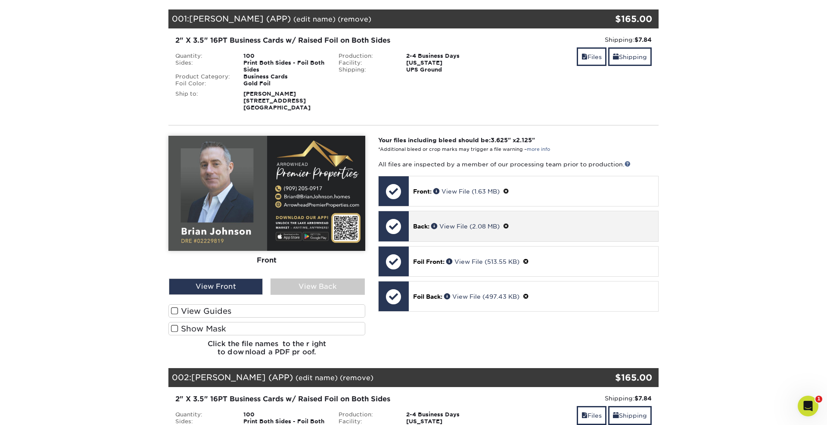
click at [426, 229] on span "Back:" at bounding box center [421, 226] width 16 height 7
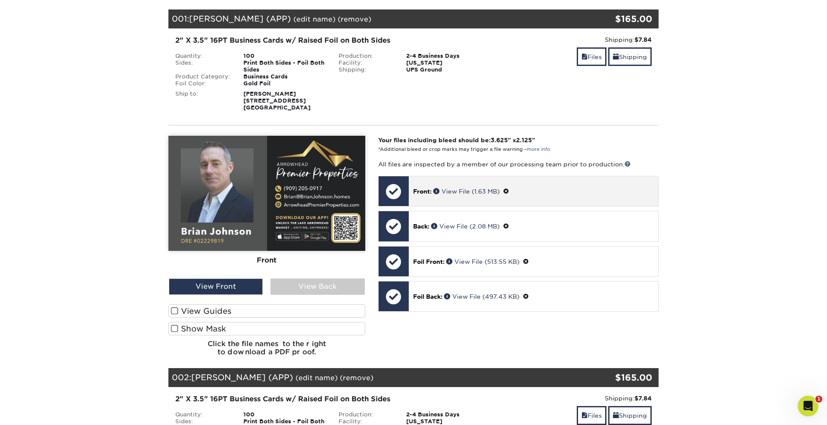
click at [426, 199] on div "Front: View File (1.63 MB)" at bounding box center [533, 191] width 249 height 30
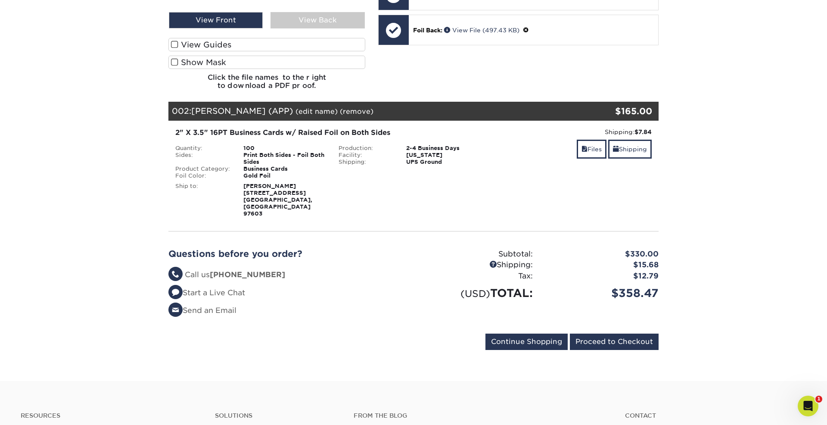
scroll to position [404, 0]
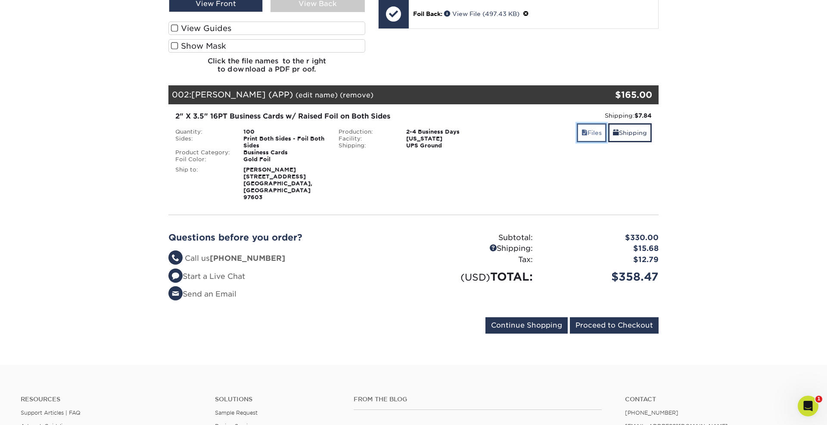
click at [583, 134] on span at bounding box center [585, 132] width 6 height 7
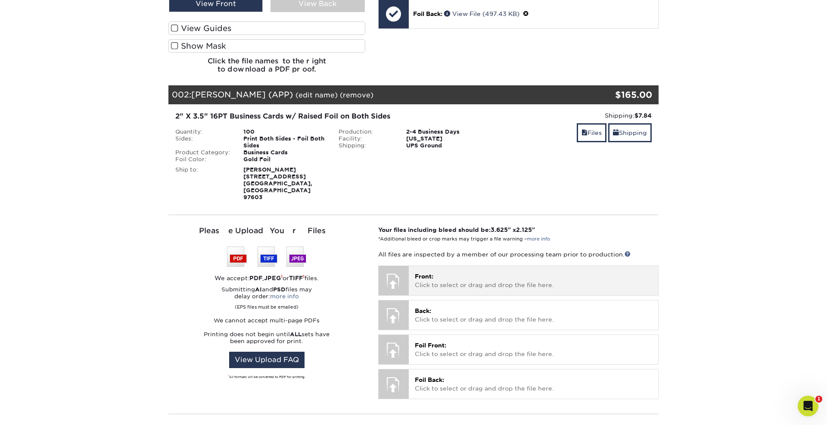
click at [389, 269] on div at bounding box center [394, 281] width 30 height 30
click at [432, 272] on p "Front: Click to select or drag and drop the file here." at bounding box center [533, 281] width 237 height 18
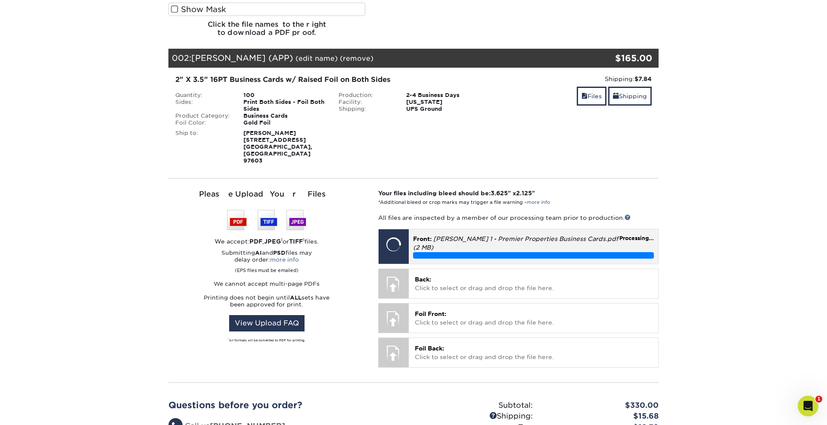
scroll to position [450, 0]
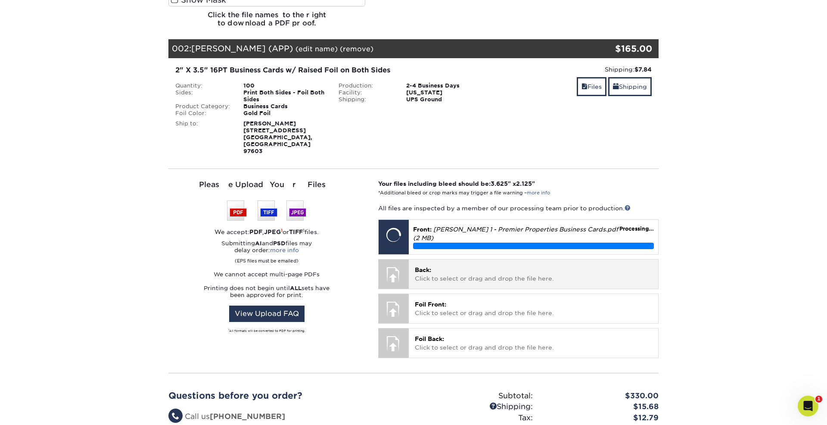
click at [459, 265] on p "Back: Click to select or drag and drop the file here." at bounding box center [533, 274] width 237 height 18
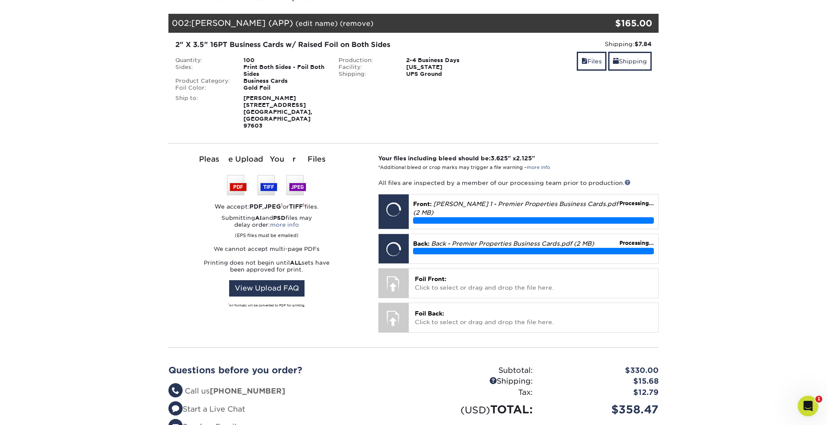
scroll to position [496, 0]
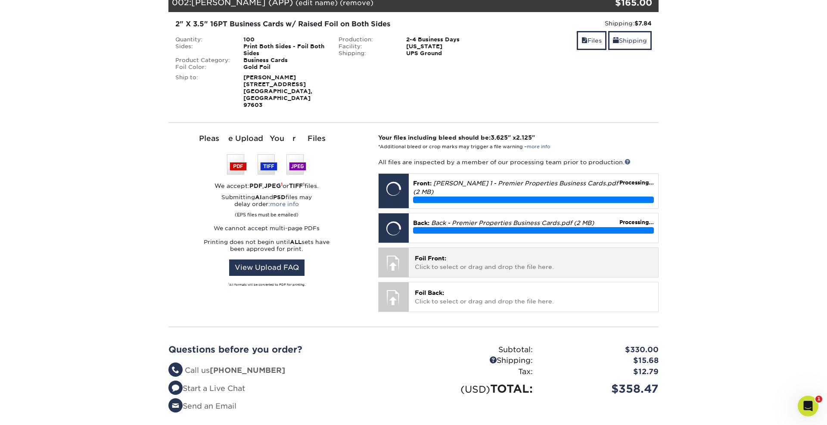
click at [443, 254] on p "Foil Front: Click to select or drag and drop the file here." at bounding box center [533, 263] width 237 height 18
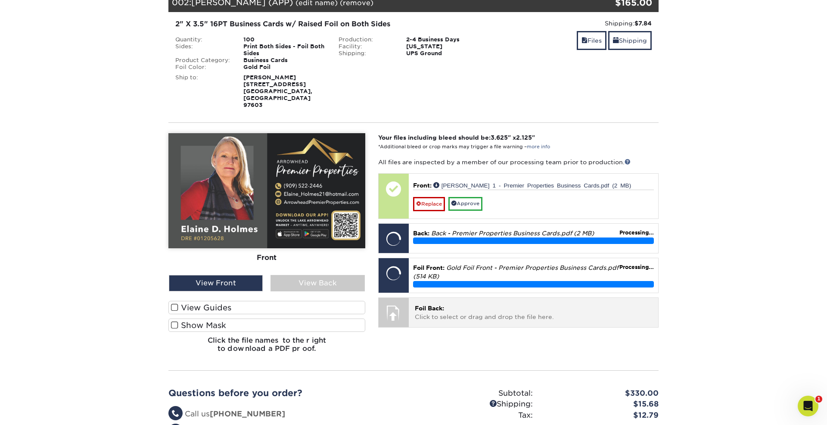
click at [441, 304] on p "Foil Back: Click to select or drag and drop the file here." at bounding box center [533, 313] width 237 height 18
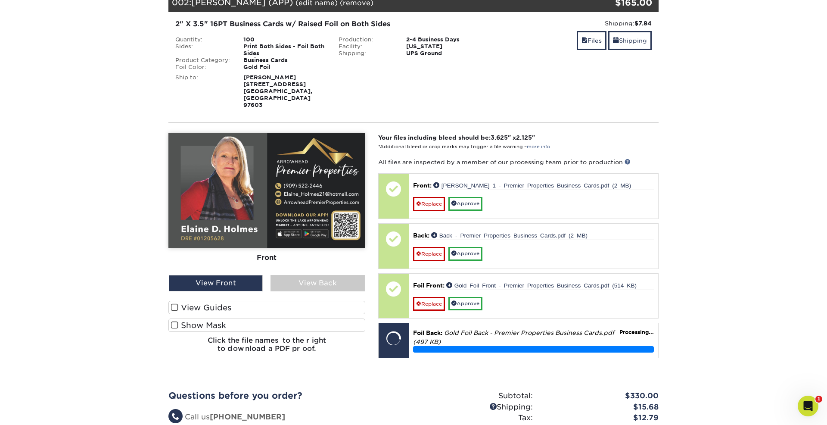
click at [236, 301] on label "View Guides" at bounding box center [266, 307] width 197 height 13
click at [0, 0] on input "View Guides" at bounding box center [0, 0] width 0 height 0
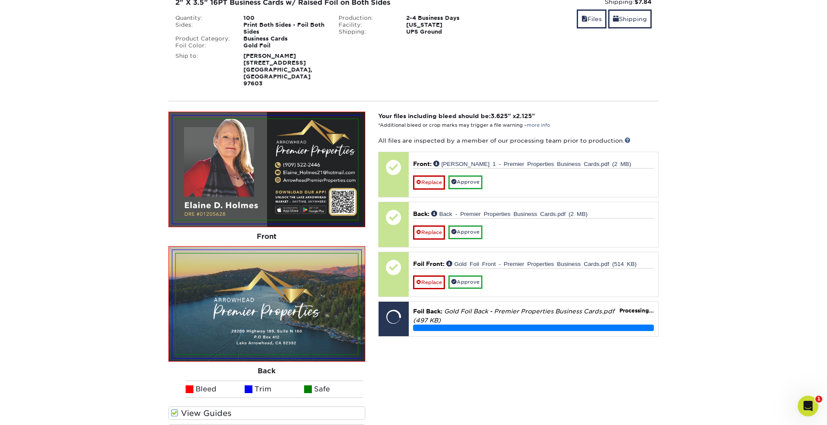
scroll to position [537, 0]
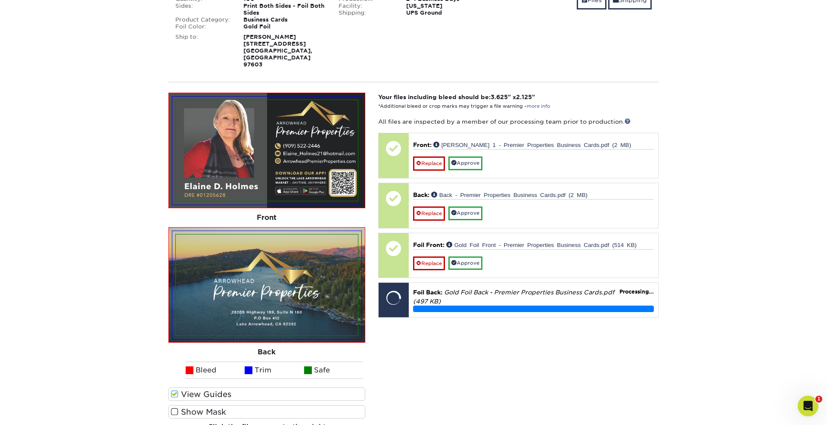
click at [207, 405] on label "Show Mask" at bounding box center [266, 411] width 197 height 13
click at [0, 0] on input "Show Mask" at bounding box center [0, 0] width 0 height 0
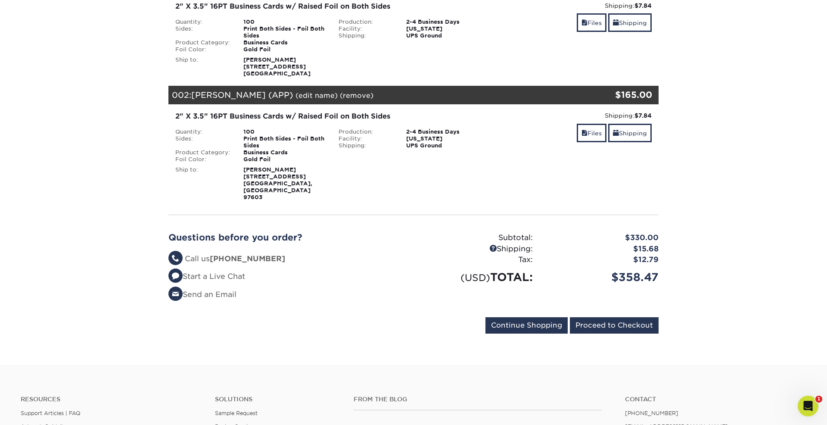
scroll to position [149, 0]
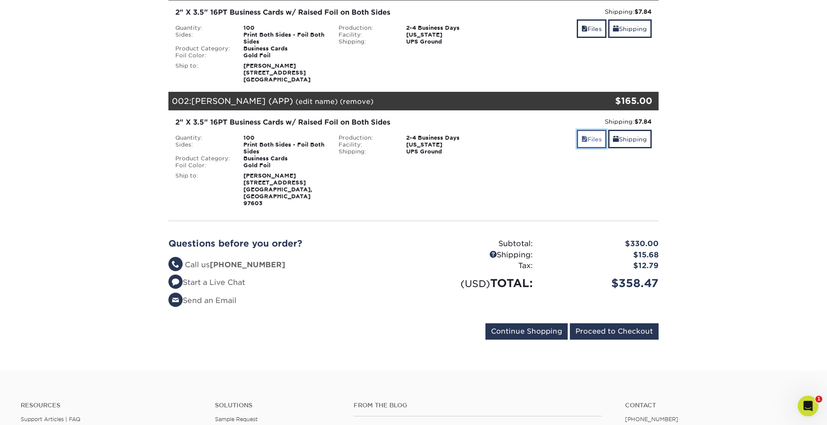
click at [584, 146] on link "Files" at bounding box center [592, 139] width 30 height 19
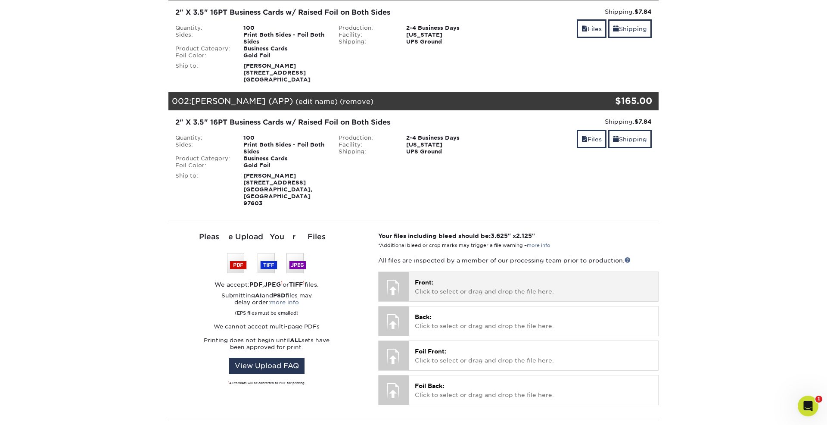
click at [434, 278] on p "Front: Click to select or drag and drop the file here." at bounding box center [533, 287] width 237 height 18
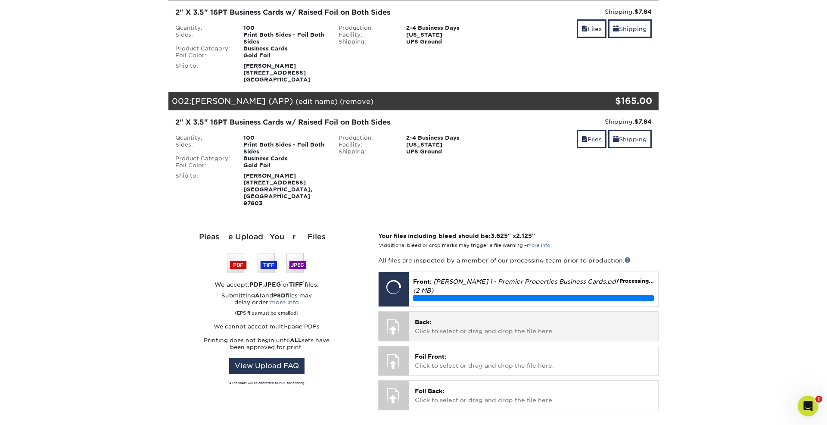
click at [453, 318] on p "Back: Click to select or drag and drop the file here." at bounding box center [533, 327] width 237 height 18
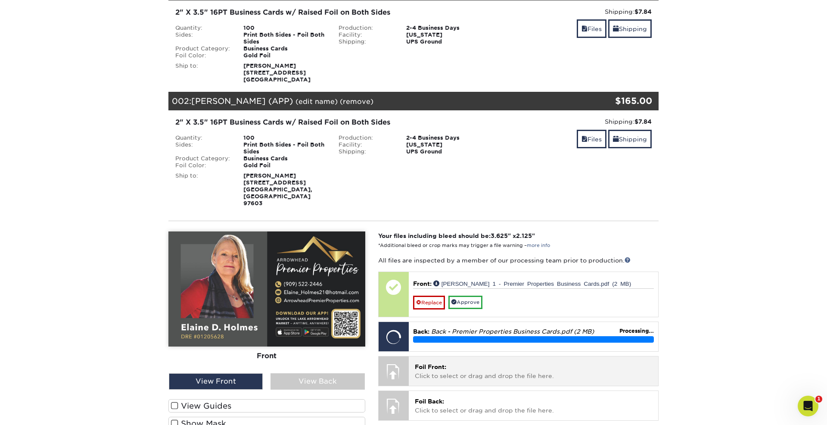
click at [454, 362] on p "Foil Front: Click to select or drag and drop the file here." at bounding box center [533, 371] width 237 height 18
click at [498, 362] on p "Foil Front: Click to select or drag and drop the file here." at bounding box center [533, 371] width 237 height 18
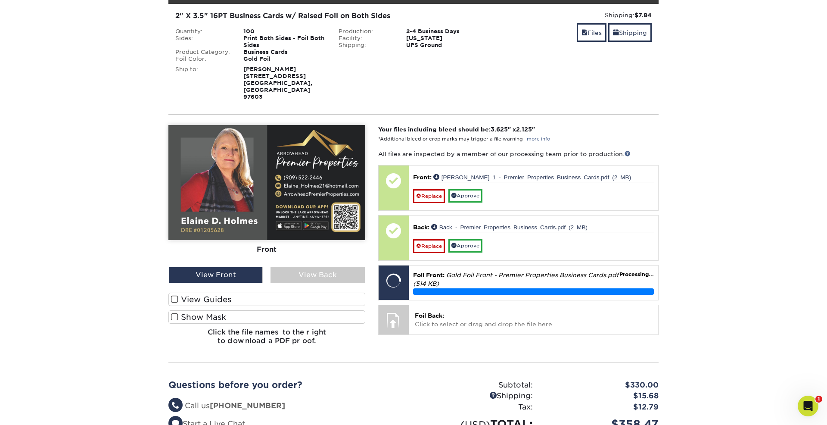
scroll to position [294, 0]
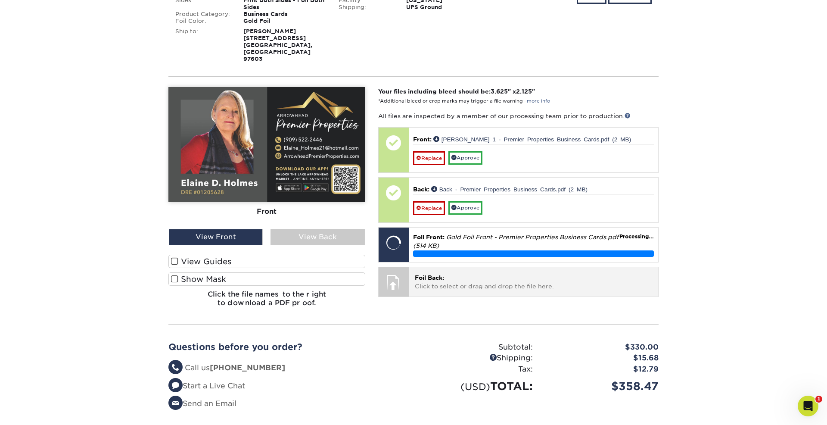
click at [460, 273] on p "Foil Back: Click to select or drag and drop the file here." at bounding box center [533, 282] width 237 height 18
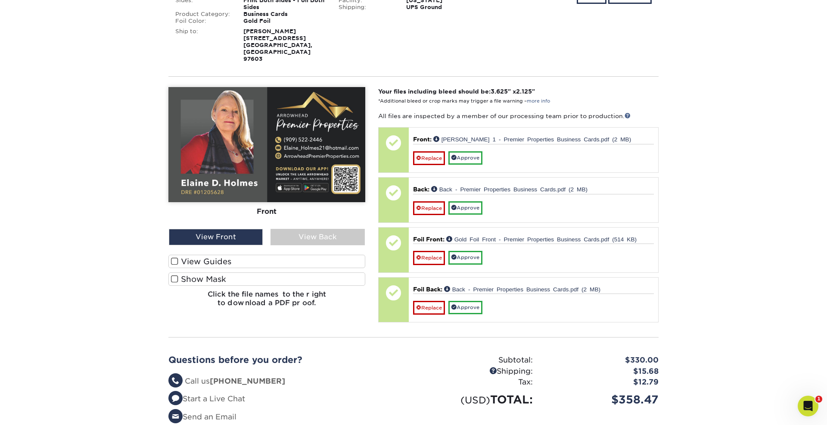
click at [221, 272] on label "Show Mask" at bounding box center [266, 278] width 197 height 13
click at [0, 0] on input "Show Mask" at bounding box center [0, 0] width 0 height 0
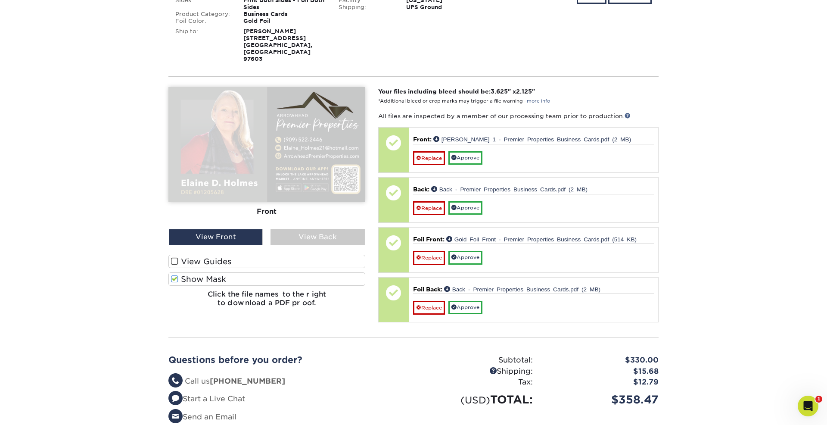
click at [228, 255] on label "View Guides" at bounding box center [266, 261] width 197 height 13
click at [0, 0] on input "View Guides" at bounding box center [0, 0] width 0 height 0
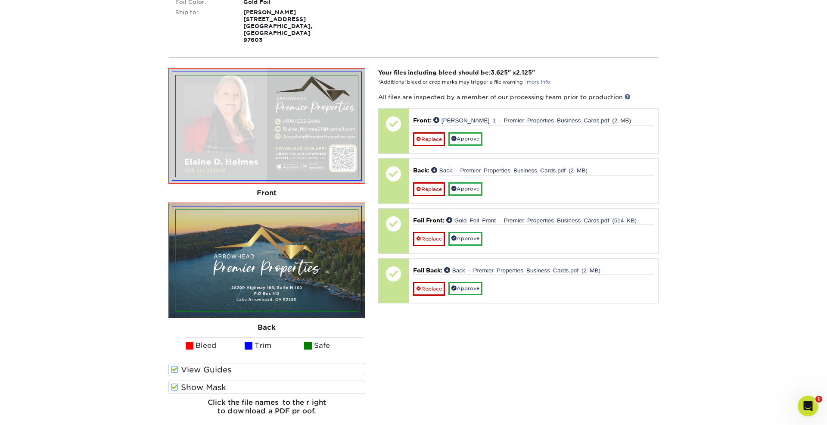
scroll to position [318, 0]
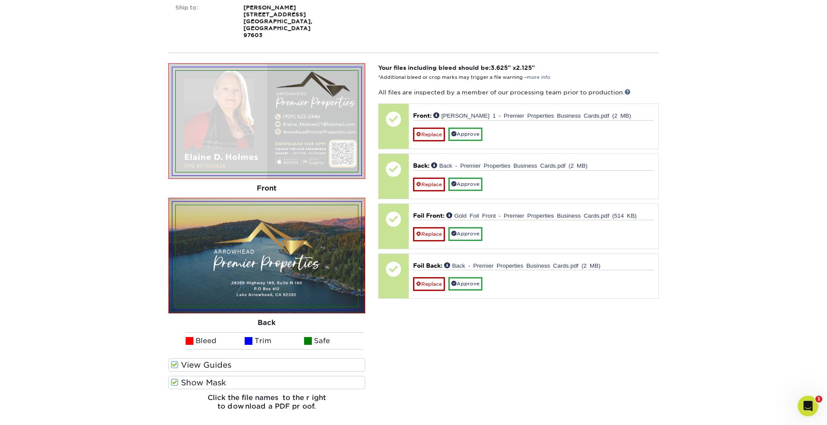
click at [251, 376] on label "Show Mask" at bounding box center [266, 382] width 197 height 13
click at [0, 0] on input "Show Mask" at bounding box center [0, 0] width 0 height 0
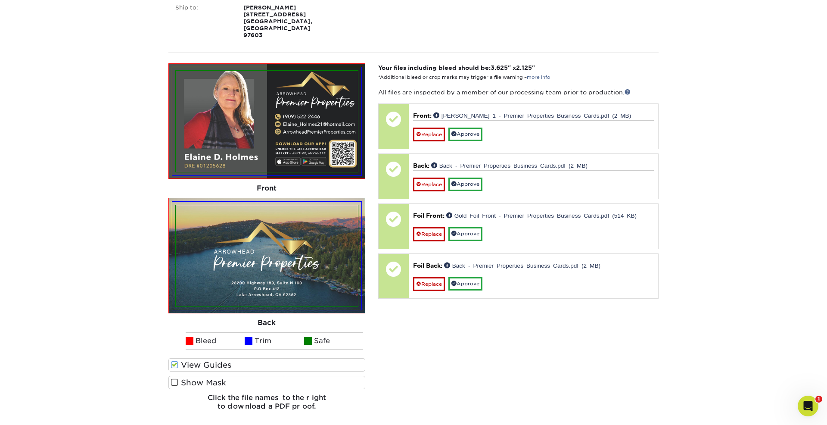
click at [247, 376] on label "Show Mask" at bounding box center [266, 382] width 197 height 13
click at [0, 0] on input "Show Mask" at bounding box center [0, 0] width 0 height 0
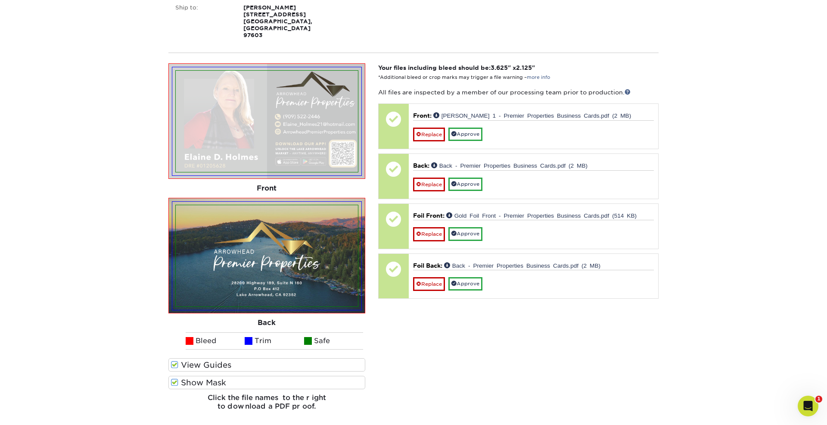
click at [247, 376] on label "Show Mask" at bounding box center [266, 382] width 197 height 13
click at [0, 0] on input "Show Mask" at bounding box center [0, 0] width 0 height 0
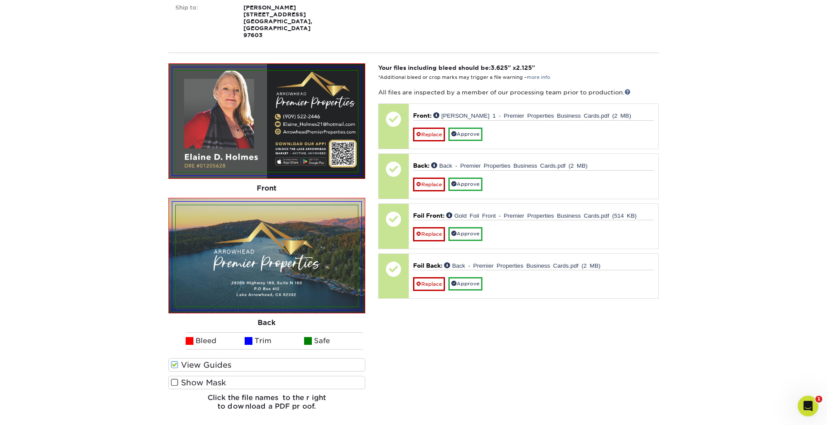
click at [247, 376] on label "Show Mask" at bounding box center [266, 382] width 197 height 13
click at [0, 0] on input "Show Mask" at bounding box center [0, 0] width 0 height 0
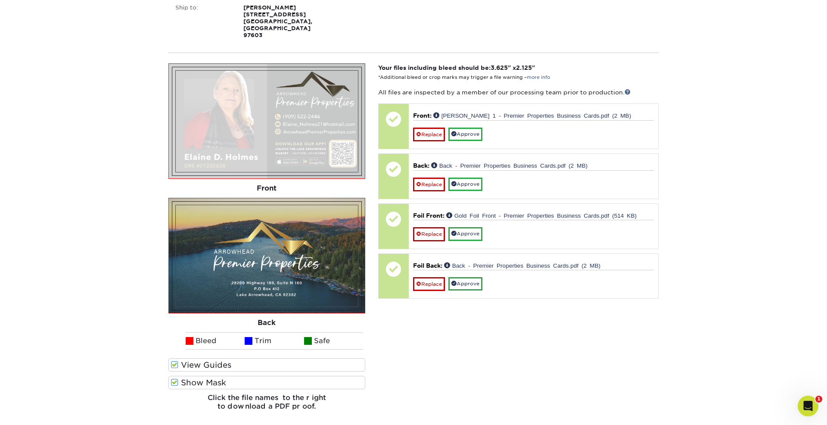
click at [247, 376] on label "Show Mask" at bounding box center [266, 382] width 197 height 13
click at [0, 0] on input "Show Mask" at bounding box center [0, 0] width 0 height 0
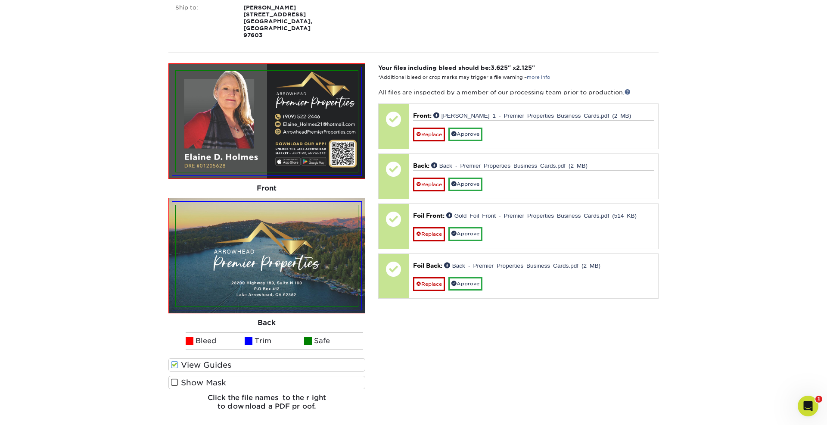
click at [247, 376] on label "Show Mask" at bounding box center [266, 382] width 197 height 13
click at [0, 0] on input "Show Mask" at bounding box center [0, 0] width 0 height 0
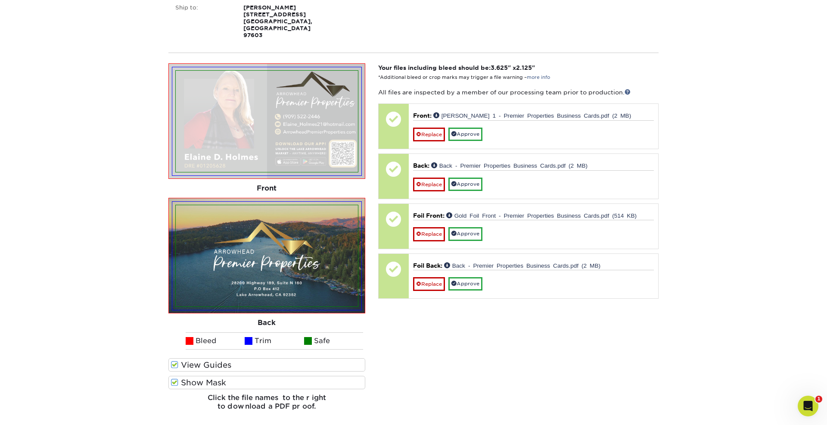
click at [247, 376] on label "Show Mask" at bounding box center [266, 382] width 197 height 13
click at [0, 0] on input "Show Mask" at bounding box center [0, 0] width 0 height 0
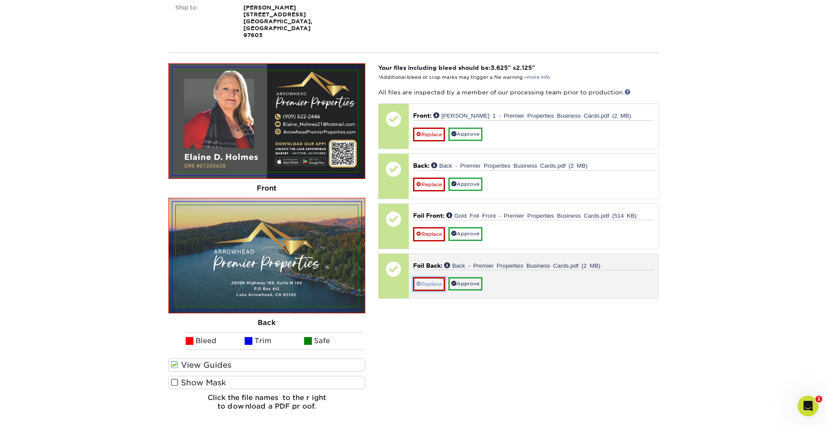
click at [426, 277] on link "Replace" at bounding box center [429, 284] width 32 height 14
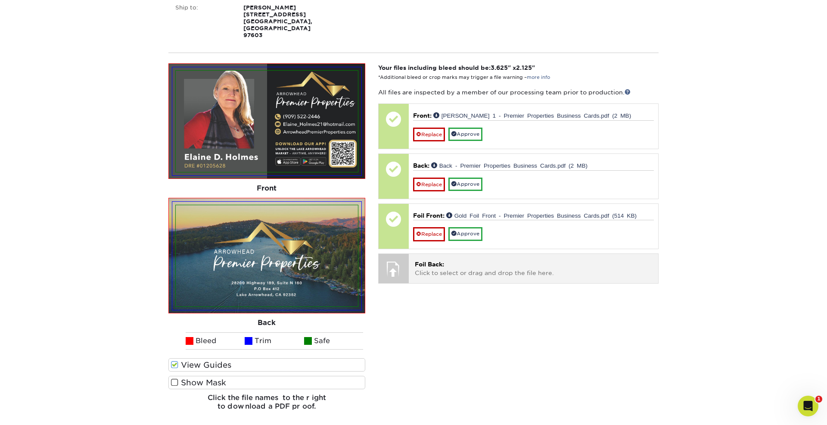
click at [451, 260] on p "Foil Back: Click to select or drag and drop the file here." at bounding box center [533, 269] width 237 height 18
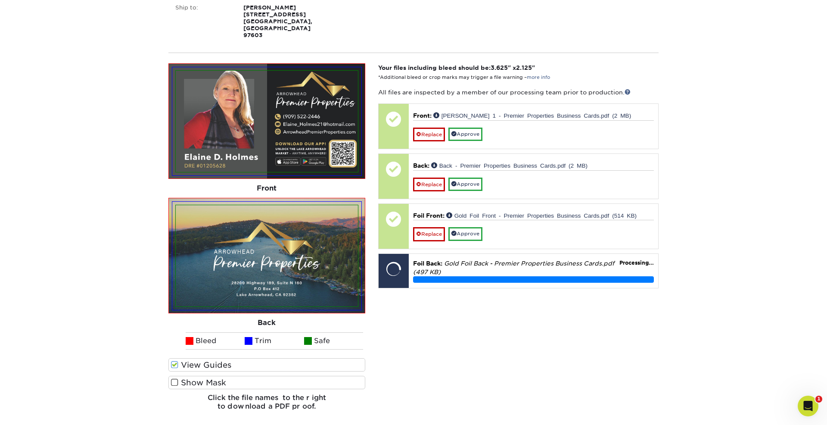
click at [256, 376] on label "Show Mask" at bounding box center [266, 382] width 197 height 13
click at [0, 0] on input "Show Mask" at bounding box center [0, 0] width 0 height 0
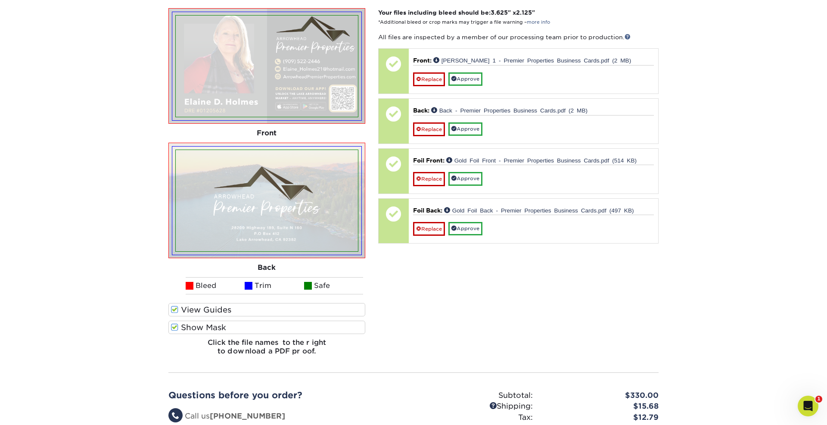
scroll to position [355, 0]
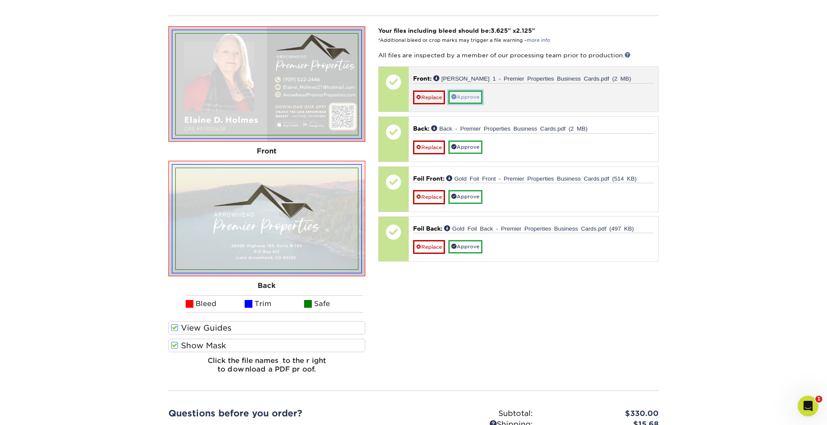
click at [475, 90] on link "Approve" at bounding box center [465, 96] width 34 height 13
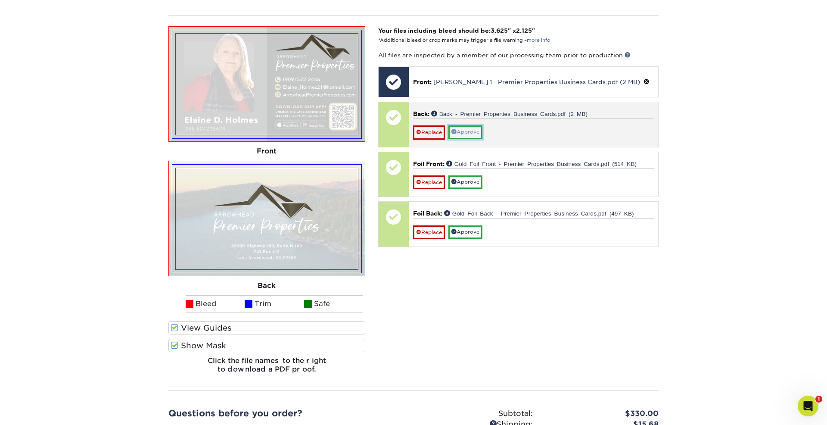
click at [467, 125] on link "Approve" at bounding box center [465, 131] width 34 height 13
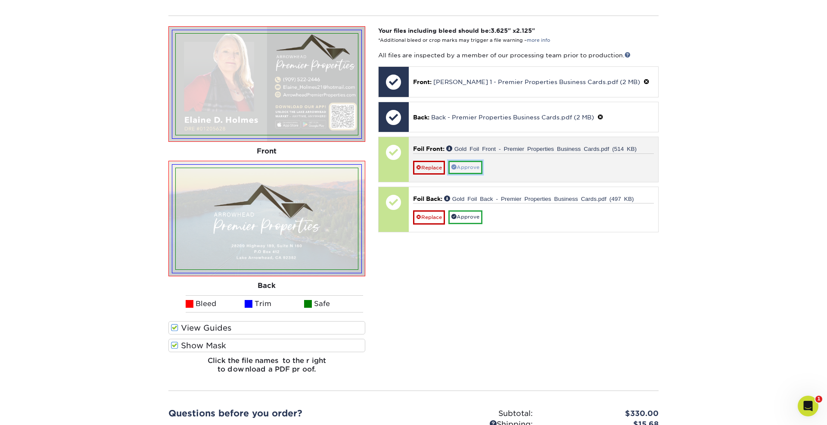
click at [463, 161] on link "Approve" at bounding box center [465, 167] width 34 height 13
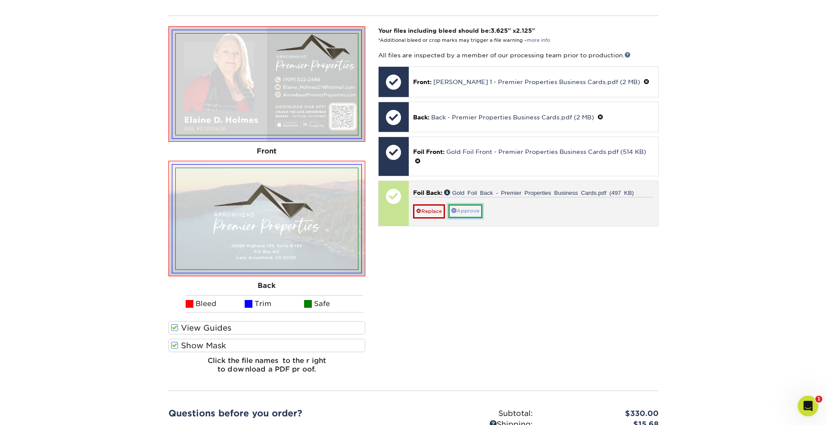
click at [459, 204] on link "Approve" at bounding box center [465, 210] width 34 height 13
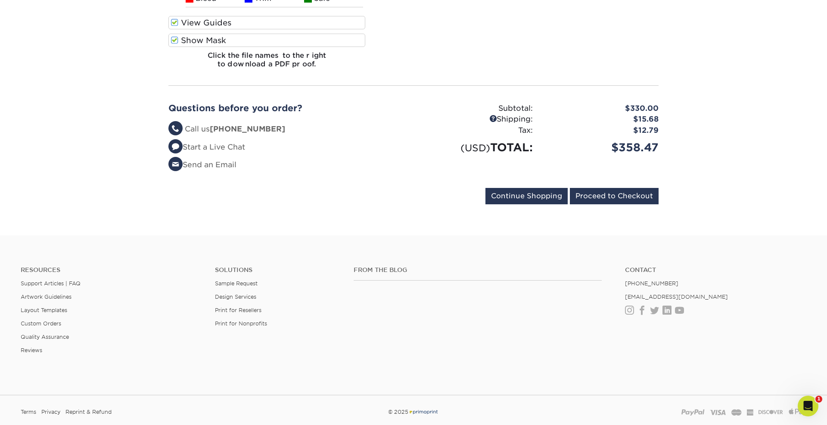
scroll to position [647, 0]
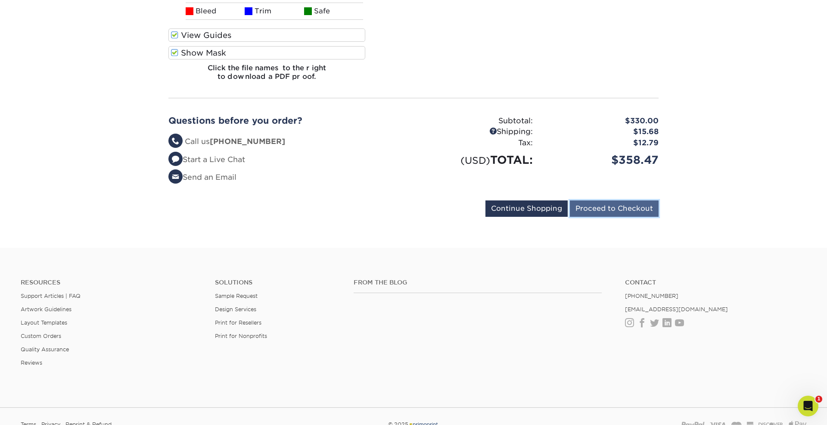
click at [595, 200] on input "Proceed to Checkout" at bounding box center [614, 208] width 89 height 16
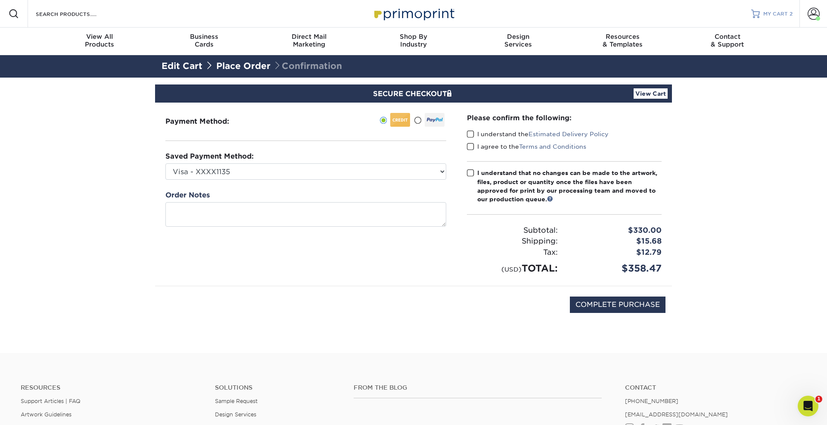
click at [774, 11] on span "MY CART" at bounding box center [775, 13] width 25 height 7
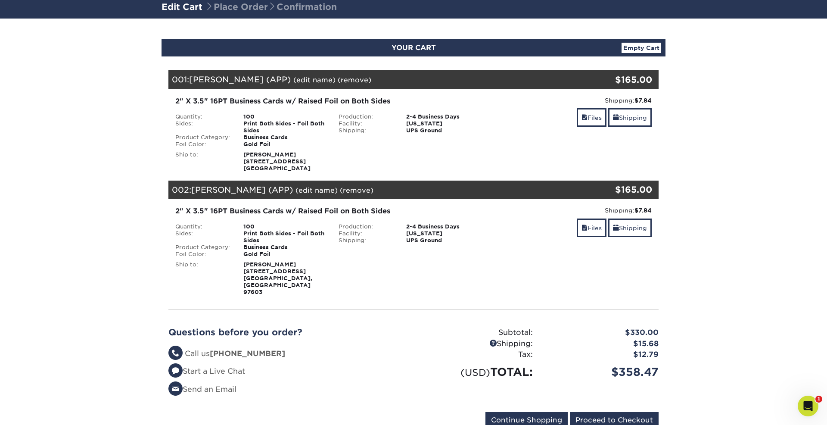
scroll to position [62, 0]
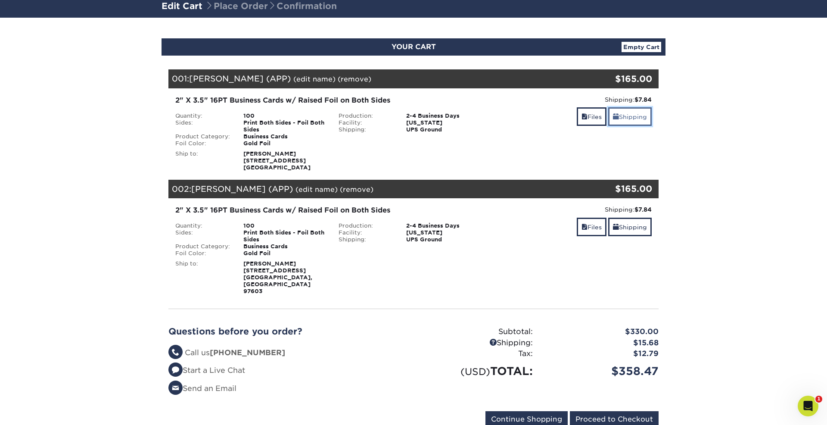
click at [627, 118] on link "Shipping" at bounding box center [630, 116] width 44 height 19
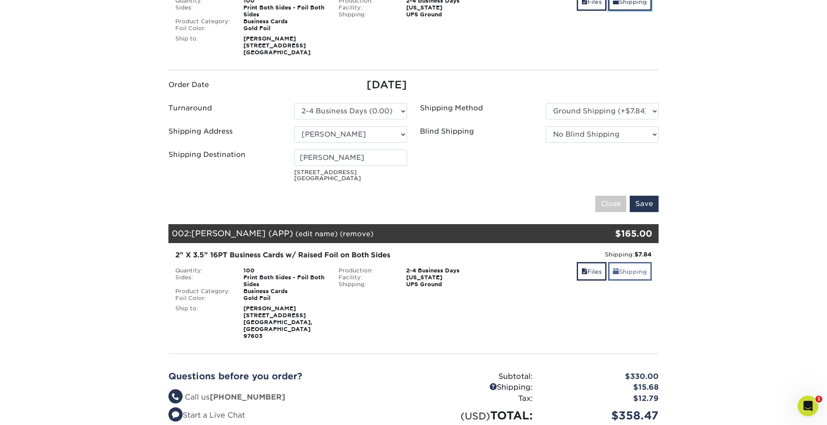
scroll to position [183, 0]
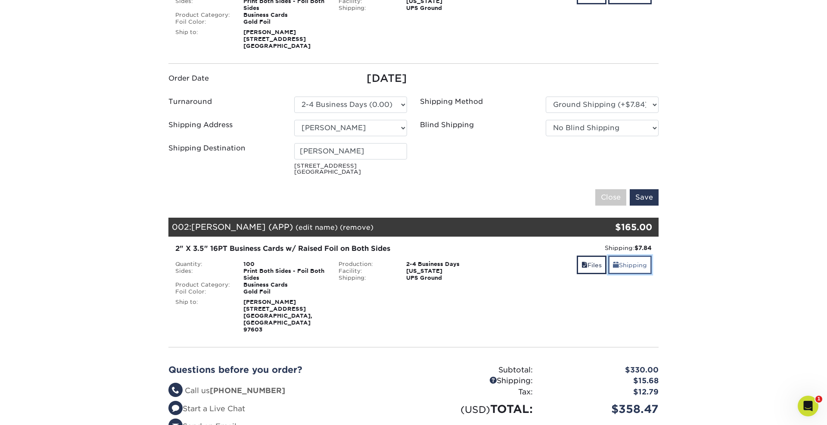
click at [633, 268] on link "Shipping" at bounding box center [630, 264] width 44 height 19
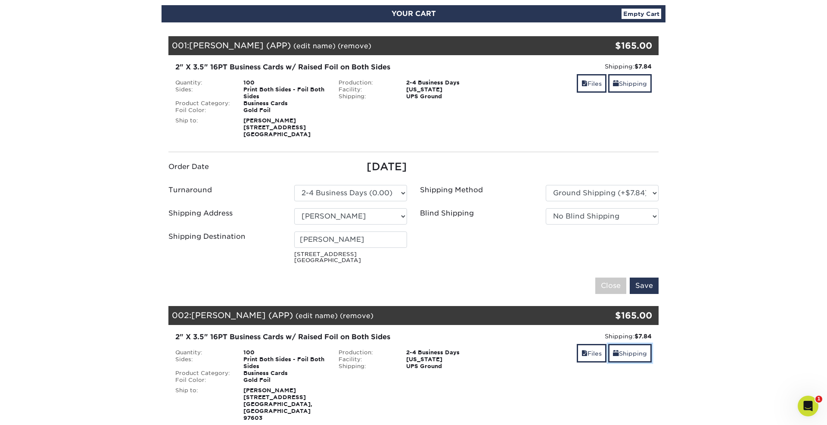
scroll to position [95, 0]
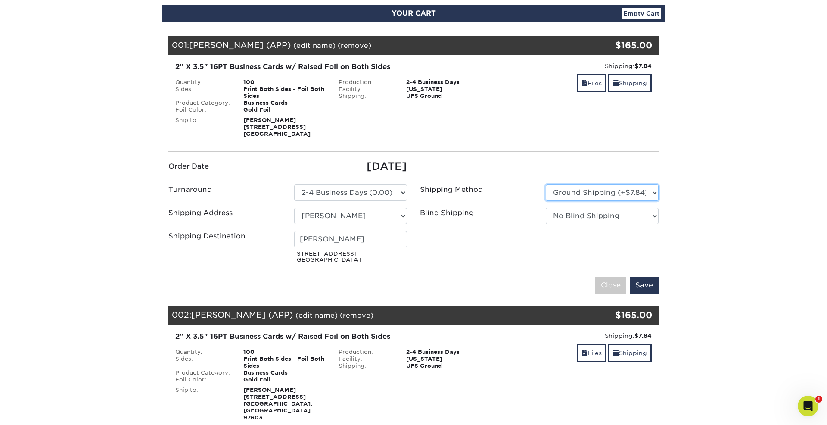
click at [579, 200] on select "Please Select Ground Shipping (+$7.84) 3 Day Shipping Service (+$18.70) 2 Day A…" at bounding box center [602, 192] width 113 height 16
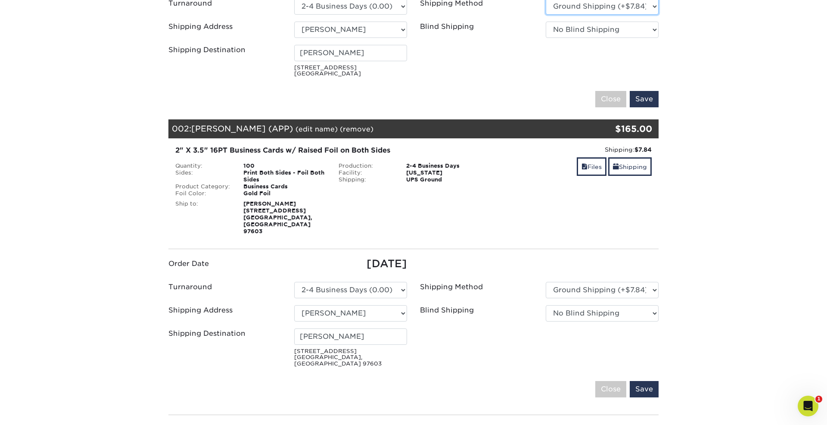
scroll to position [287, 0]
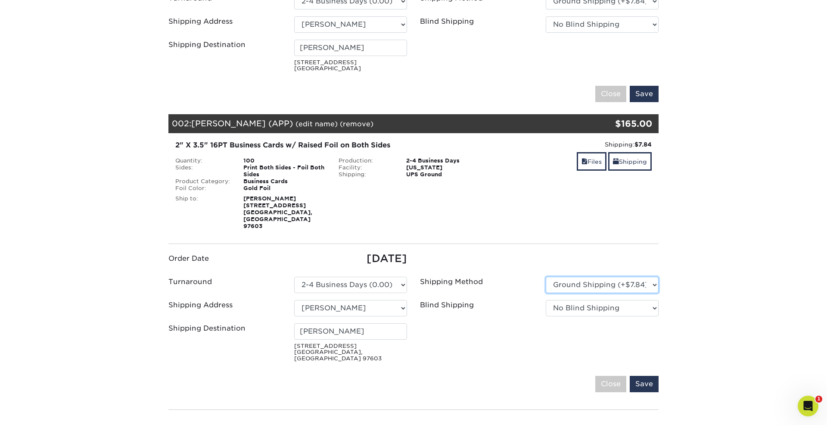
click at [586, 277] on select "Please Select Ground Shipping (+$7.84) 3 Day Shipping Service (+$26.69) 2 Day A…" at bounding box center [602, 285] width 113 height 16
click at [584, 277] on select "Please Select Ground Shipping (+$7.84) 3 Day Shipping Service (+$26.69) 2 Day A…" at bounding box center [602, 285] width 113 height 16
select select "12"
click at [546, 277] on select "Please Select Ground Shipping (+$7.84) 3 Day Shipping Service (+$26.69) 2 Day A…" at bounding box center [602, 285] width 113 height 16
click at [592, 277] on select "Please Select Ground Shipping (+$7.84) 3 Day Shipping Service (+$26.69) 2 Day A…" at bounding box center [602, 285] width 113 height 16
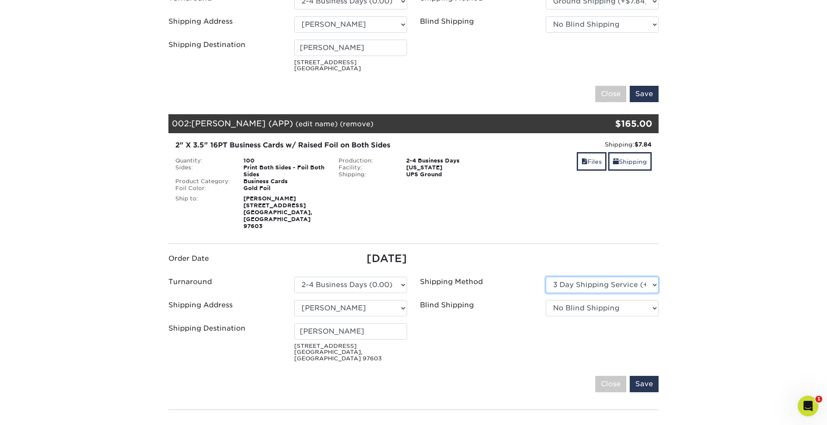
click at [630, 277] on select "Please Select Ground Shipping (+$7.84) 3 Day Shipping Service (+$26.69) 2 Day A…" at bounding box center [602, 285] width 113 height 16
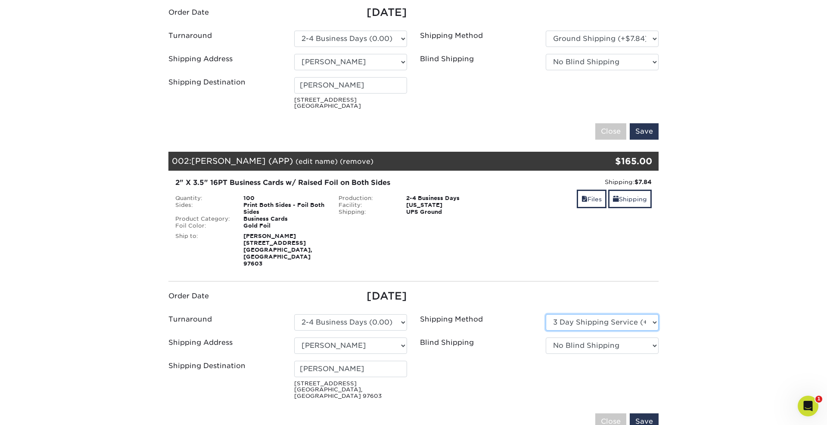
scroll to position [250, 0]
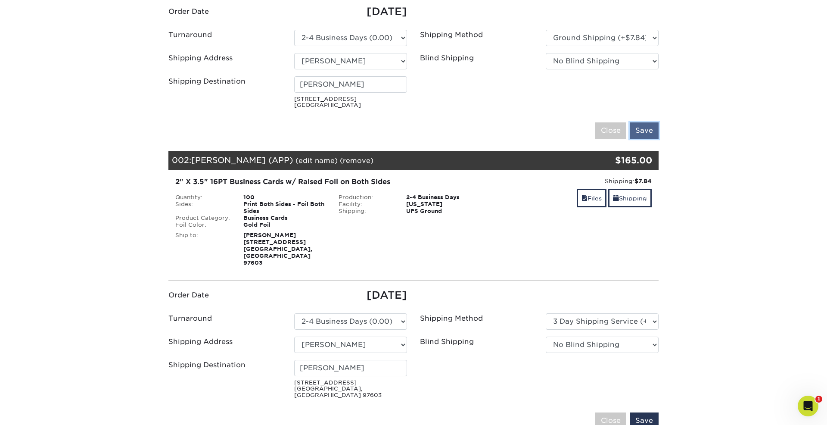
click at [651, 132] on input "Save" at bounding box center [644, 130] width 29 height 16
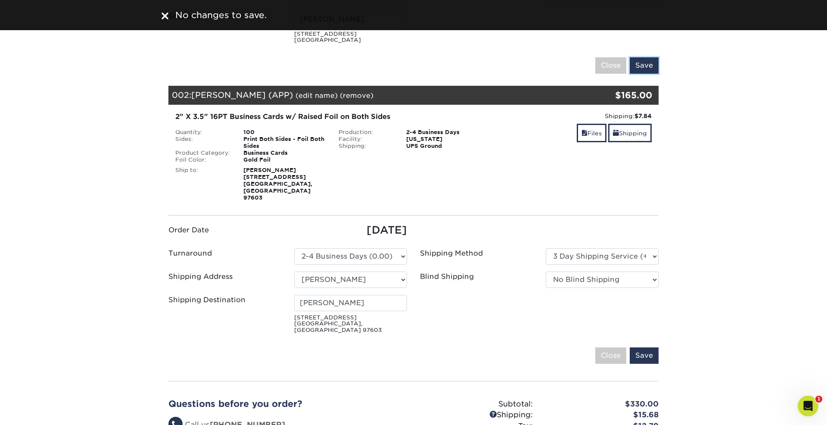
scroll to position [348, 0]
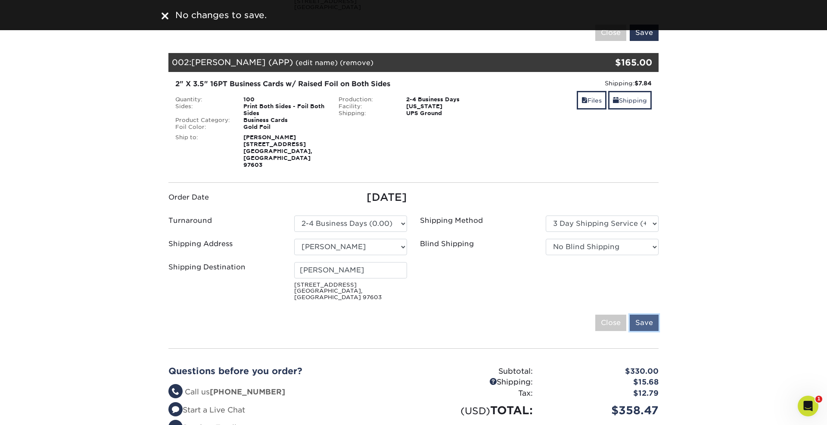
click at [645, 315] on input "Save" at bounding box center [644, 323] width 29 height 16
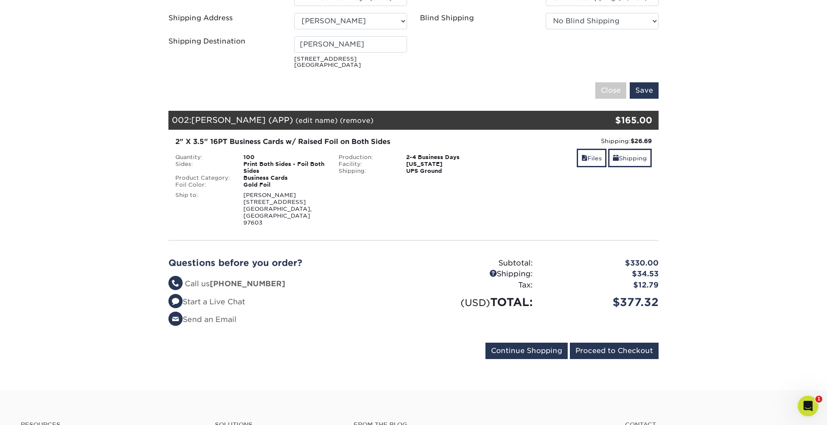
scroll to position [314, 0]
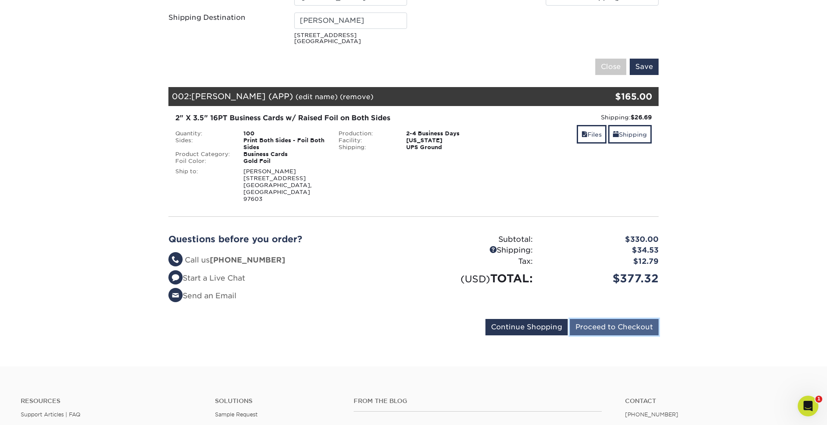
click at [621, 319] on input "Proceed to Checkout" at bounding box center [614, 327] width 89 height 16
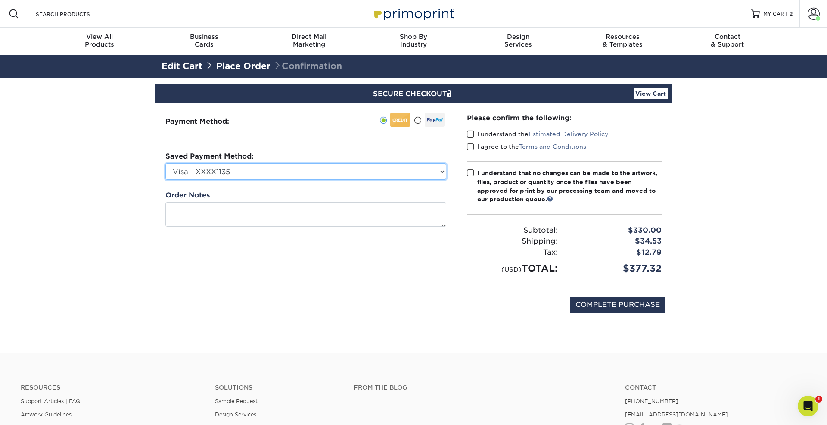
click at [211, 174] on select "Visa - XXXX1135 New Credit Card" at bounding box center [305, 171] width 281 height 16
click at [74, 174] on section "SECURE CHECKOUT View Cart Payment Method: Saved Payment Method:" at bounding box center [413, 215] width 827 height 275
click at [471, 131] on span at bounding box center [470, 134] width 7 height 8
click at [0, 0] on input "I understand the Estimated Delivery Policy" at bounding box center [0, 0] width 0 height 0
click at [471, 143] on span at bounding box center [470, 147] width 7 height 8
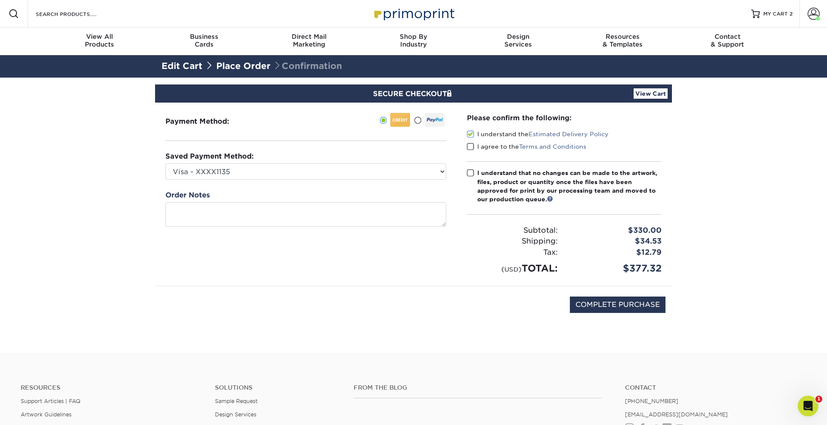
click at [0, 0] on input "I agree to the Terms and Conditions" at bounding box center [0, 0] width 0 height 0
click at [471, 174] on span at bounding box center [470, 173] width 7 height 8
click at [0, 0] on input "I understand that no changes can be made to the artwork, files, product or quan…" at bounding box center [0, 0] width 0 height 0
click at [707, 220] on section "SECURE CHECKOUT View Cart Payment Method: Saved Payment Method:" at bounding box center [413, 215] width 827 height 275
click at [684, 275] on section "SECURE CHECKOUT View Cart Payment Method: Saved Payment Method:" at bounding box center [413, 215] width 827 height 275
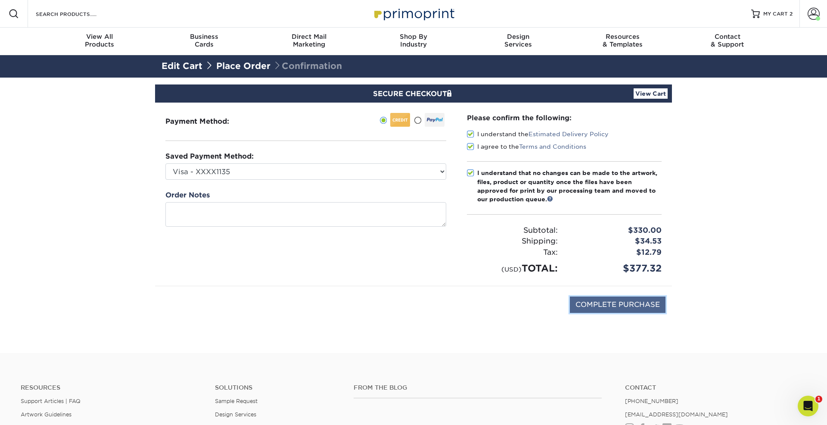
click at [617, 308] on input "COMPLETE PURCHASE" at bounding box center [618, 304] width 96 height 16
type input "PROCESSING, PLEASE WAIT..."
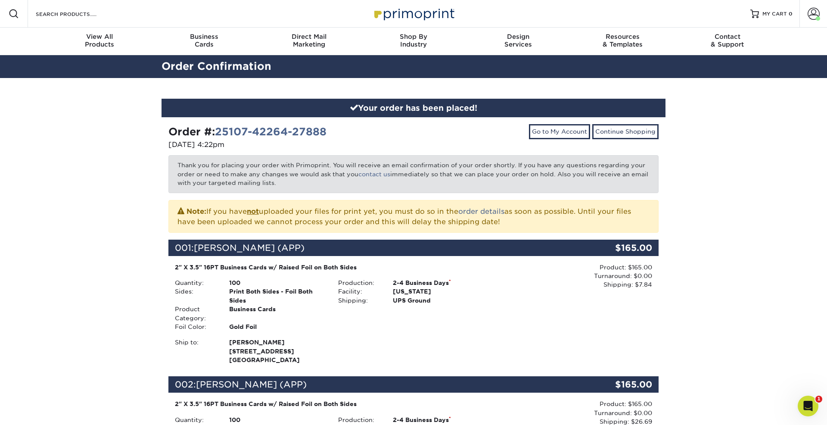
click at [132, 165] on div "Your order has been placed! Order #: 25107-42264-27888 10/07/2025 4:22pm Go to …" at bounding box center [413, 374] width 827 height 593
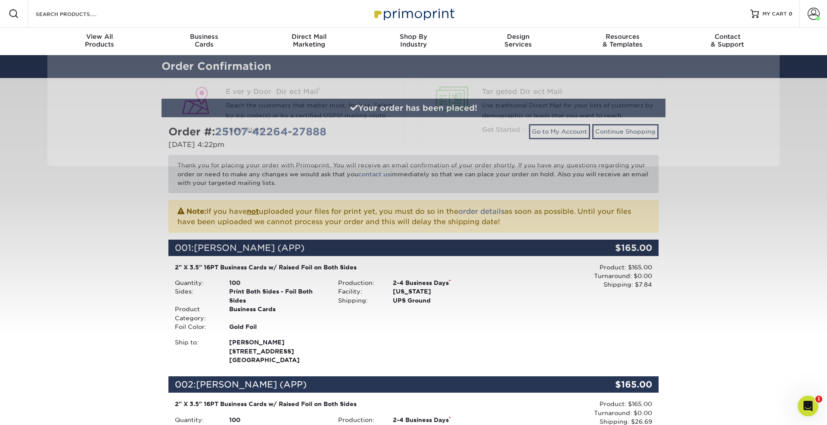
click at [115, 211] on div "Your order has been placed! Order #: 25107-42264-27888 10/07/2025 4:22pm Go to …" at bounding box center [413, 374] width 827 height 593
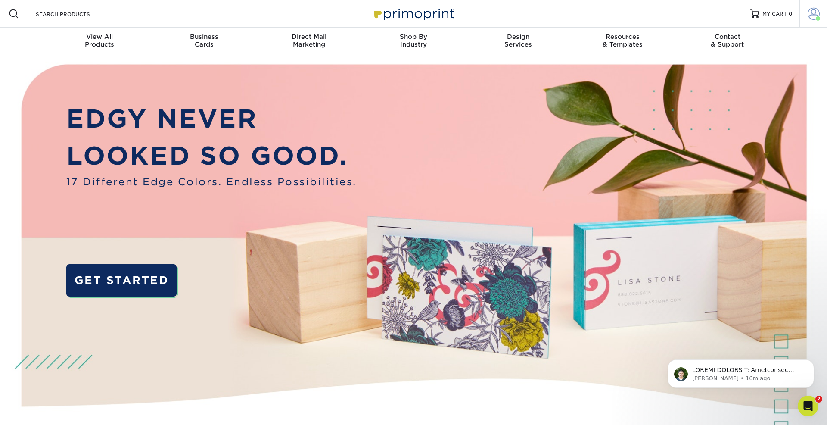
click at [813, 15] on span at bounding box center [814, 14] width 12 height 12
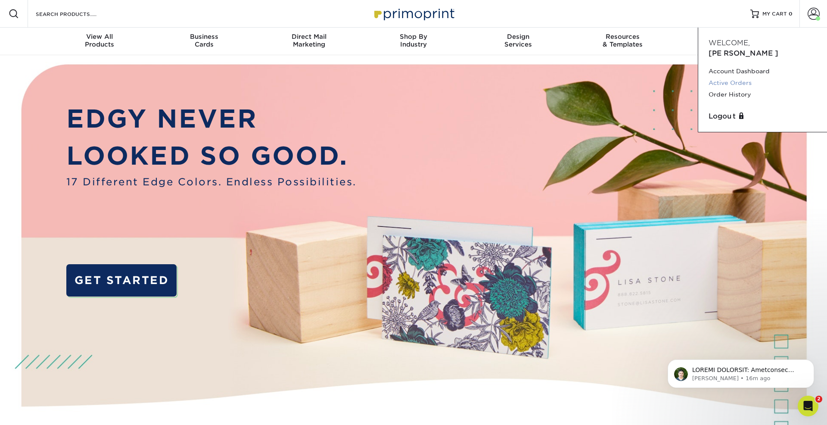
click at [726, 77] on link "Active Orders" at bounding box center [763, 83] width 108 height 12
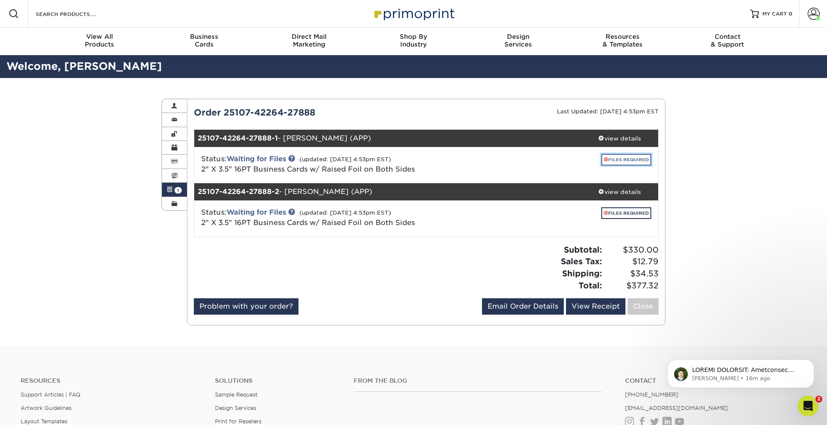
click at [631, 160] on link "FILES REQUIRED" at bounding box center [626, 160] width 50 height 12
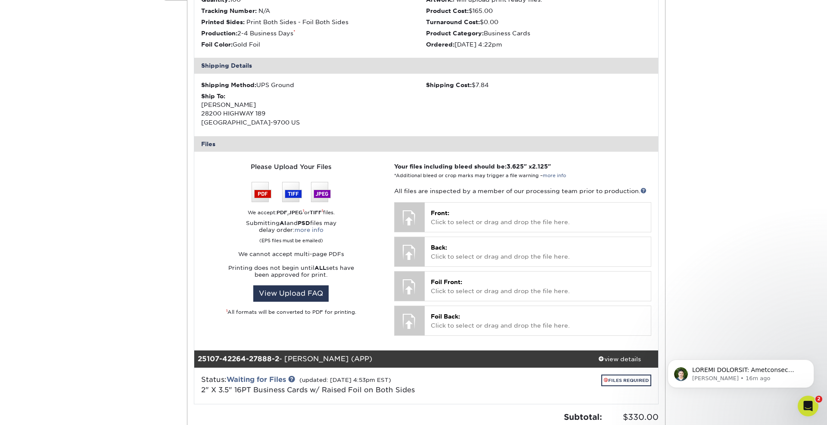
scroll to position [219, 0]
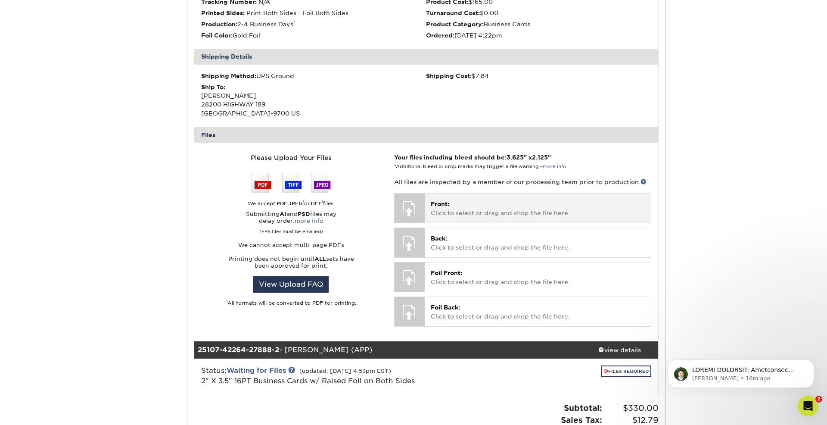
click at [467, 202] on p "Front: Click to select or drag and drop the file here." at bounding box center [538, 208] width 214 height 18
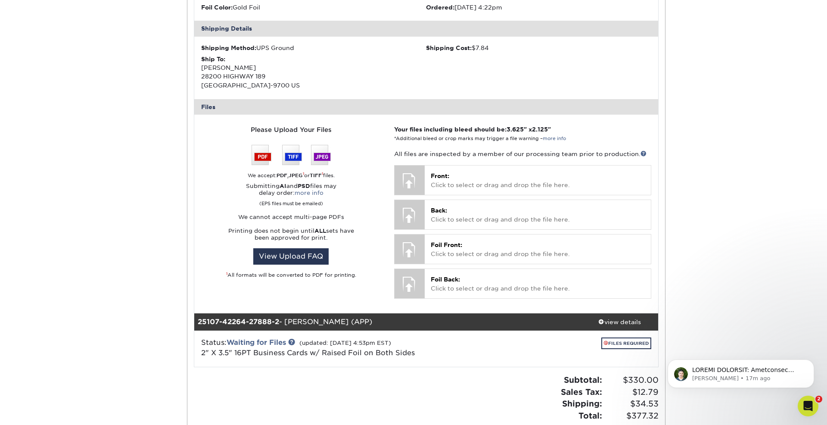
scroll to position [237, 0]
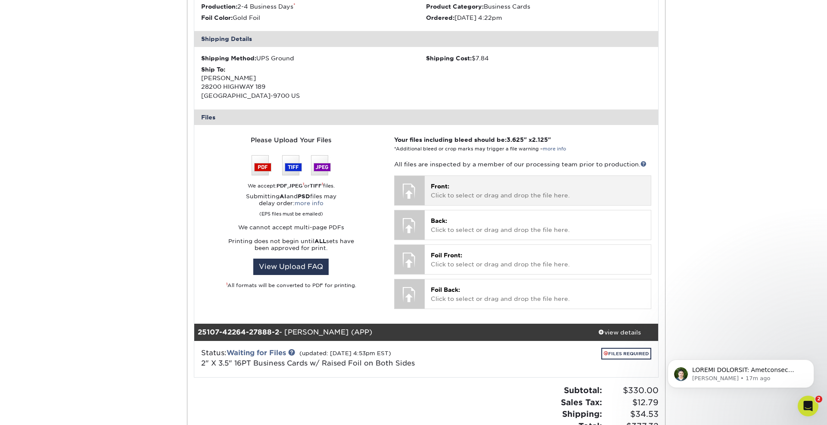
click at [481, 185] on p "Front: Click to select or drag and drop the file here." at bounding box center [538, 191] width 214 height 18
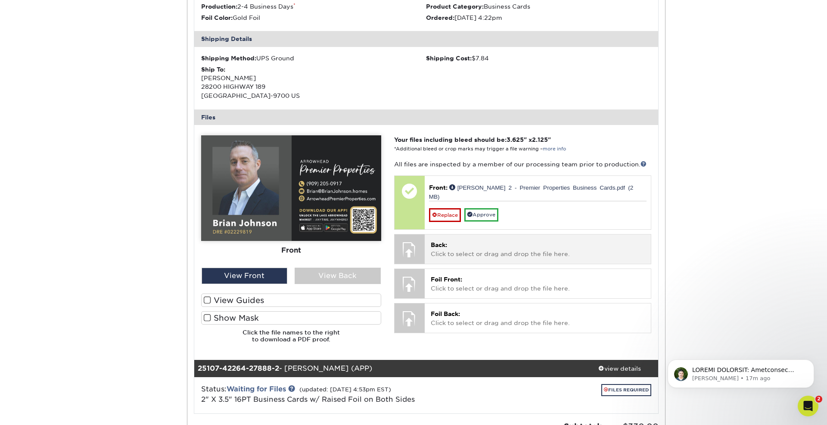
click at [460, 246] on p "Back: Click to select or drag and drop the file here." at bounding box center [538, 249] width 214 height 18
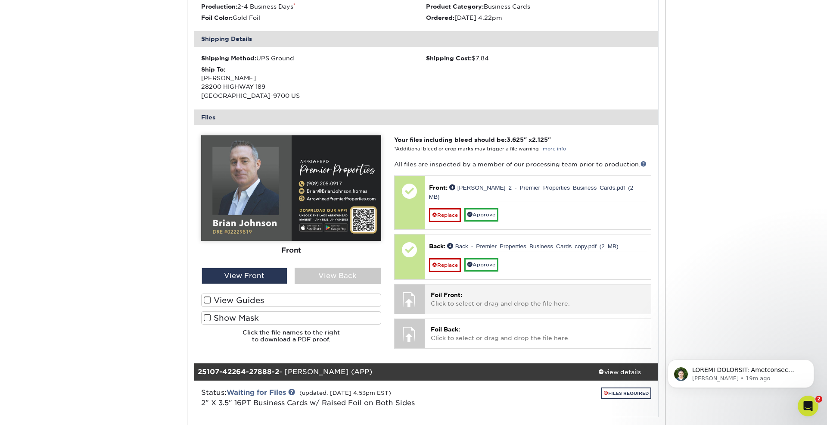
click at [457, 291] on span "Foil Front:" at bounding box center [446, 294] width 31 height 7
click at [469, 291] on p "Foil Front: Click to select or drag and drop the file here." at bounding box center [538, 299] width 214 height 18
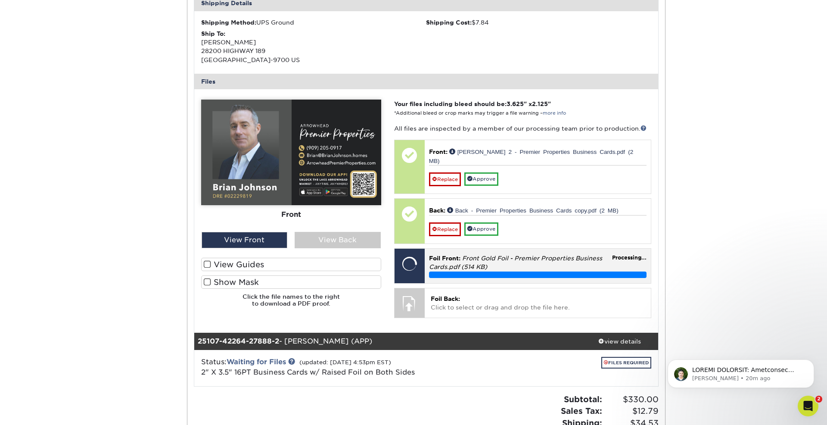
scroll to position [291, 0]
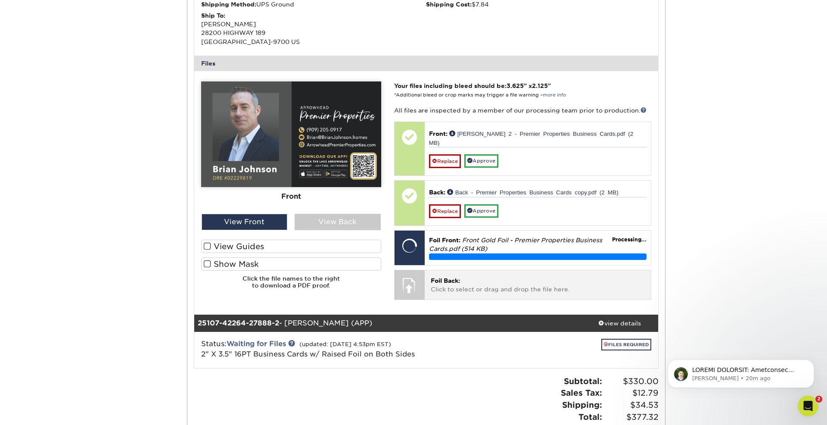
click at [475, 276] on p "Foil Back: Click to select or drag and drop the file here." at bounding box center [538, 285] width 214 height 18
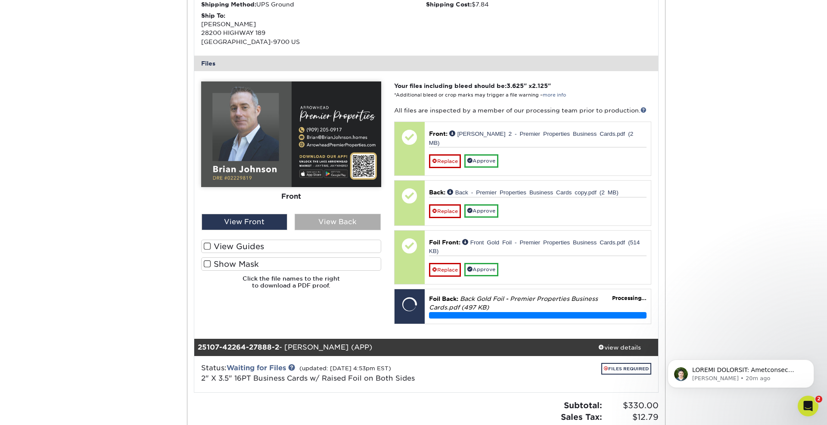
click at [332, 217] on div "View Back" at bounding box center [338, 222] width 86 height 16
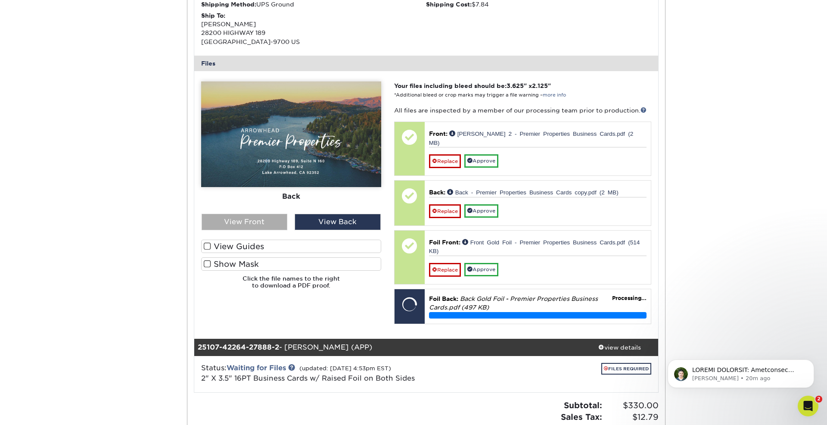
click at [267, 217] on div "View Front" at bounding box center [245, 222] width 86 height 16
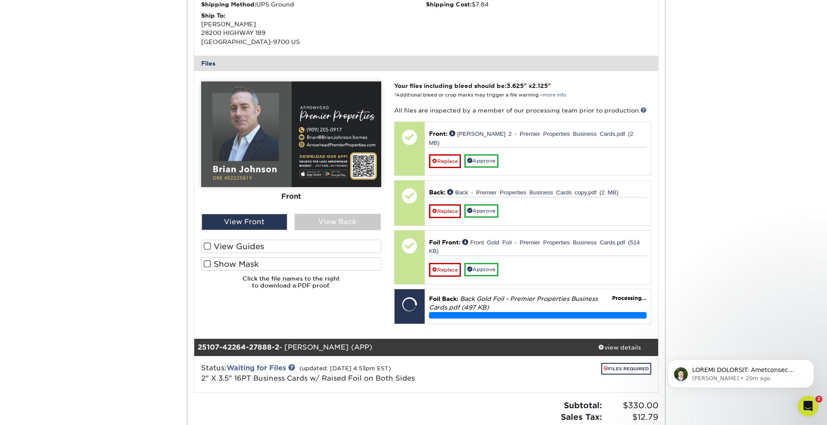
click at [227, 249] on label "View Guides" at bounding box center [291, 246] width 180 height 13
click at [0, 0] on input "View Guides" at bounding box center [0, 0] width 0 height 0
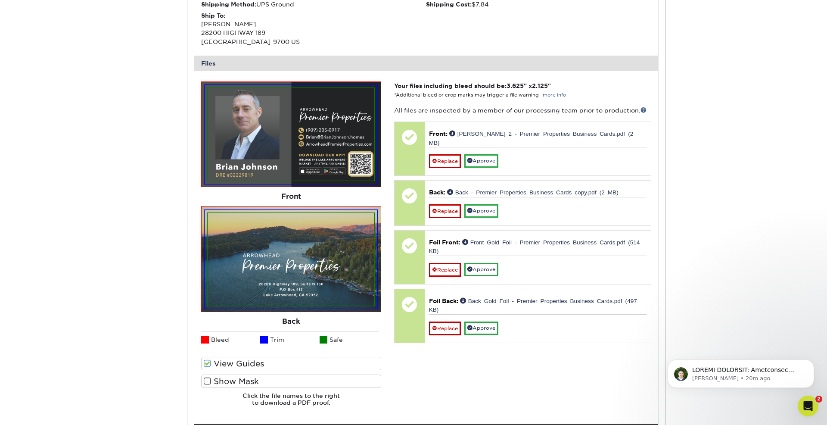
click at [213, 376] on label "Show Mask" at bounding box center [291, 380] width 180 height 13
click at [0, 0] on input "Show Mask" at bounding box center [0, 0] width 0 height 0
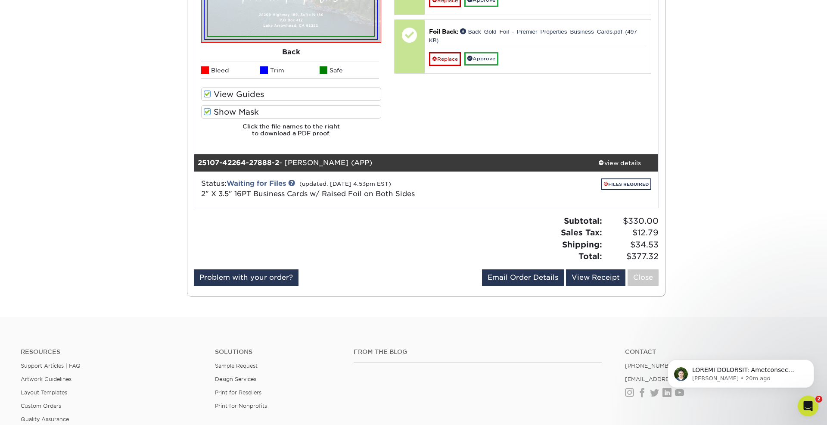
scroll to position [561, 0]
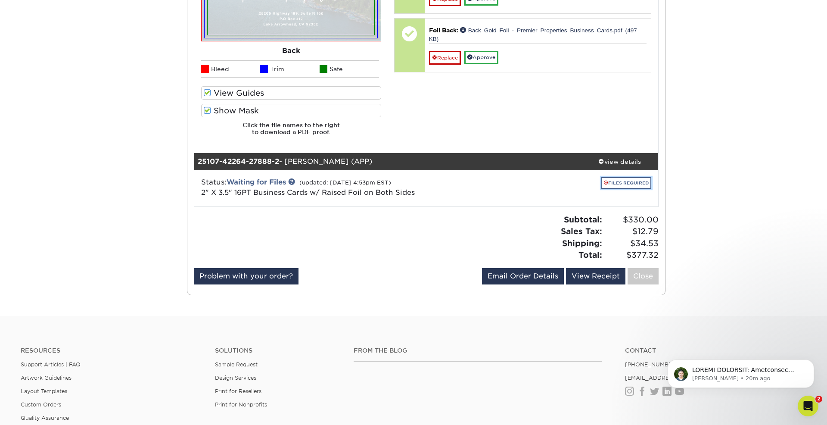
click at [637, 182] on link "FILES REQUIRED" at bounding box center [626, 183] width 50 height 12
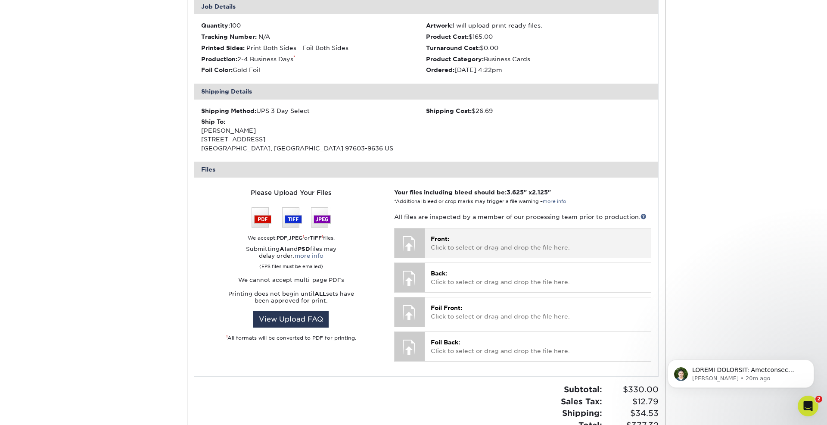
scroll to position [817, 0]
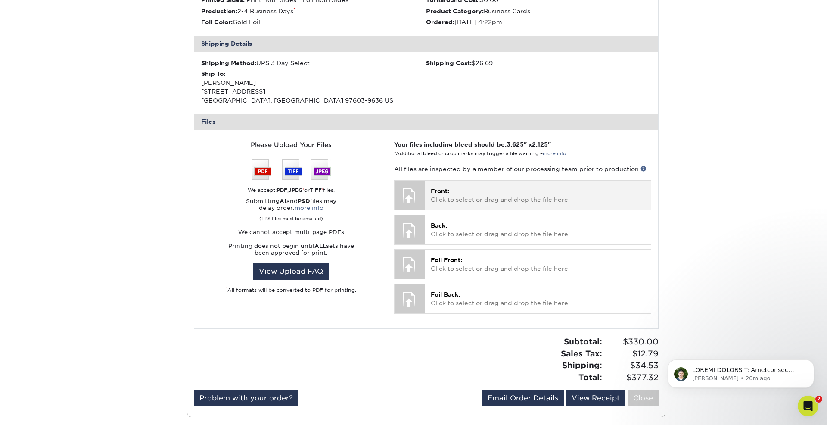
click at [451, 203] on p "Front: Click to select or drag and drop the file here." at bounding box center [538, 196] width 214 height 18
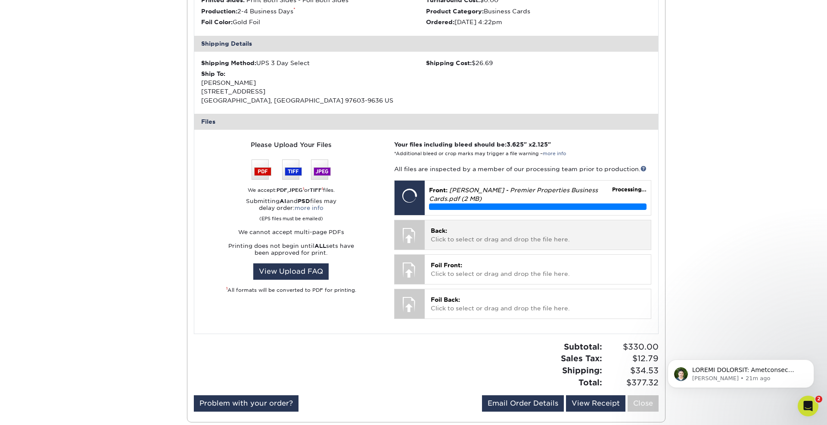
click at [455, 234] on p "Back: Click to select or drag and drop the file here." at bounding box center [538, 235] width 214 height 18
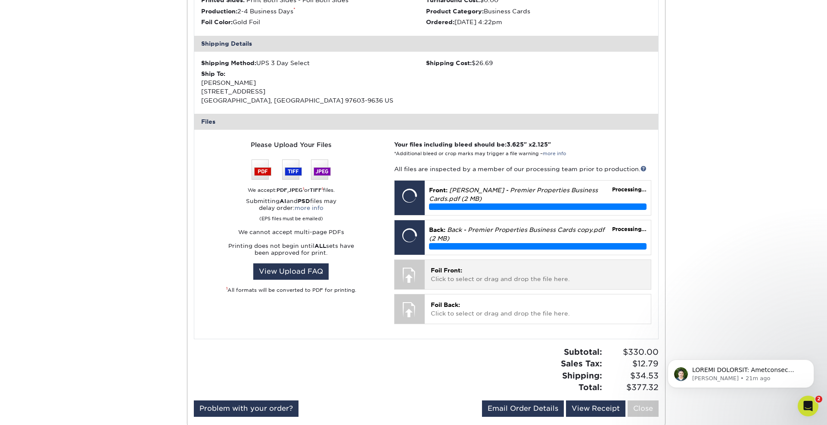
click at [462, 276] on p "Foil Front: Click to select or drag and drop the file here." at bounding box center [538, 275] width 214 height 18
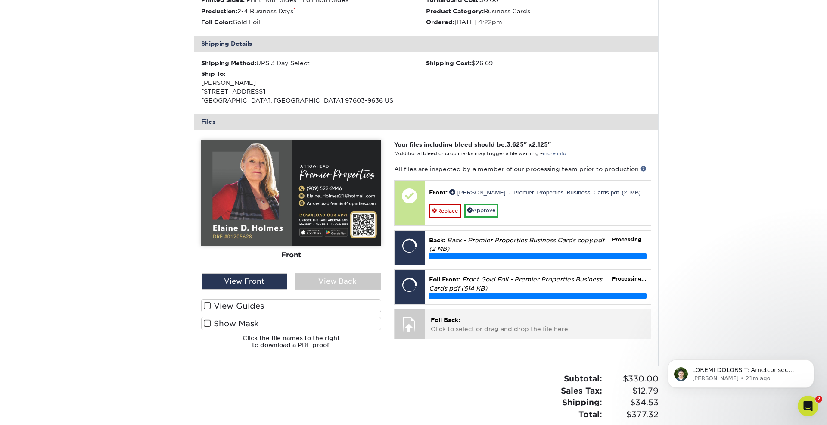
click at [458, 324] on div "Foil Back: Click to select or drag and drop the file here. Choose file" at bounding box center [538, 323] width 226 height 29
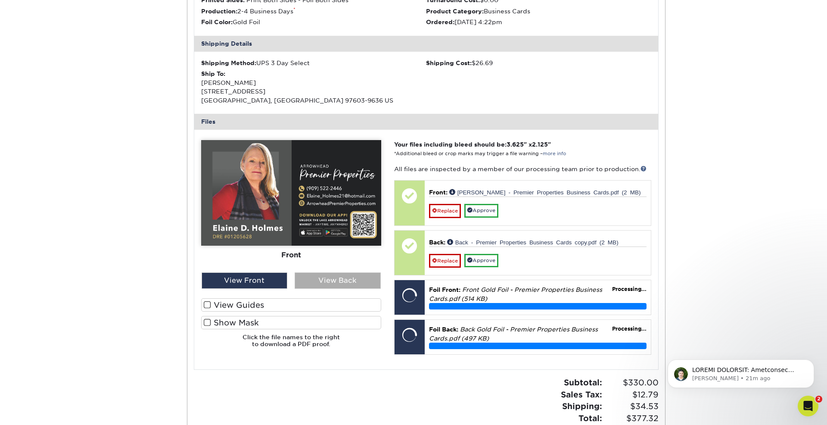
click at [315, 284] on div "View Back" at bounding box center [338, 280] width 86 height 16
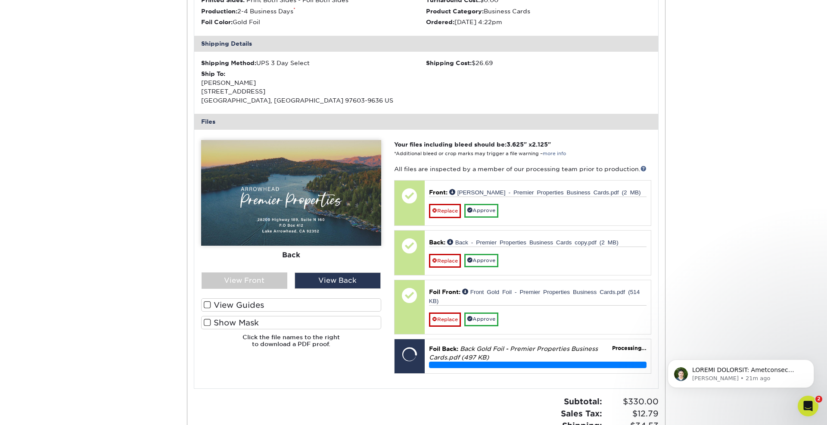
click at [274, 305] on label "View Guides" at bounding box center [291, 304] width 180 height 13
click at [0, 0] on input "View Guides" at bounding box center [0, 0] width 0 height 0
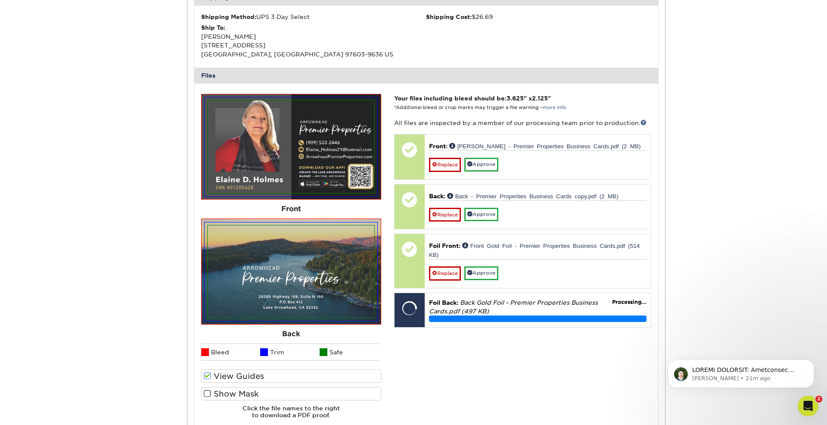
scroll to position [881, 0]
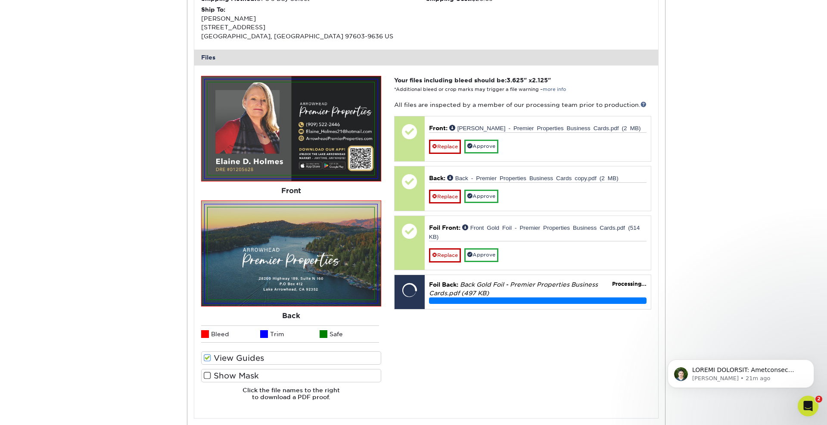
click at [234, 367] on div "View Guides Show Mask" at bounding box center [291, 368] width 180 height 35
click at [232, 375] on label "Show Mask" at bounding box center [291, 375] width 180 height 13
click at [0, 0] on input "Show Mask" at bounding box center [0, 0] width 0 height 0
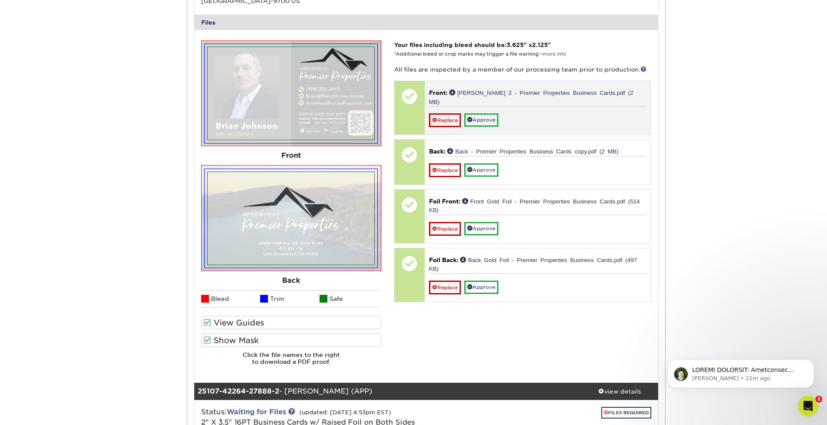
scroll to position [314, 0]
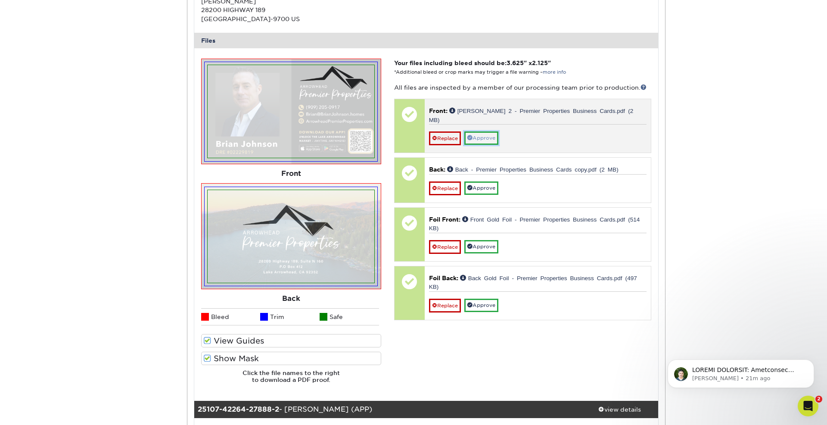
click at [478, 131] on link "Approve" at bounding box center [481, 137] width 34 height 13
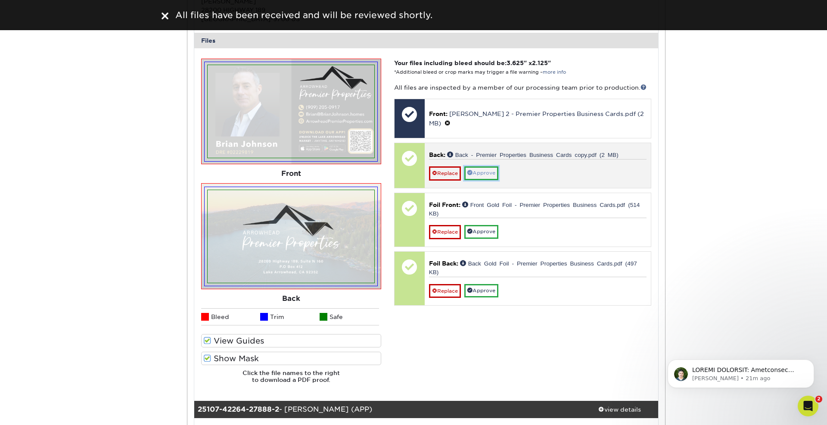
click at [476, 172] on link "Approve" at bounding box center [481, 172] width 34 height 13
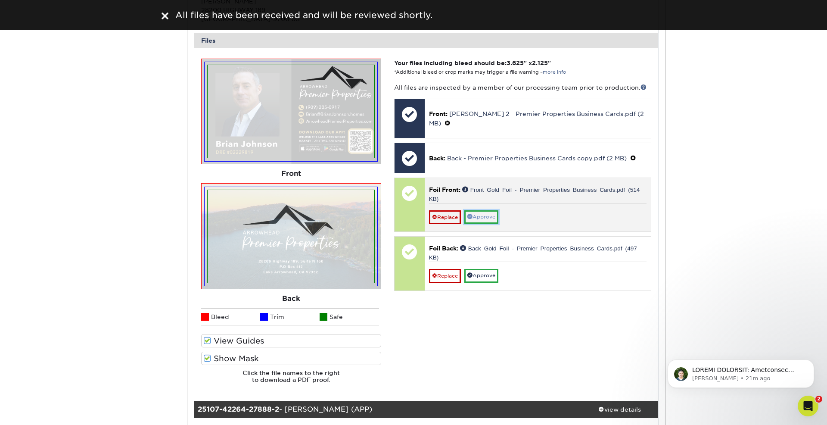
click at [476, 213] on link "Approve" at bounding box center [481, 216] width 34 height 13
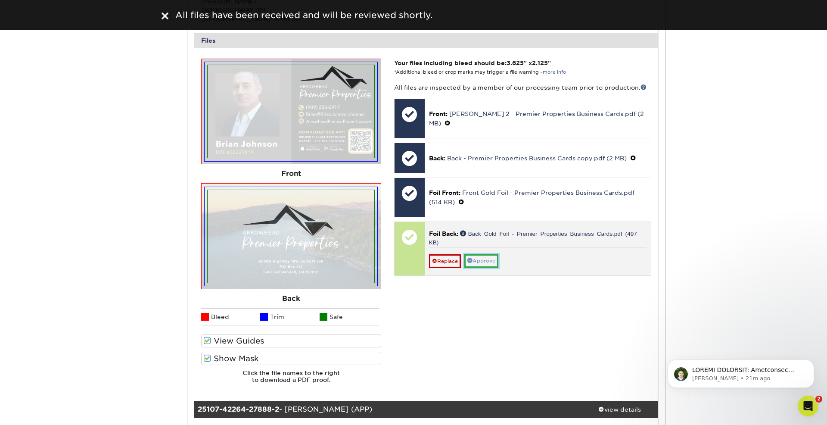
click at [477, 260] on link "Approve" at bounding box center [481, 260] width 34 height 13
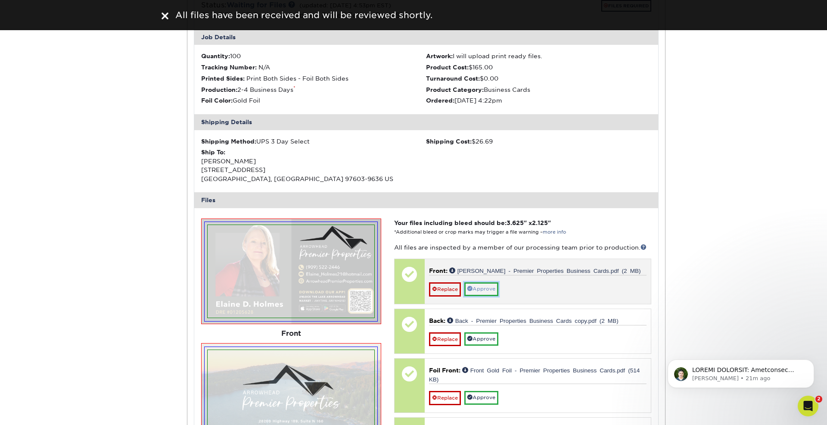
click at [481, 287] on link "Approve" at bounding box center [481, 288] width 34 height 13
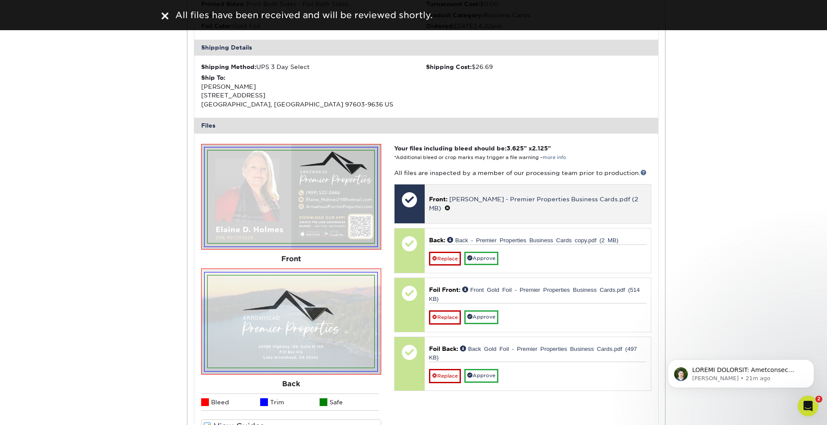
scroll to position [833, 0]
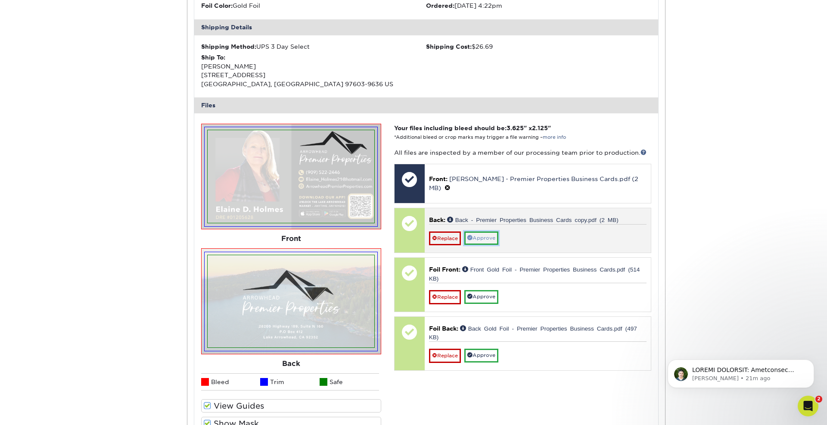
click at [483, 235] on link "Approve" at bounding box center [481, 237] width 34 height 13
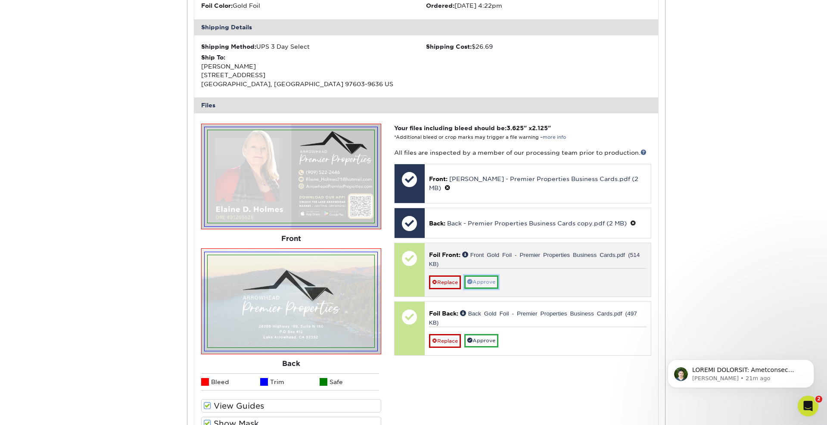
click at [486, 280] on link "Approve" at bounding box center [481, 281] width 34 height 13
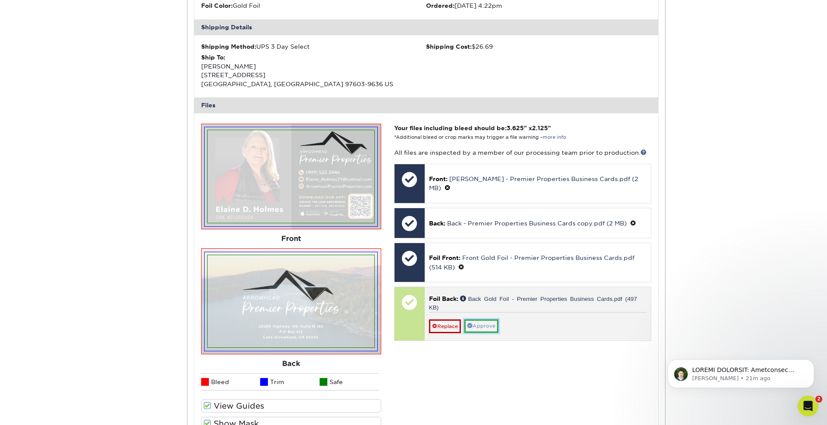
click at [482, 325] on link "Approve" at bounding box center [481, 325] width 34 height 13
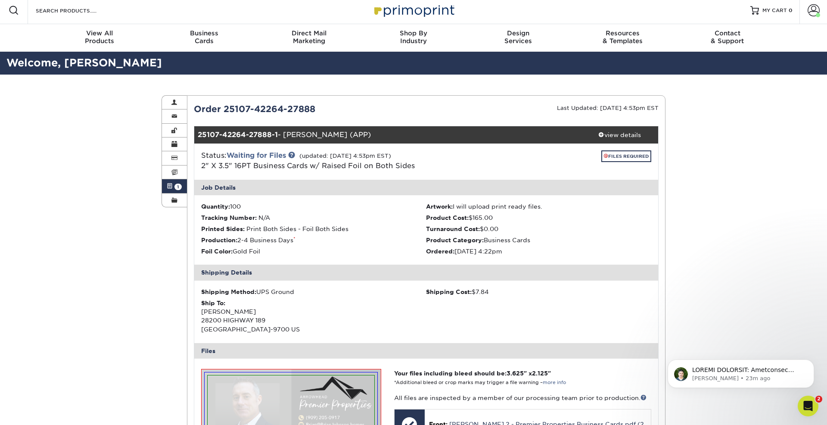
scroll to position [0, 0]
